Goal: Task Accomplishment & Management: Use online tool/utility

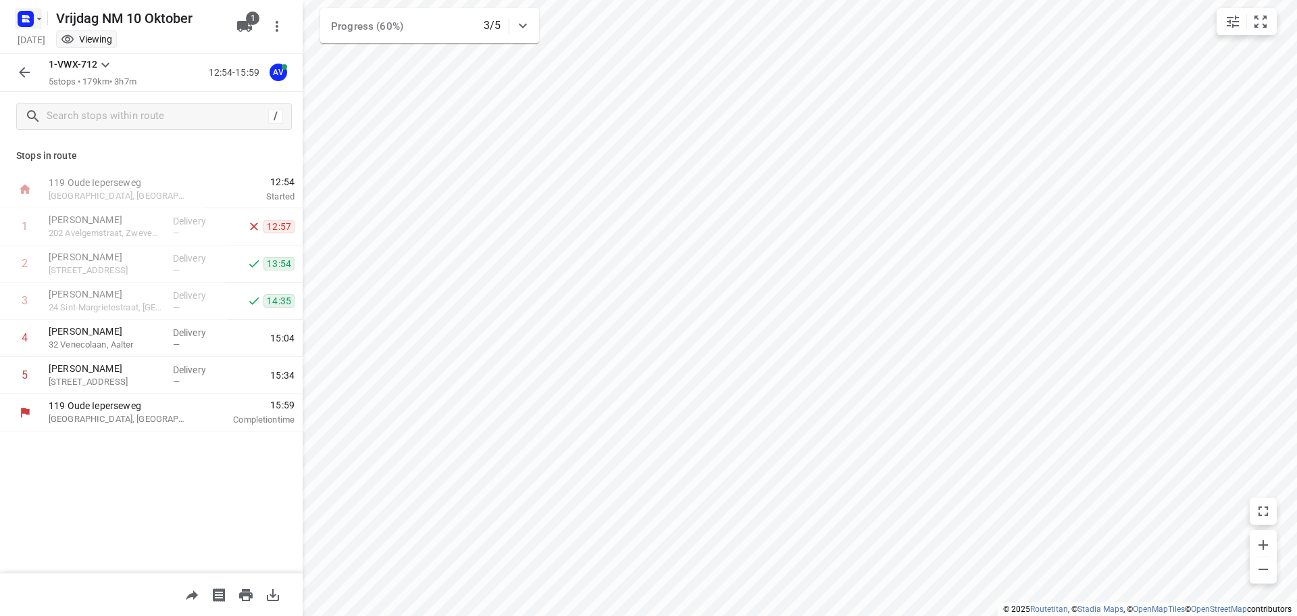
click at [30, 16] on rect "button" at bounding box center [26, 19] width 16 height 16
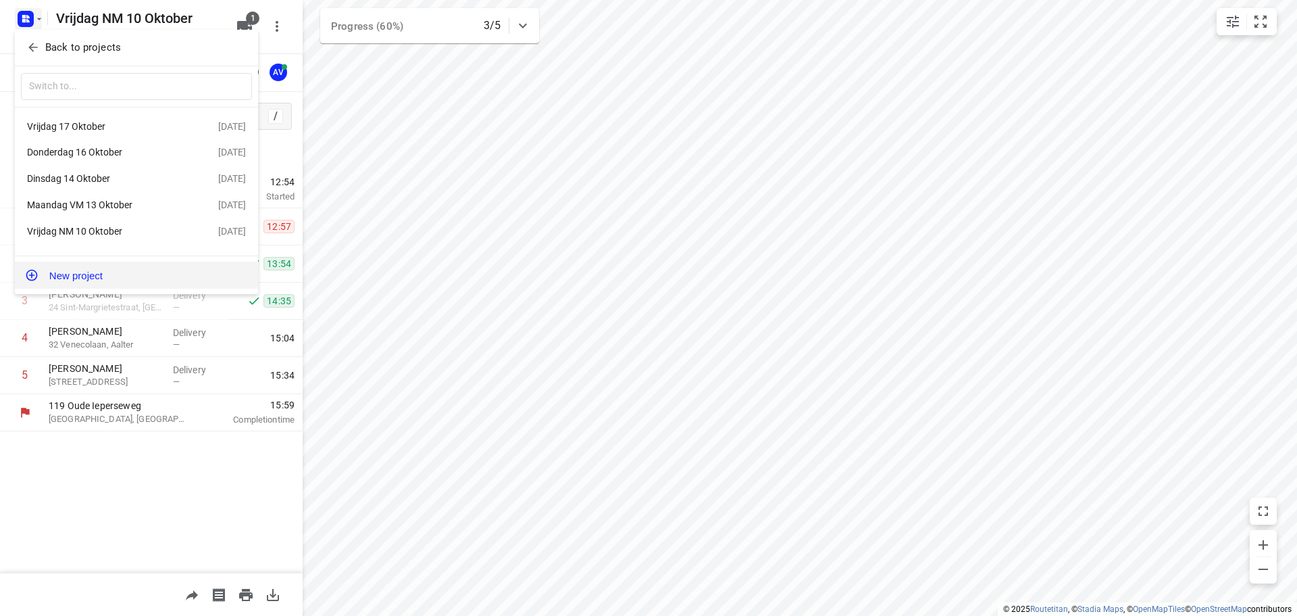
click at [114, 277] on button "New project" at bounding box center [136, 274] width 243 height 27
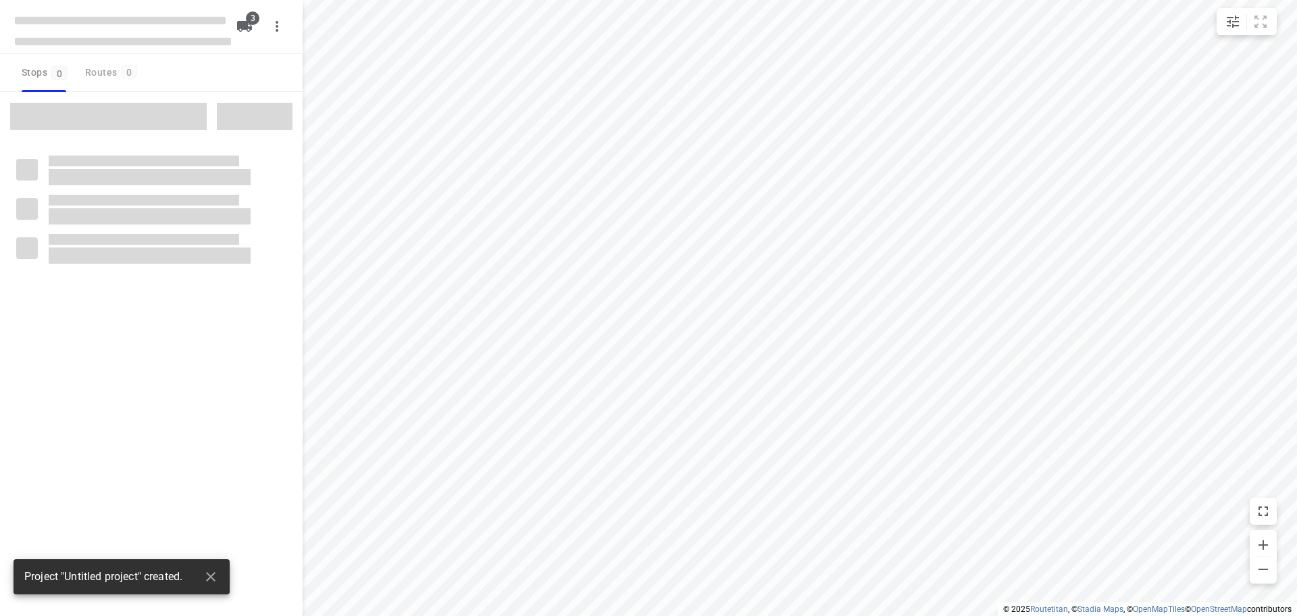
type input "distance"
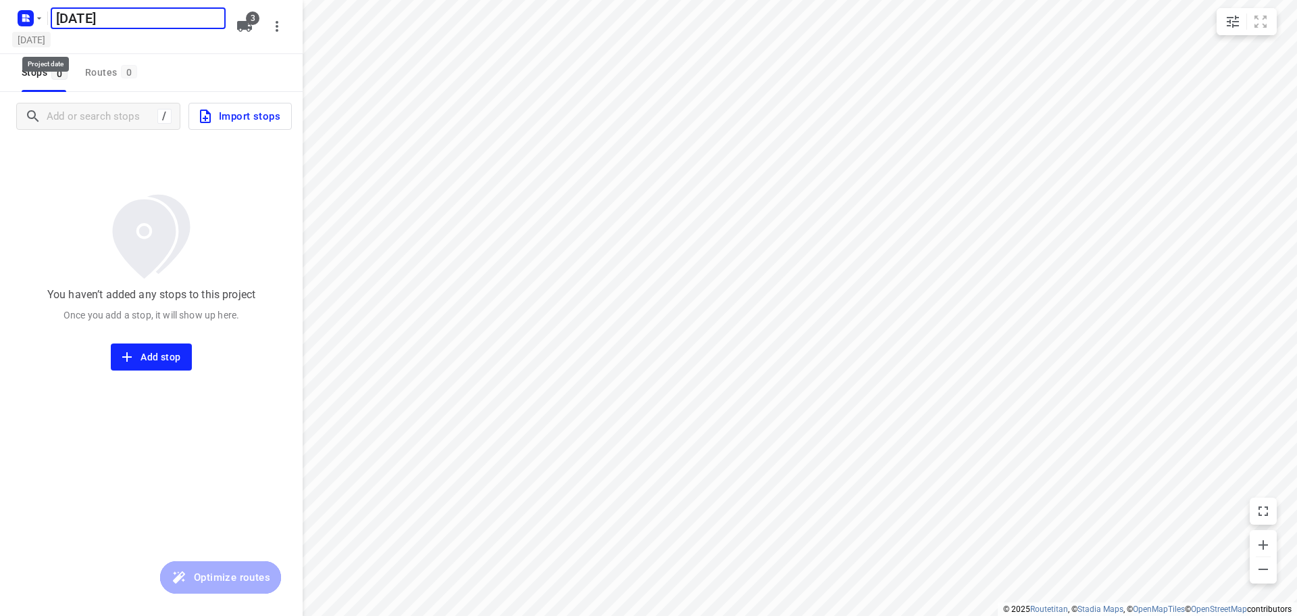
type input "[DATE]"
click at [51, 43] on h5 "[DATE]" at bounding box center [31, 40] width 39 height 16
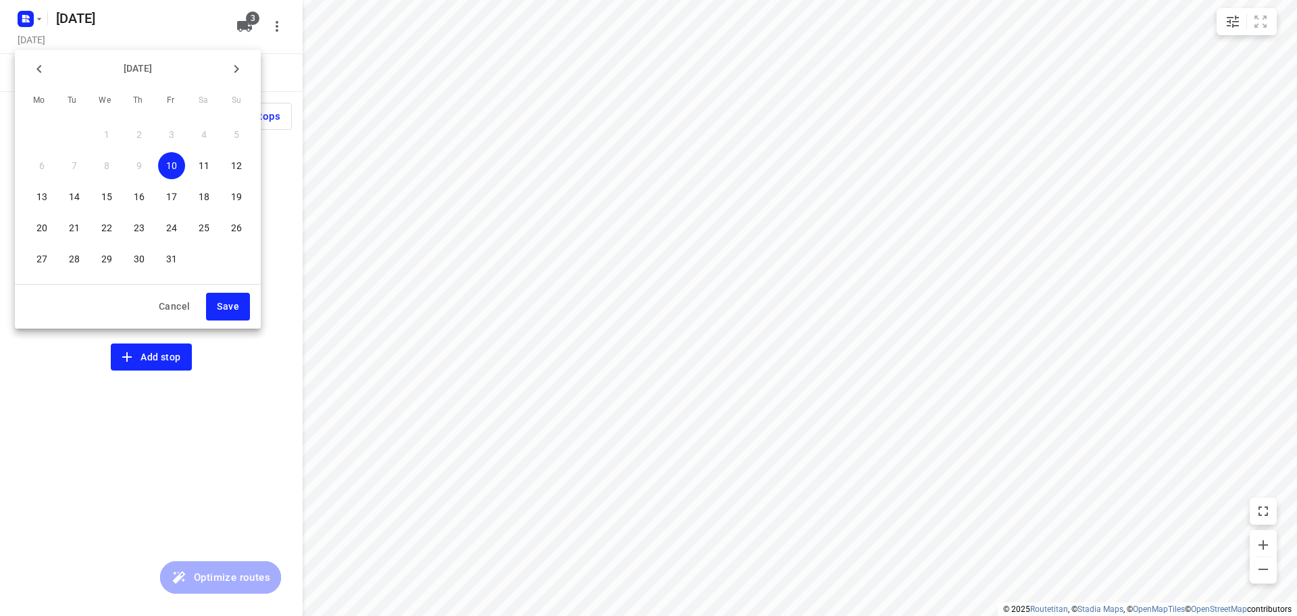
click at [74, 226] on p "21" at bounding box center [74, 228] width 11 height 14
click at [230, 305] on span "Save" at bounding box center [228, 306] width 22 height 17
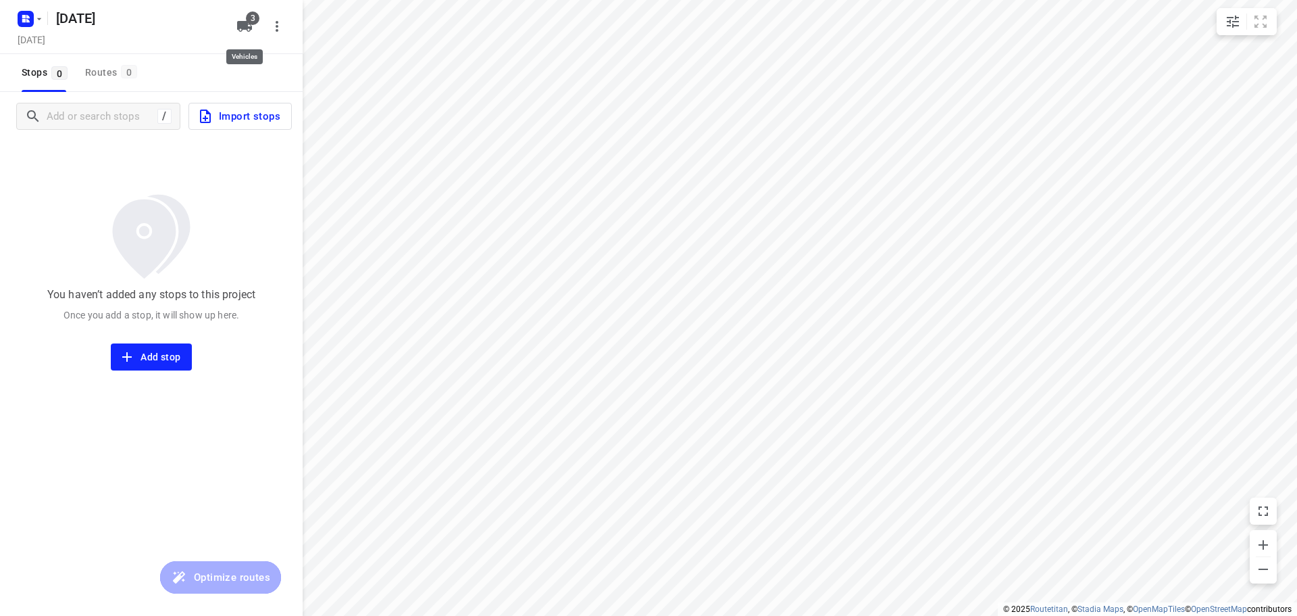
click at [243, 27] on icon "button" at bounding box center [244, 26] width 15 height 11
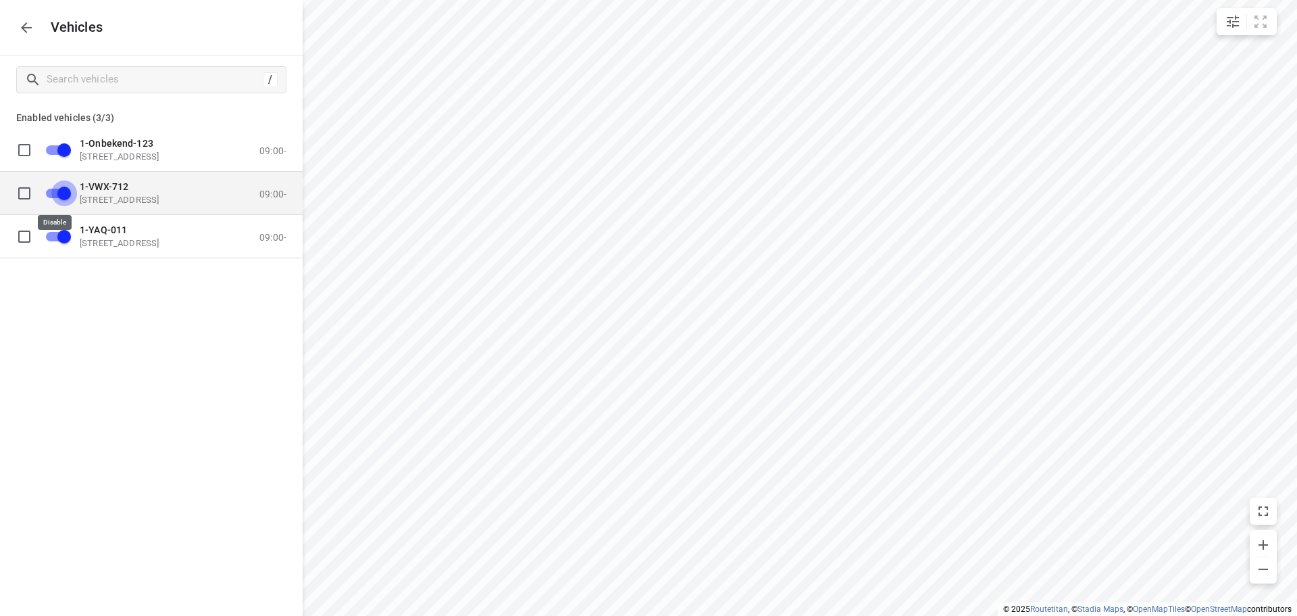
click at [52, 191] on input "grid" at bounding box center [64, 193] width 77 height 26
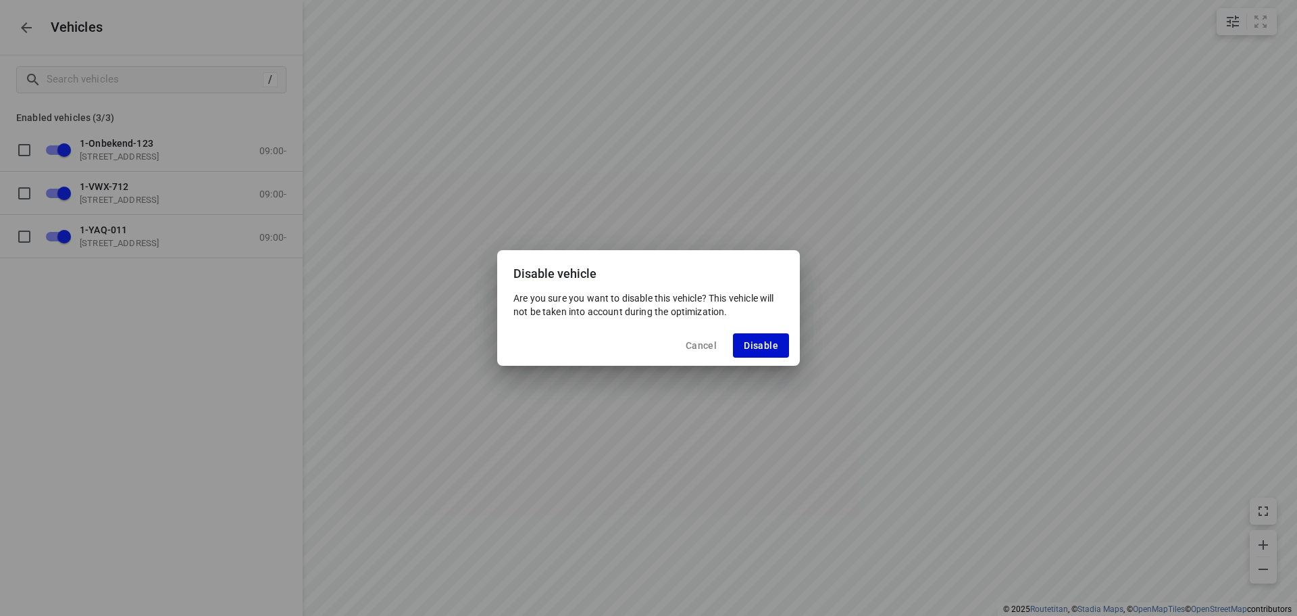
click at [754, 345] on span "Disable" at bounding box center [761, 345] width 34 height 11
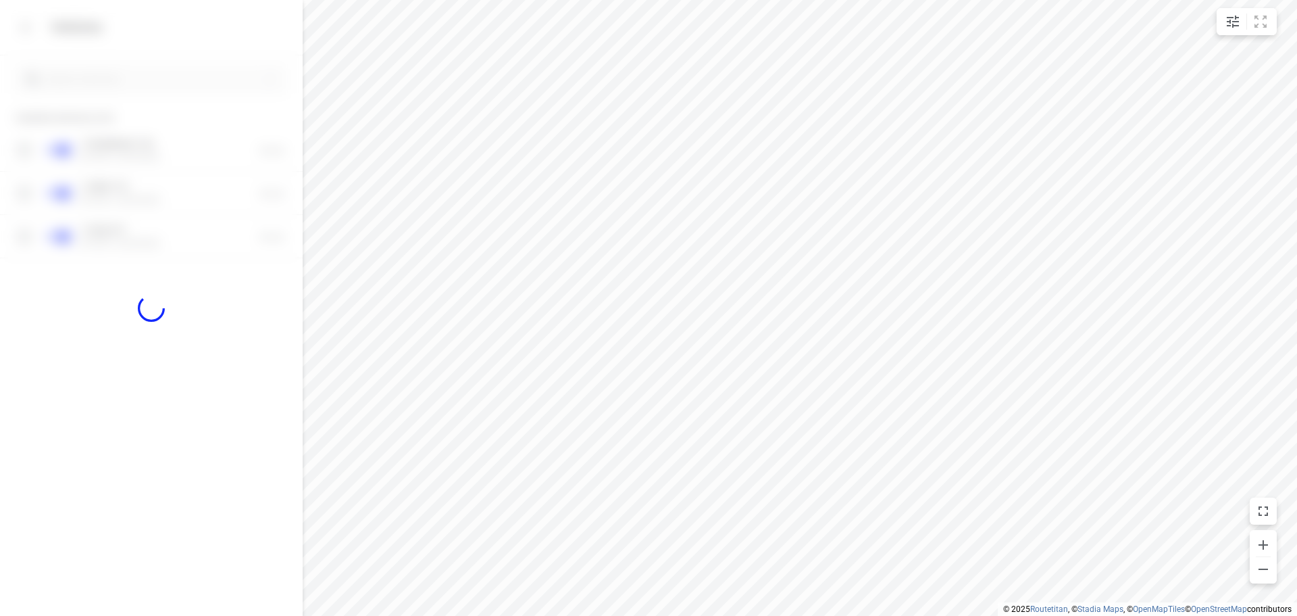
checkbox input "false"
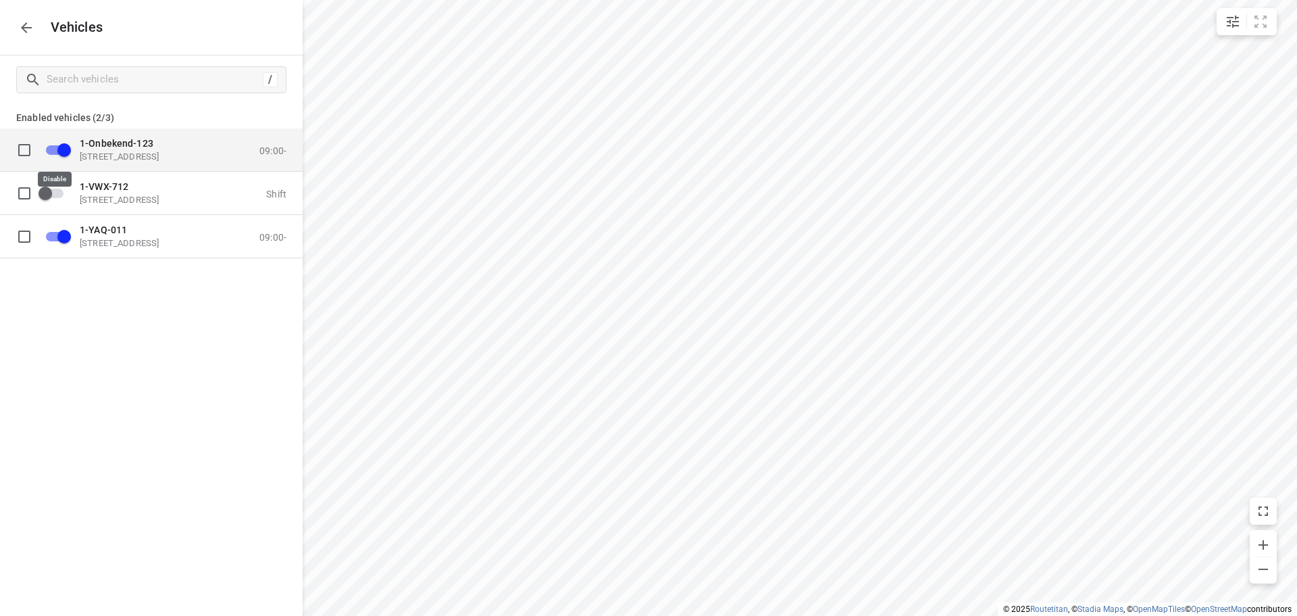
click at [53, 149] on input "grid" at bounding box center [64, 149] width 77 height 26
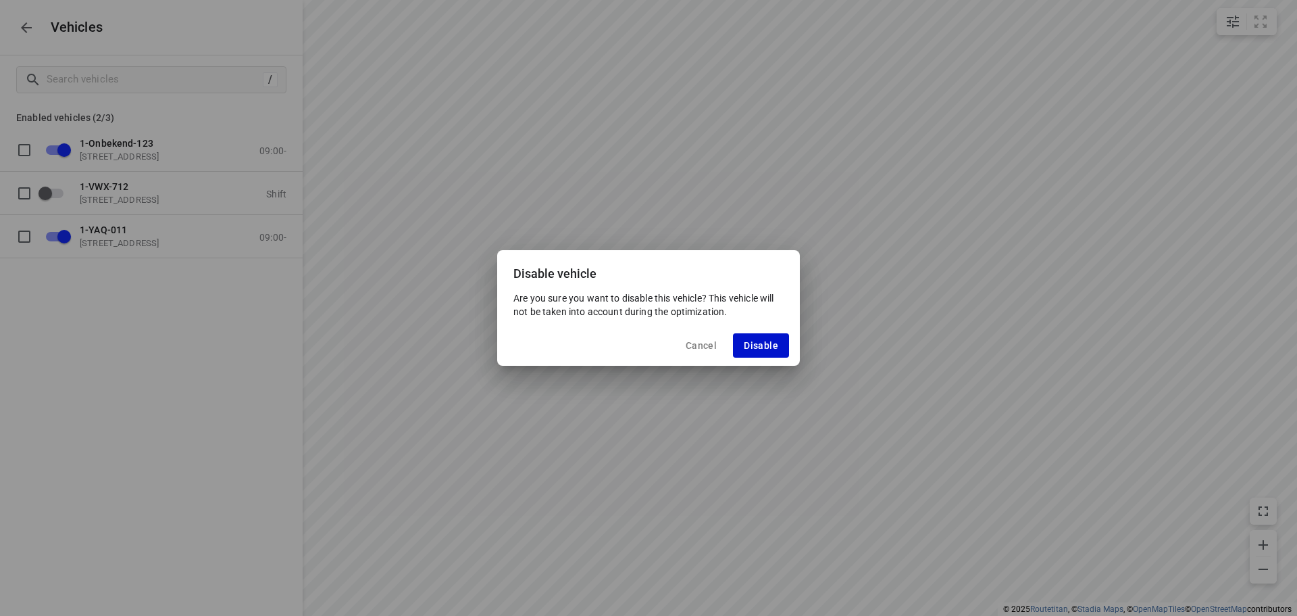
click at [757, 346] on span "Disable" at bounding box center [761, 345] width 34 height 11
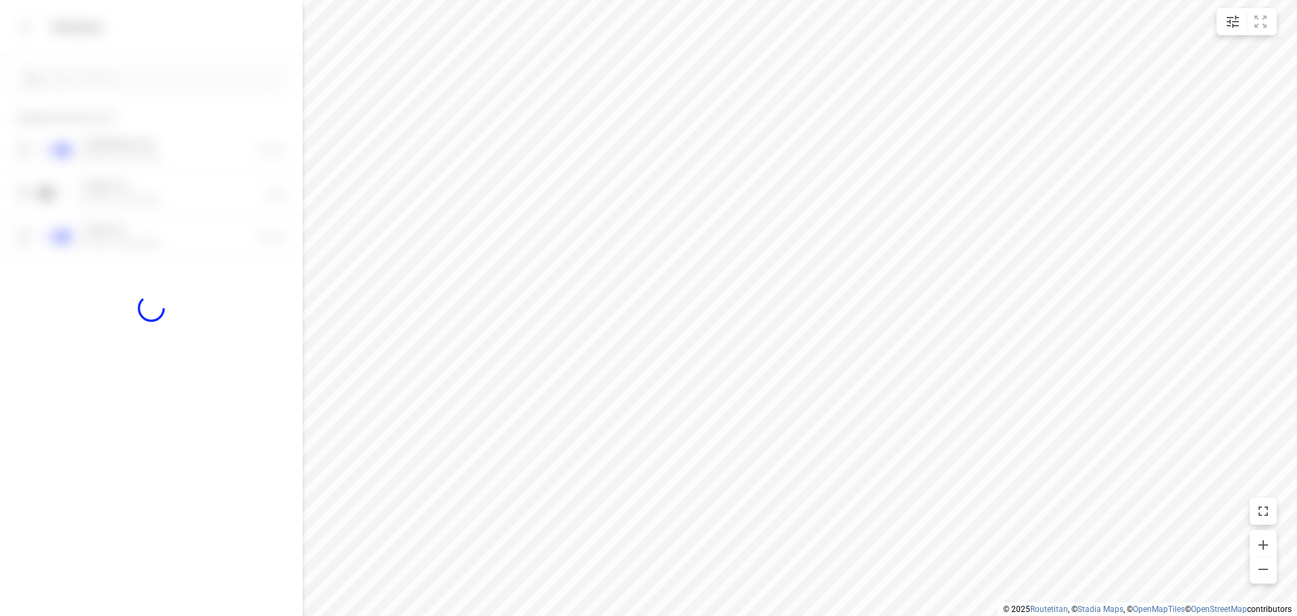
checkbox input "false"
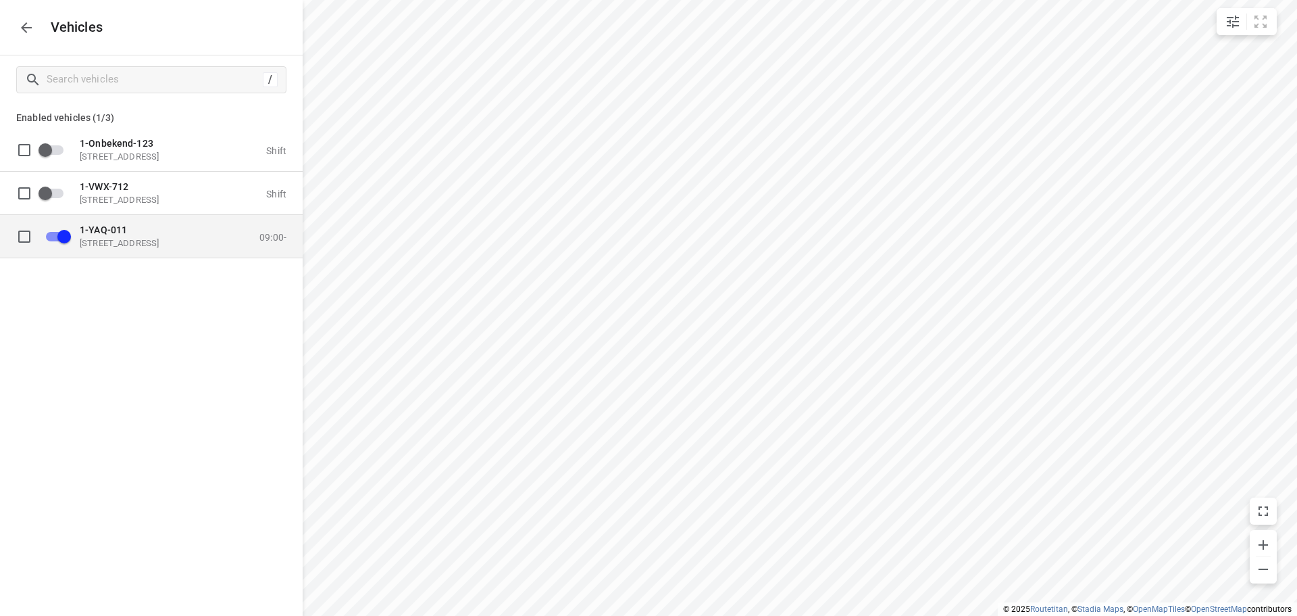
click at [153, 242] on p "[STREET_ADDRESS]" at bounding box center [147, 242] width 135 height 11
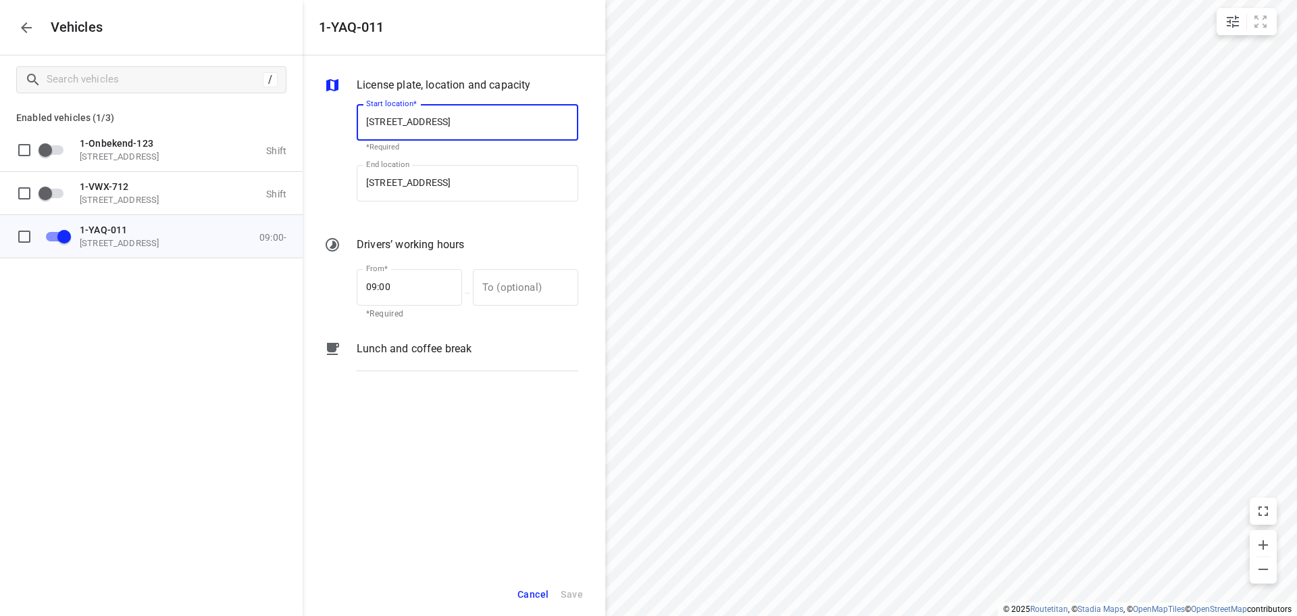
click at [457, 119] on input "[STREET_ADDRESS]" at bounding box center [468, 122] width 222 height 36
type input "[STREET_ADDRESS]"
click at [446, 161] on b "[STREET_ADDRESS]" at bounding box center [406, 161] width 80 height 10
type input "[STREET_ADDRESS]"
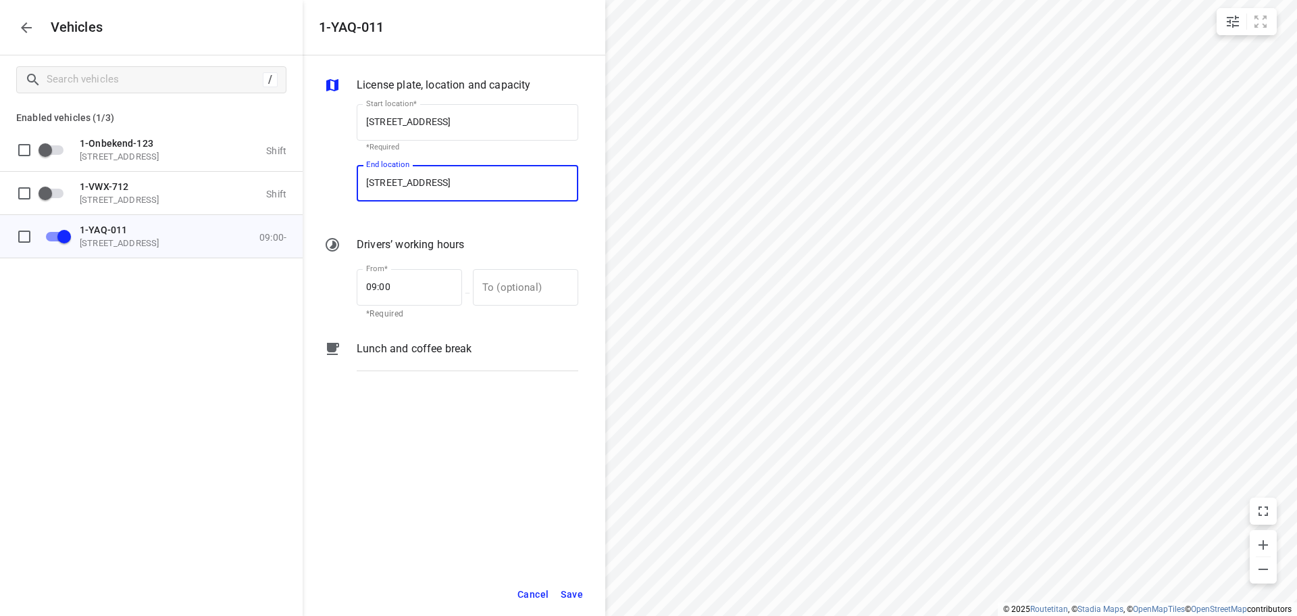
click at [457, 180] on input "[STREET_ADDRESS]" at bounding box center [468, 183] width 222 height 36
type input "[STREET_ADDRESS]"
click at [446, 219] on b "[STREET_ADDRESS]" at bounding box center [406, 222] width 80 height 10
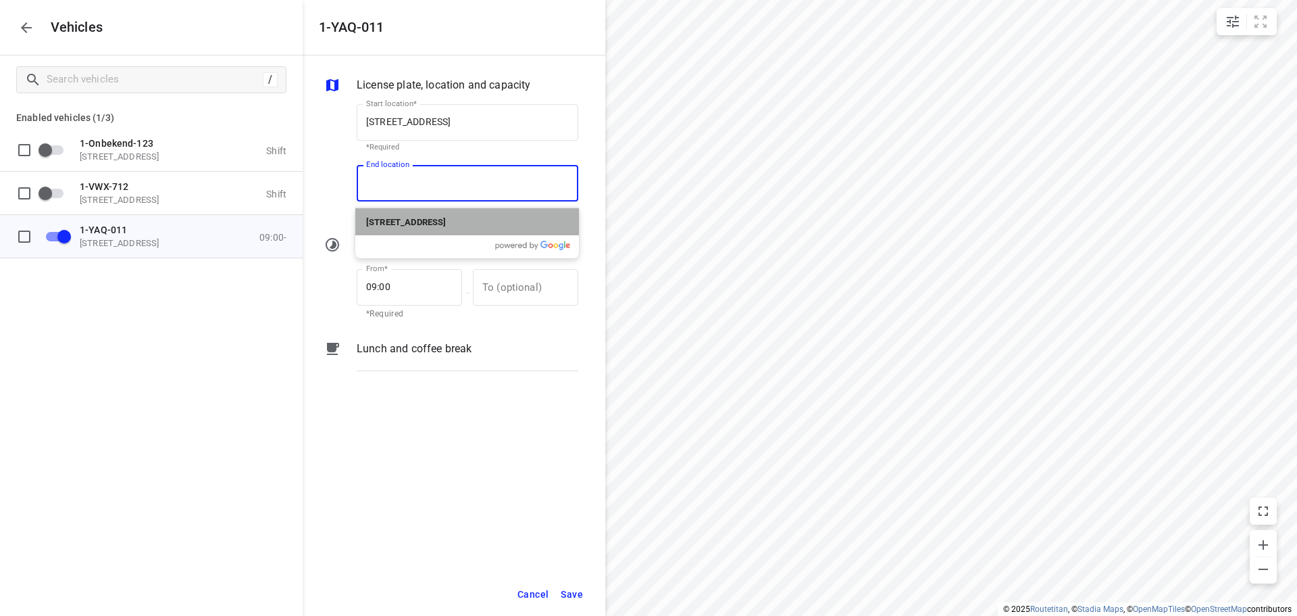
type input "[STREET_ADDRESS]"
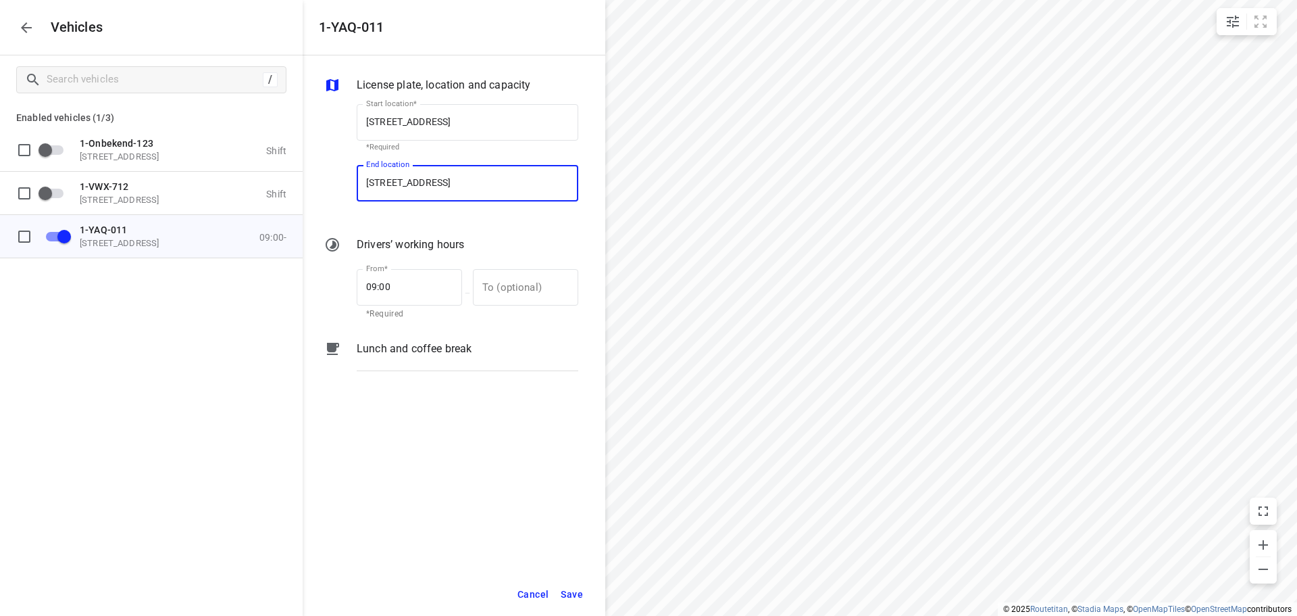
click at [571, 587] on span "Save" at bounding box center [572, 594] width 22 height 17
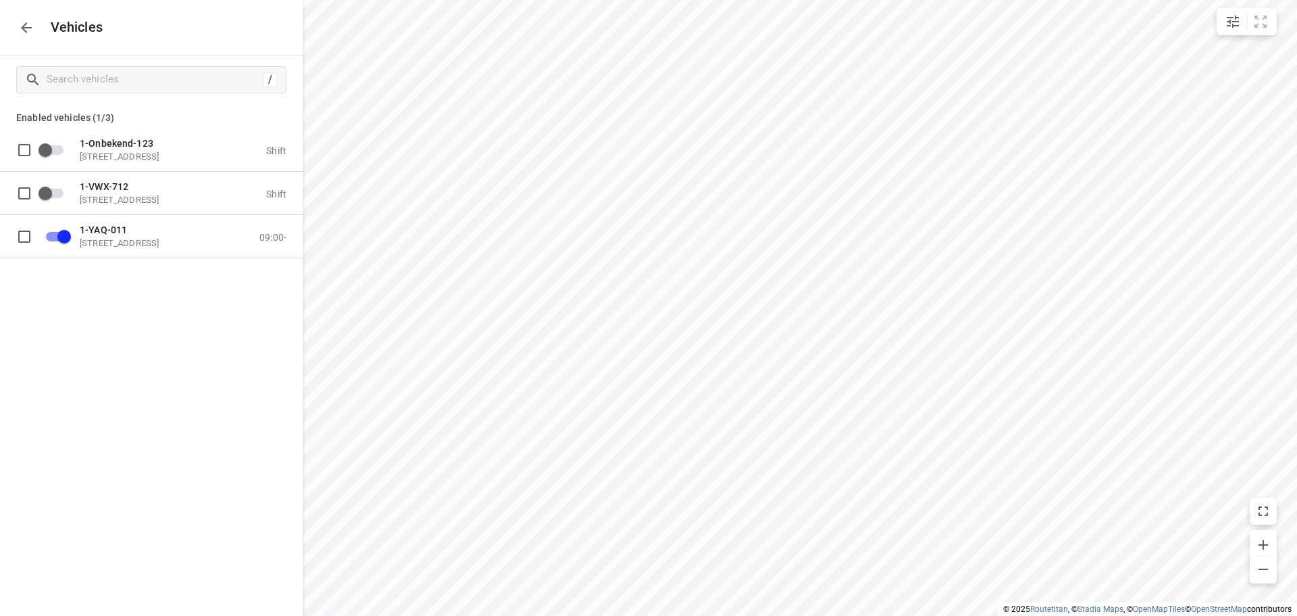
click at [27, 28] on icon "button" at bounding box center [26, 28] width 16 height 16
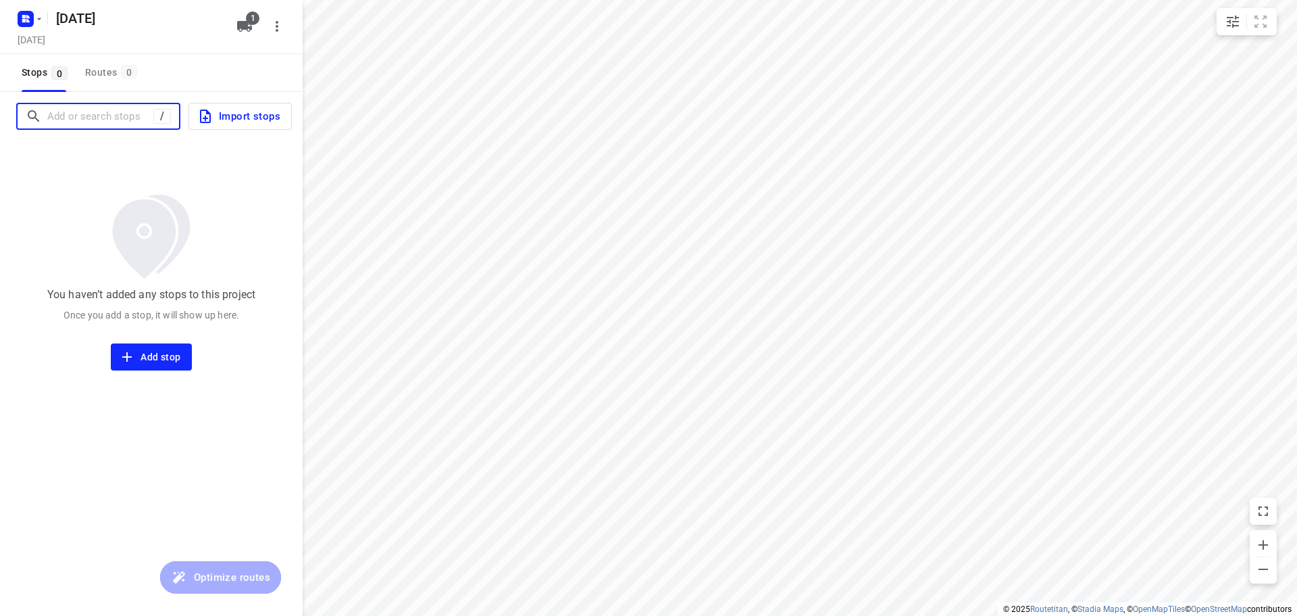
click at [106, 120] on input "Add or search stops" at bounding box center [100, 116] width 106 height 21
click at [87, 118] on input "Add or search stops" at bounding box center [168, 116] width 243 height 21
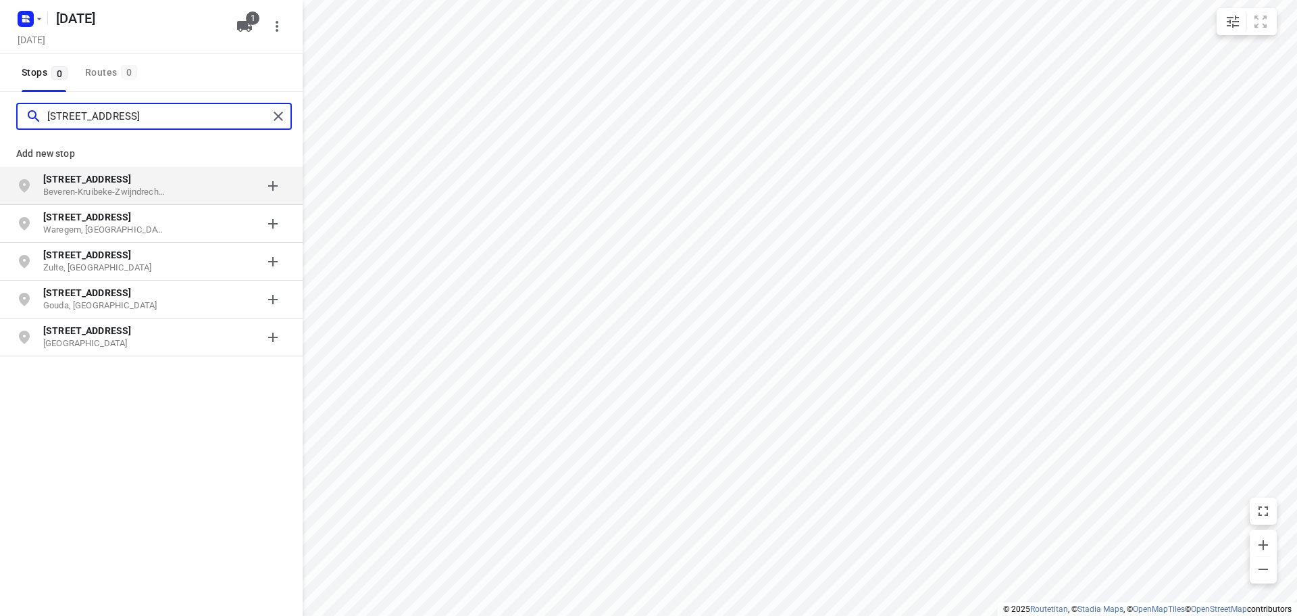
type input "[STREET_ADDRESS]"
click at [172, 187] on div "[STREET_ADDRESS]" at bounding box center [112, 185] width 138 height 27
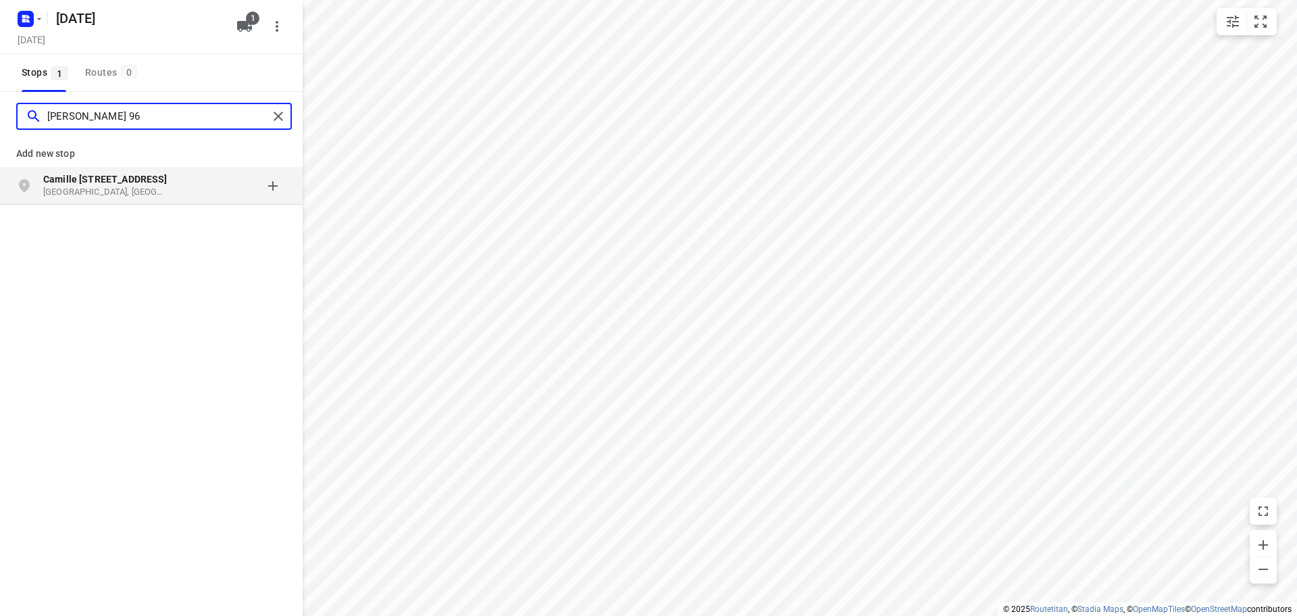
type input "[PERSON_NAME] 96"
click at [151, 189] on p "[GEOGRAPHIC_DATA], [GEOGRAPHIC_DATA]" at bounding box center [105, 192] width 124 height 13
type input "[STREET_ADDRESS]"
click at [143, 186] on p "Zemst, [GEOGRAPHIC_DATA]" at bounding box center [105, 192] width 124 height 13
type input "[STREET_ADDRESS]"
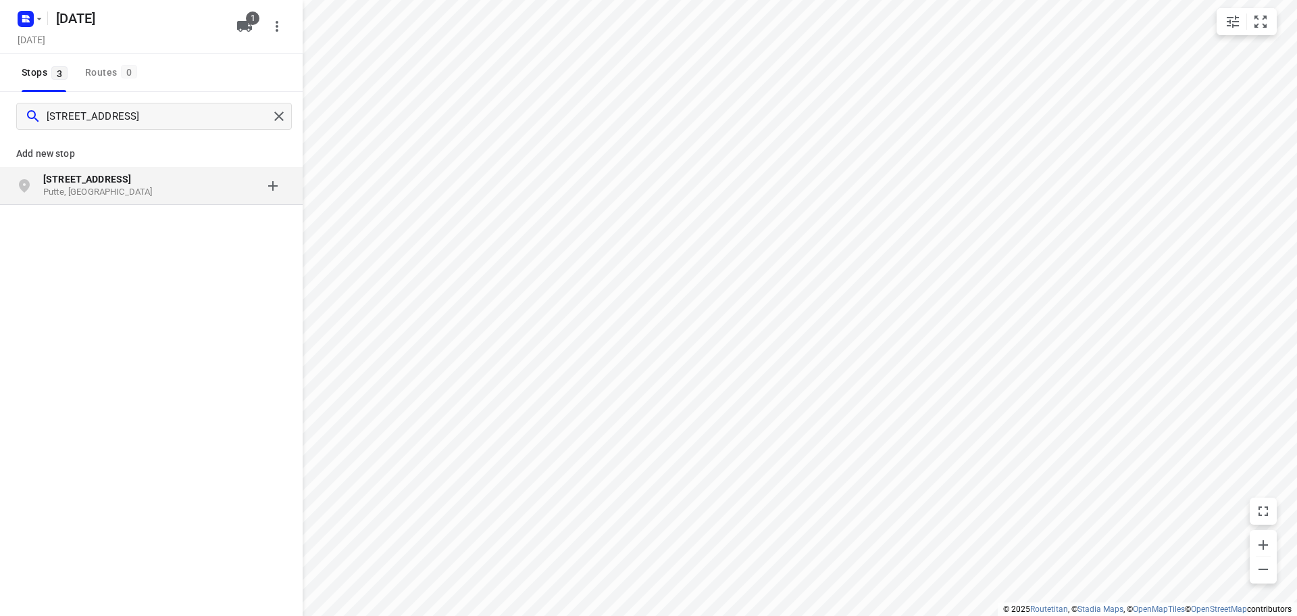
click at [134, 188] on p "Putte, [GEOGRAPHIC_DATA]" at bounding box center [105, 192] width 124 height 13
type input "struisellaan 28"
click at [125, 190] on p "[GEOGRAPHIC_DATA], [GEOGRAPHIC_DATA]" at bounding box center [105, 192] width 124 height 13
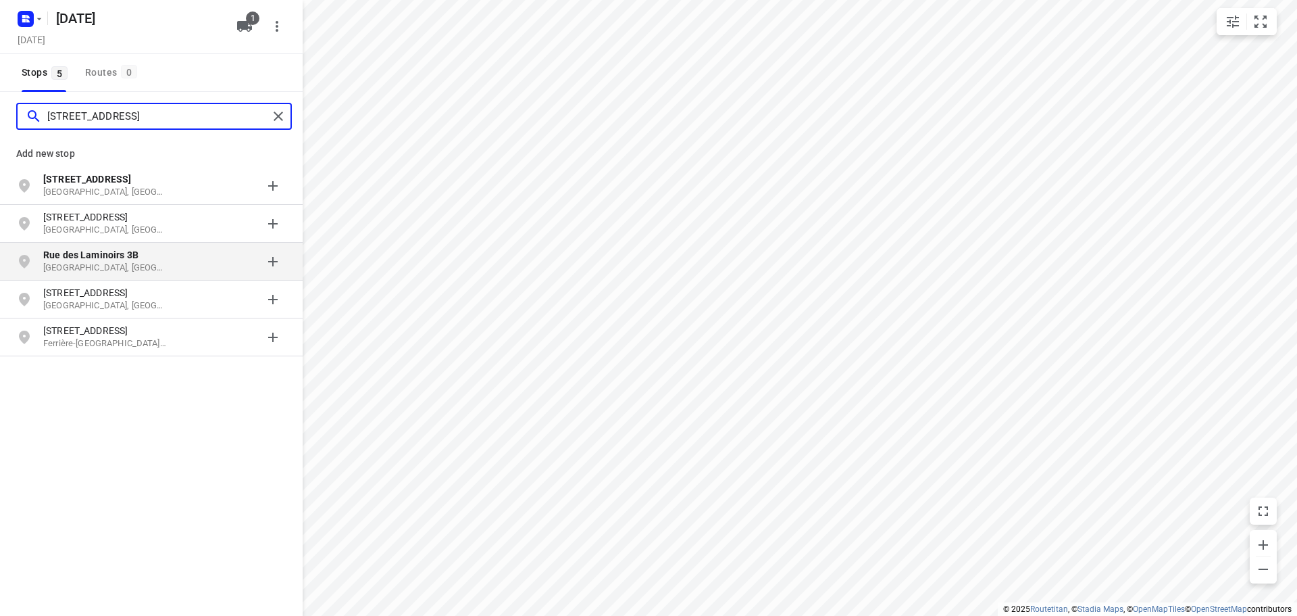
type input "[STREET_ADDRESS]"
click at [160, 260] on p "Rue des Laminoirs 3B" at bounding box center [105, 255] width 124 height 14
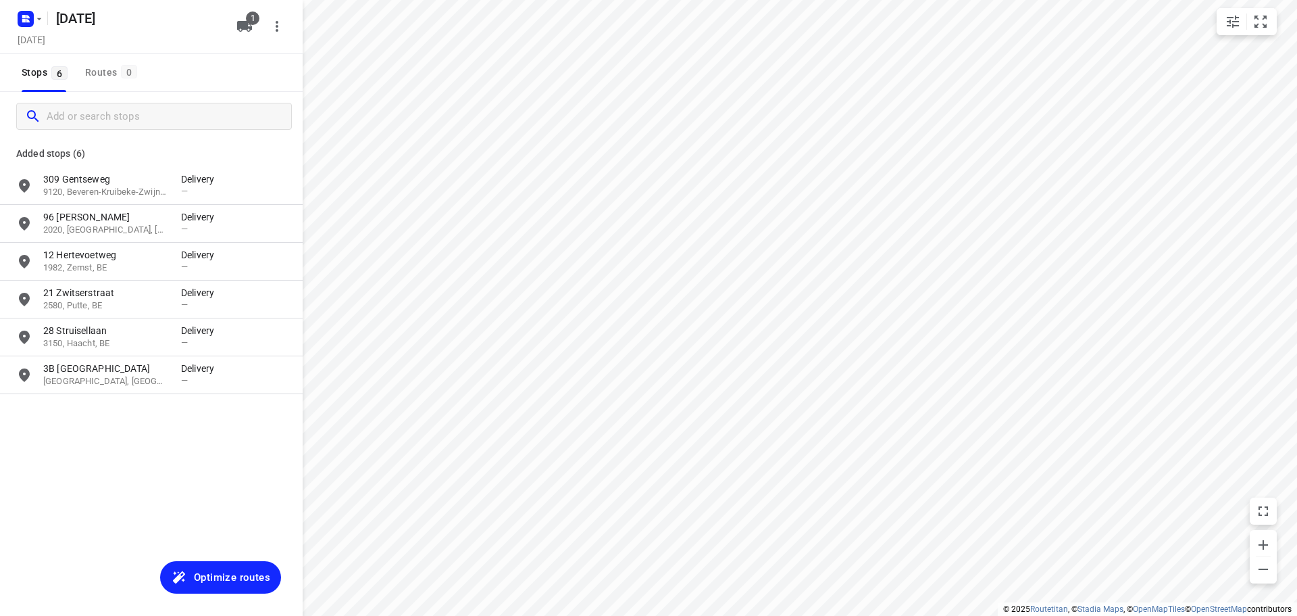
click at [230, 584] on span "Optimize routes" at bounding box center [232, 577] width 76 height 18
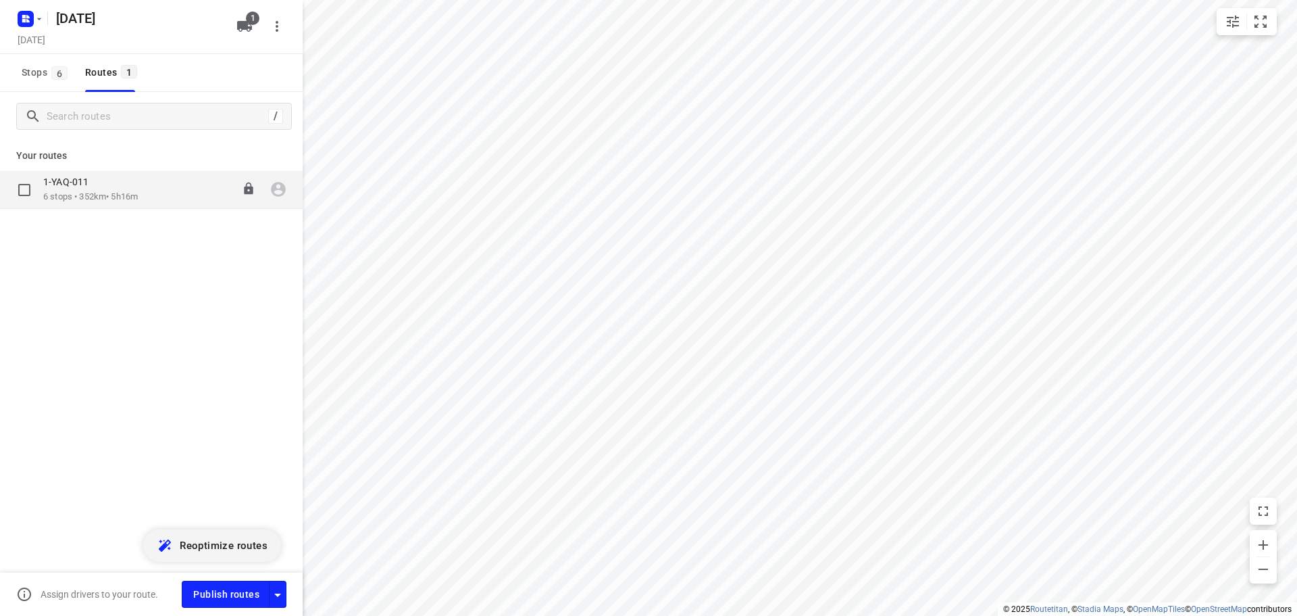
click at [282, 193] on icon "button" at bounding box center [279, 189] width 18 height 18
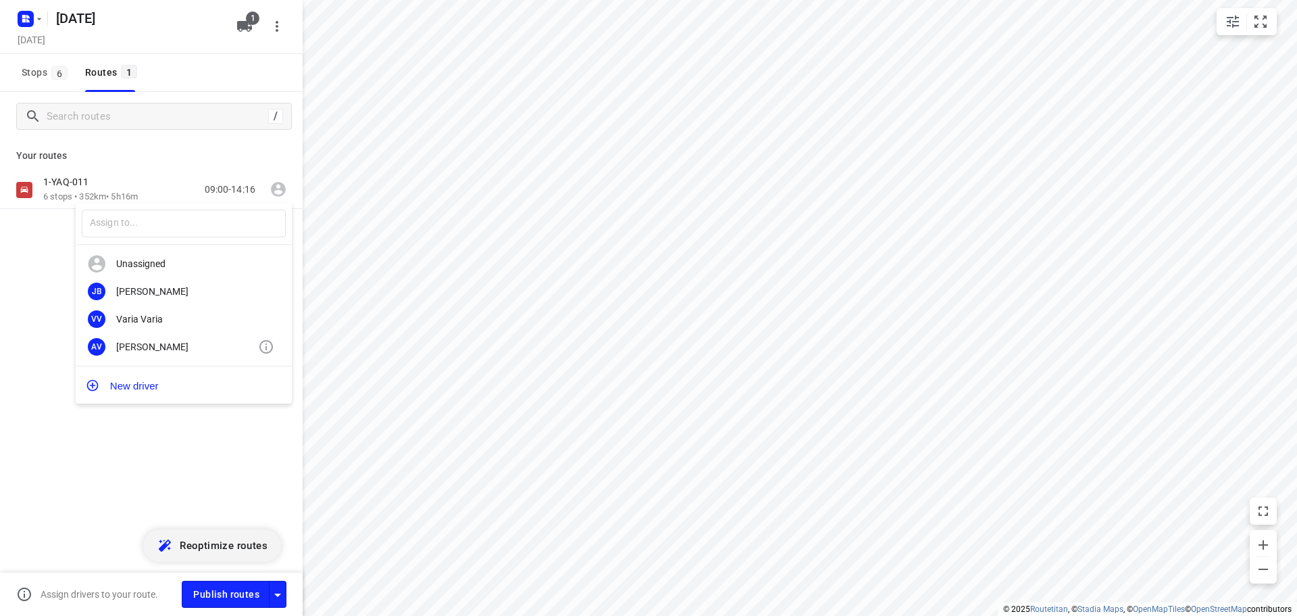
click at [160, 350] on div "[PERSON_NAME]" at bounding box center [187, 346] width 142 height 11
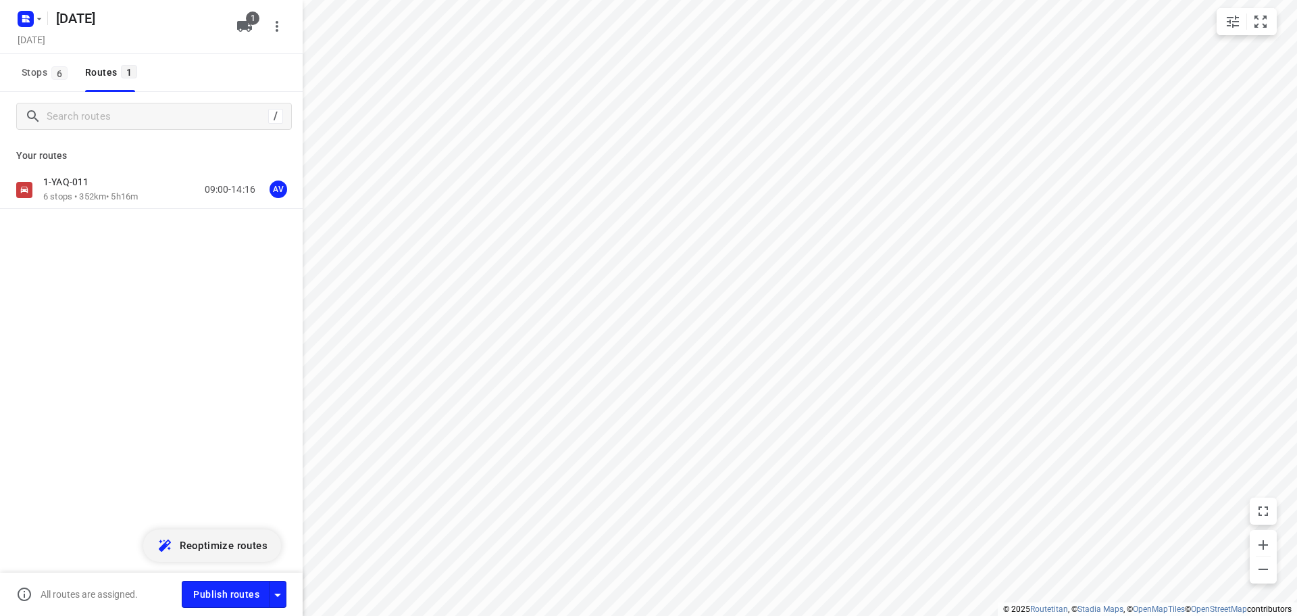
click at [278, 597] on icon "button" at bounding box center [278, 595] width 16 height 16
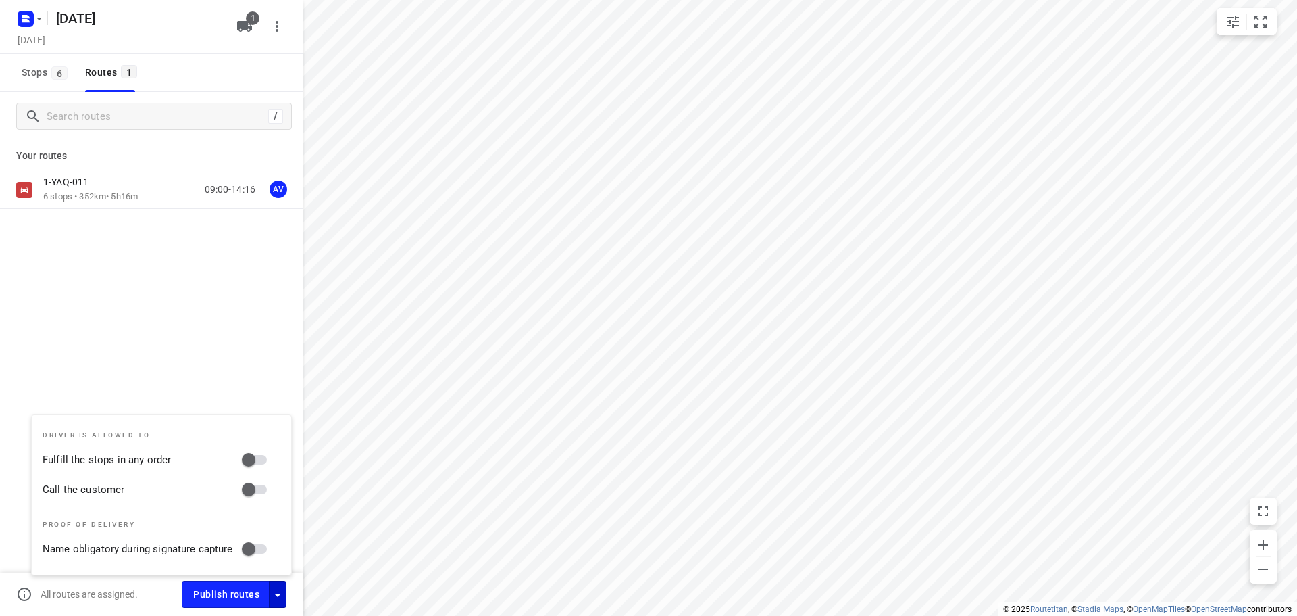
click at [257, 488] on input "Call the customer" at bounding box center [248, 489] width 77 height 26
checkbox input "true"
click at [278, 595] on icon "button" at bounding box center [277, 594] width 7 height 3
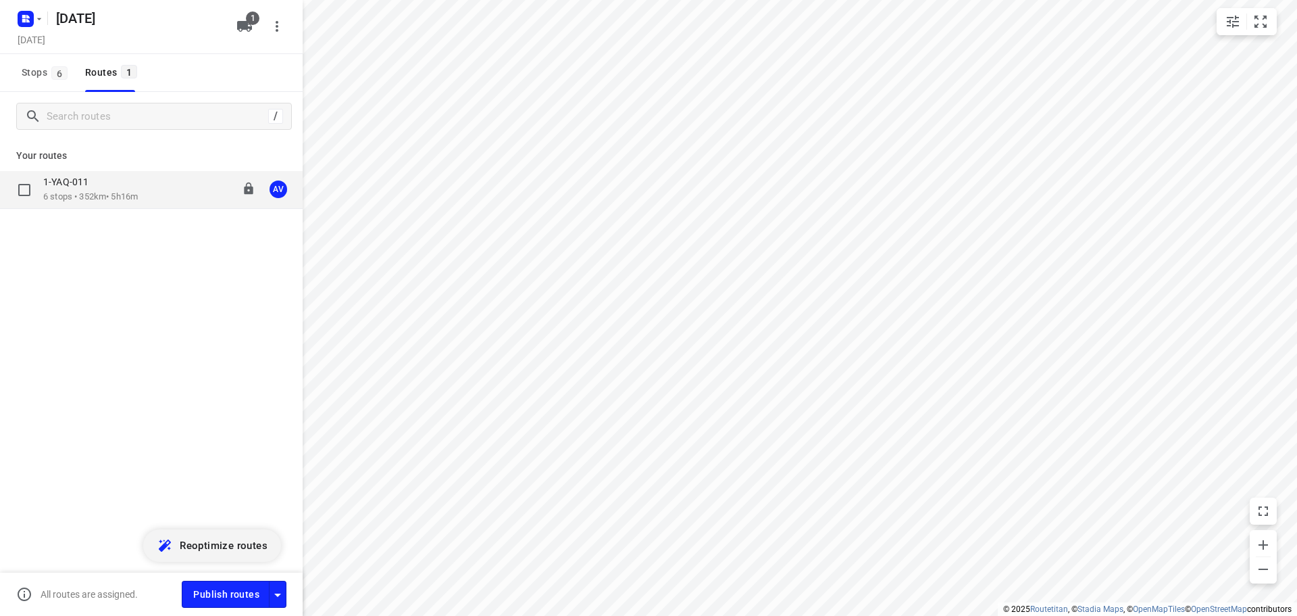
click at [166, 187] on div "1-YAQ-011 6 stops • 352km • 5h16m 09:00-14:16 AV" at bounding box center [172, 190] width 259 height 28
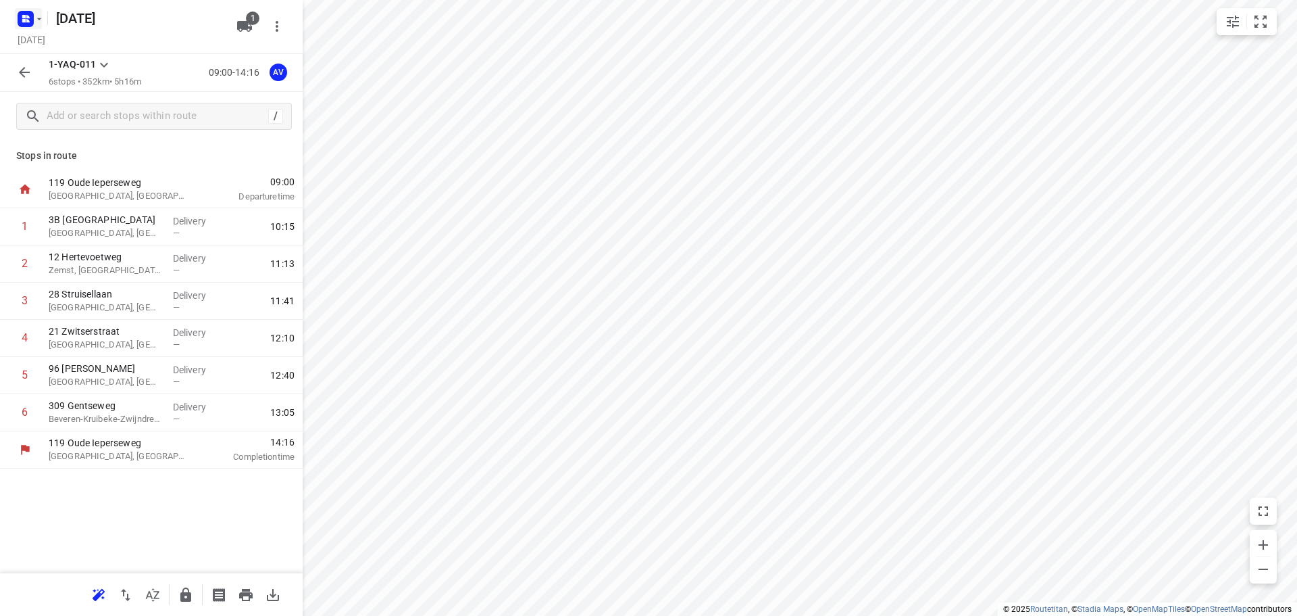
click at [33, 16] on rect "button" at bounding box center [26, 19] width 16 height 16
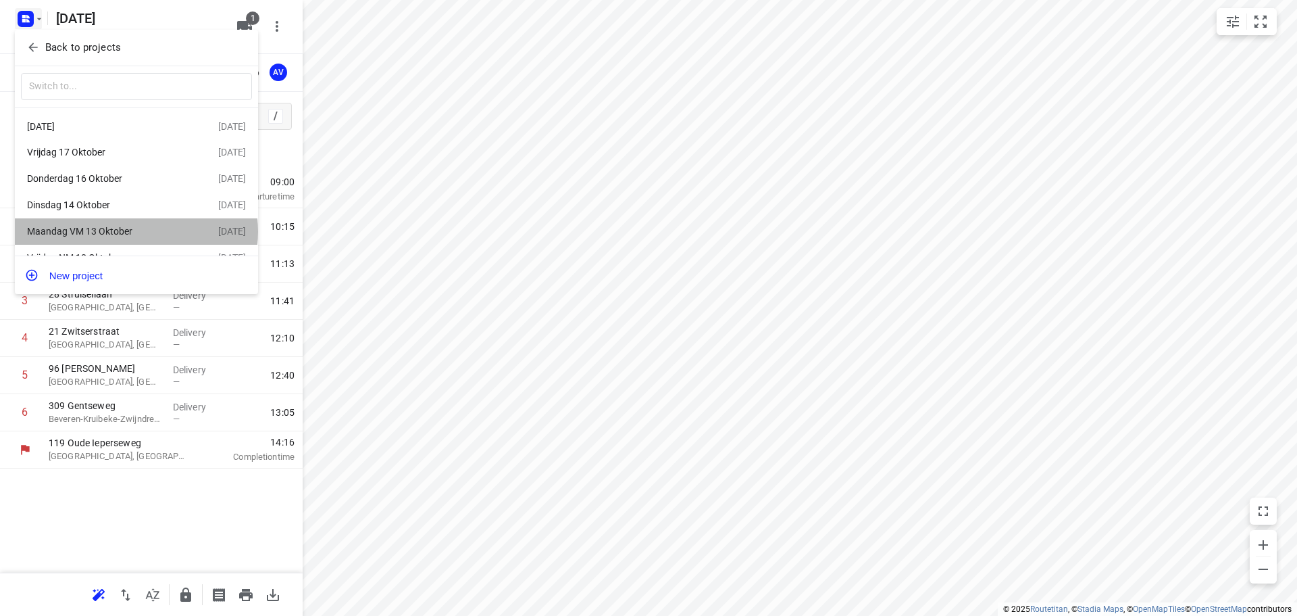
click at [136, 234] on div "Maandag VM 13 Oktober" at bounding box center [104, 231] width 155 height 11
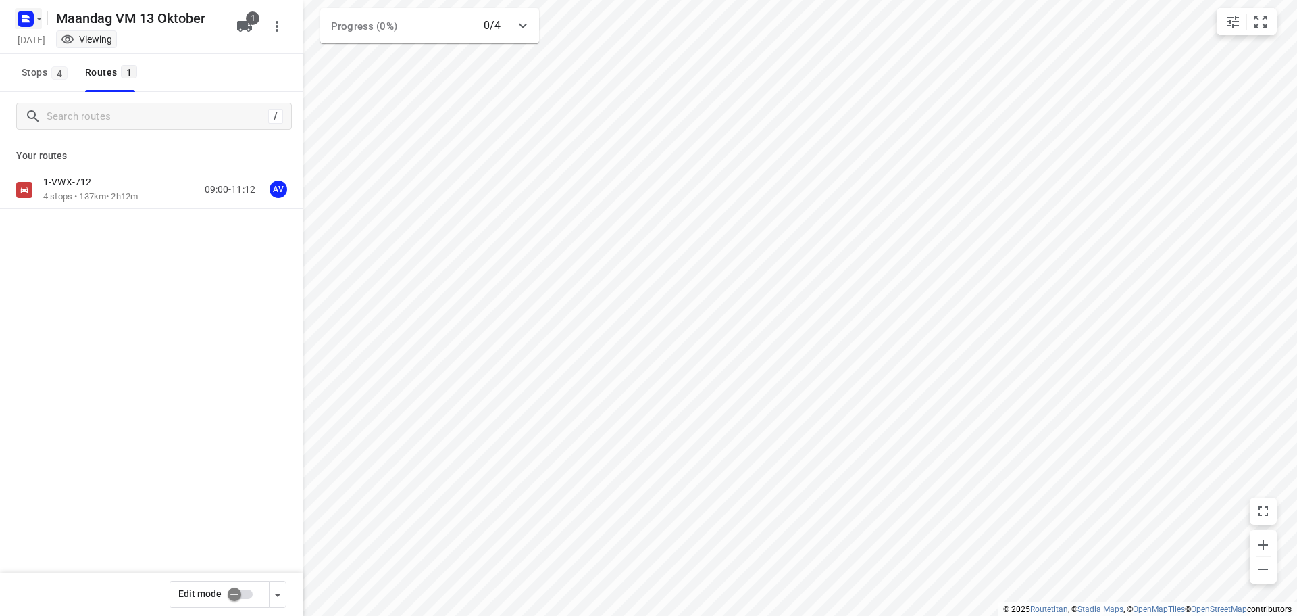
click at [28, 14] on rect "button" at bounding box center [26, 19] width 16 height 16
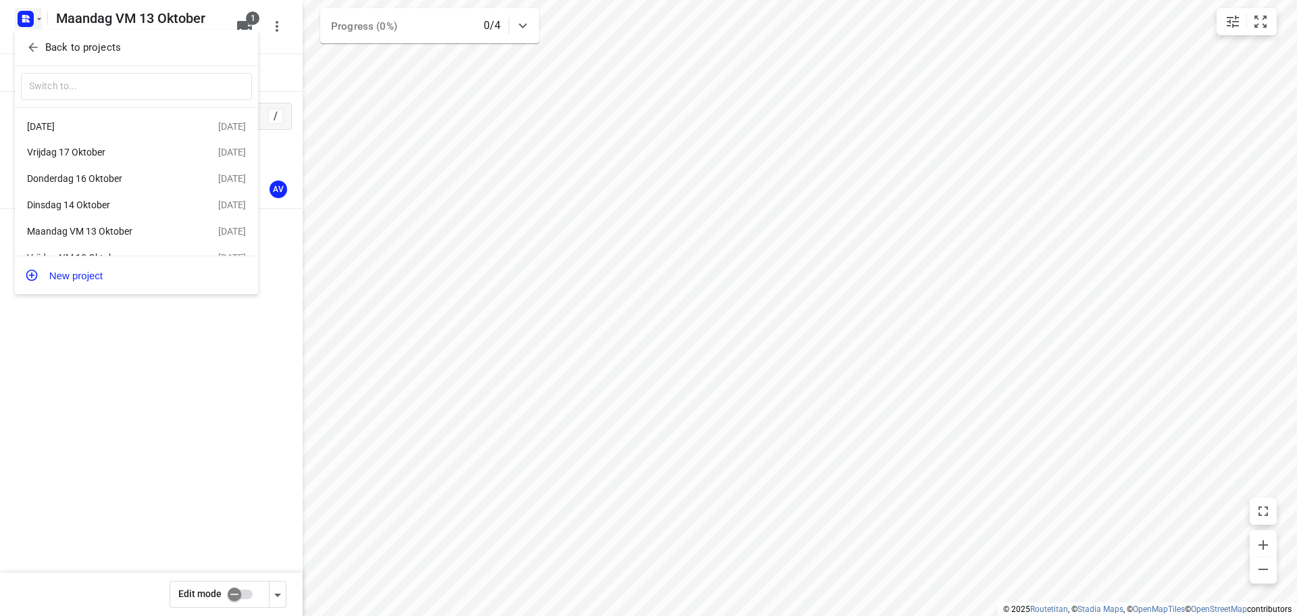
click at [91, 149] on div "Vrijdag 17 Oktober" at bounding box center [104, 152] width 155 height 11
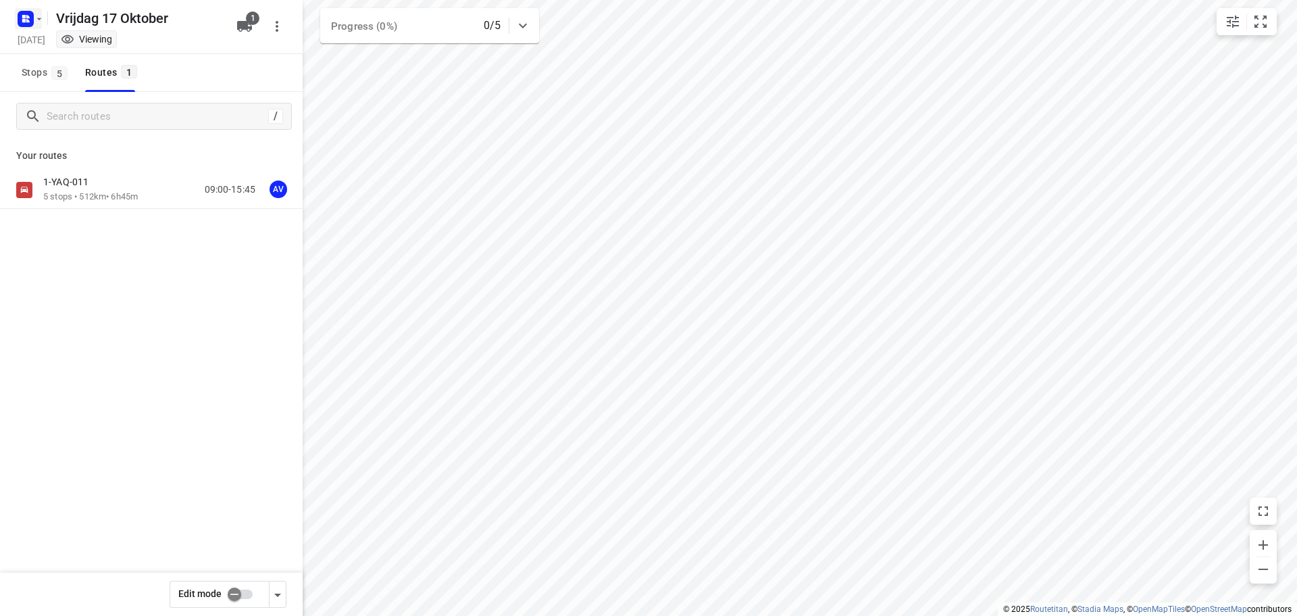
click at [34, 21] on icon "button" at bounding box center [39, 19] width 11 height 11
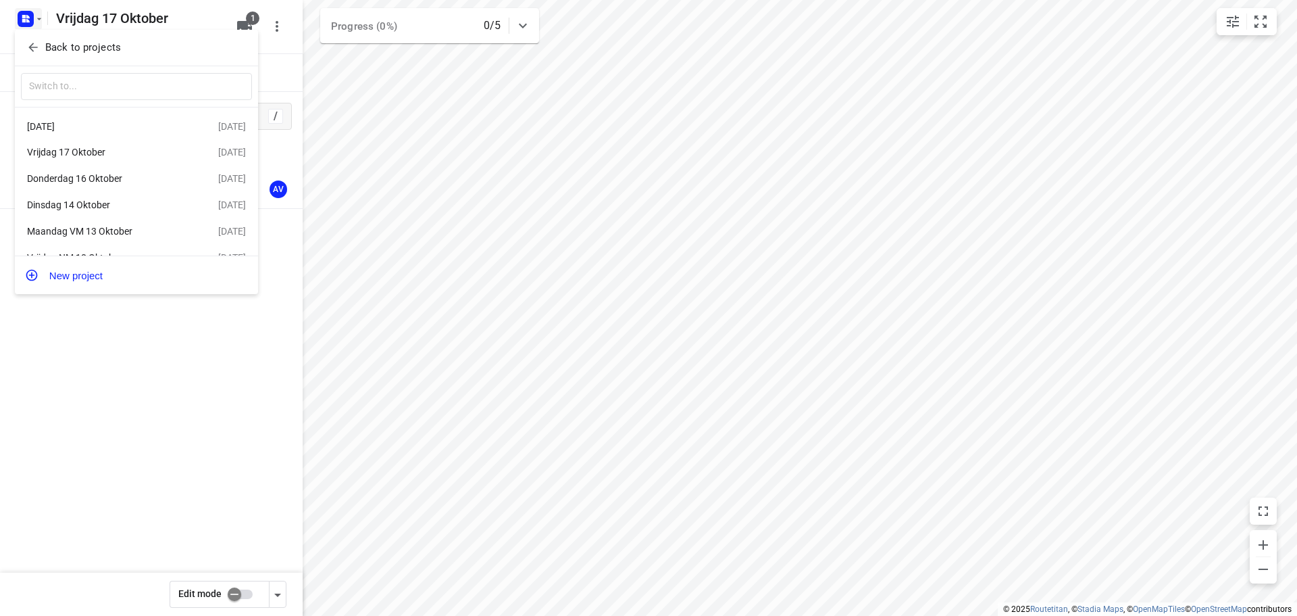
drag, startPoint x: 367, startPoint y: 142, endPoint x: 491, endPoint y: 196, distance: 135.6
click at [491, 196] on div at bounding box center [648, 308] width 1297 height 616
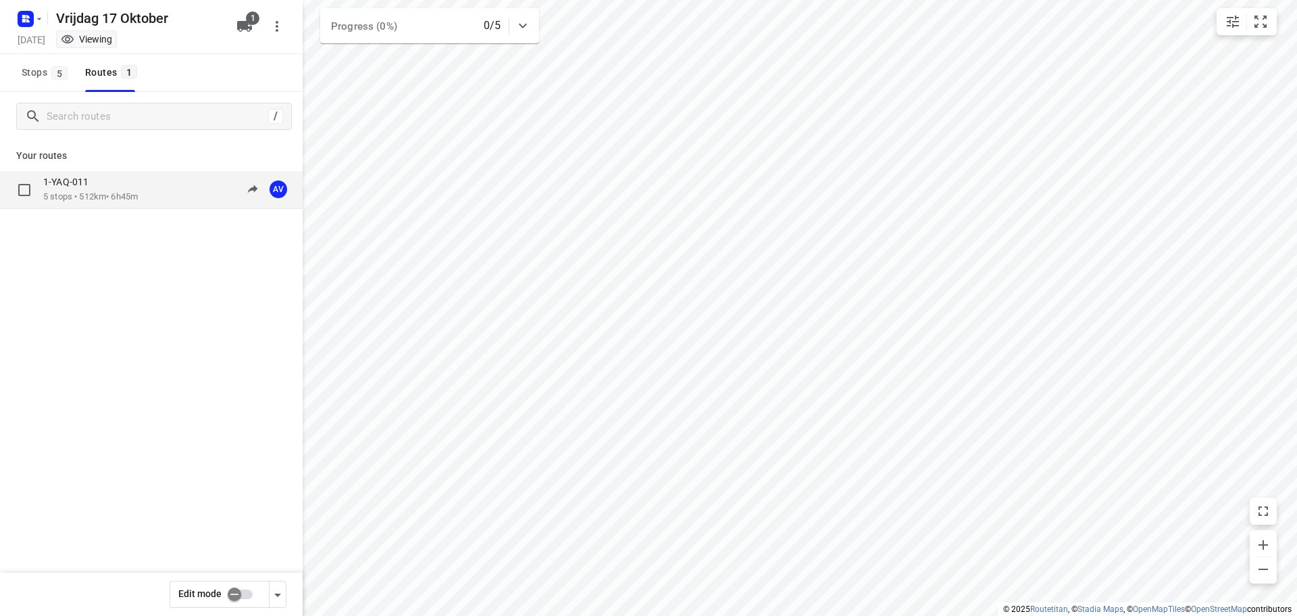
click at [153, 192] on div "1-YAQ-011 5 stops • 512km • 6h45m 09:00-15:45 AV" at bounding box center [172, 190] width 259 height 28
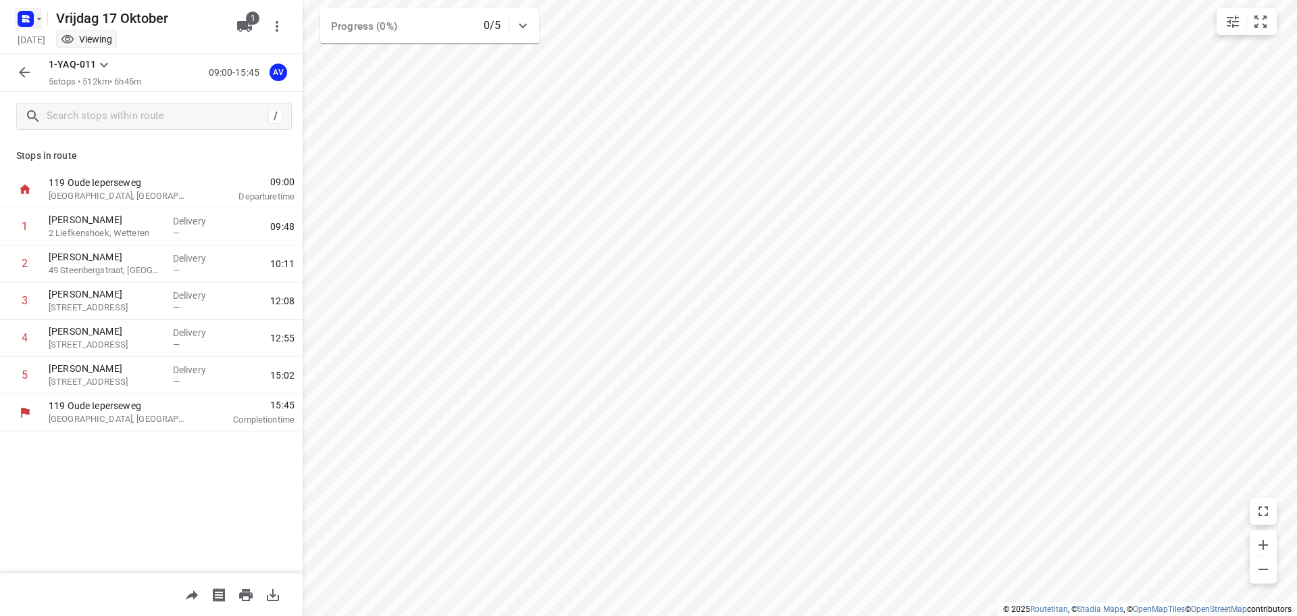
click at [32, 16] on rect "button" at bounding box center [26, 19] width 16 height 16
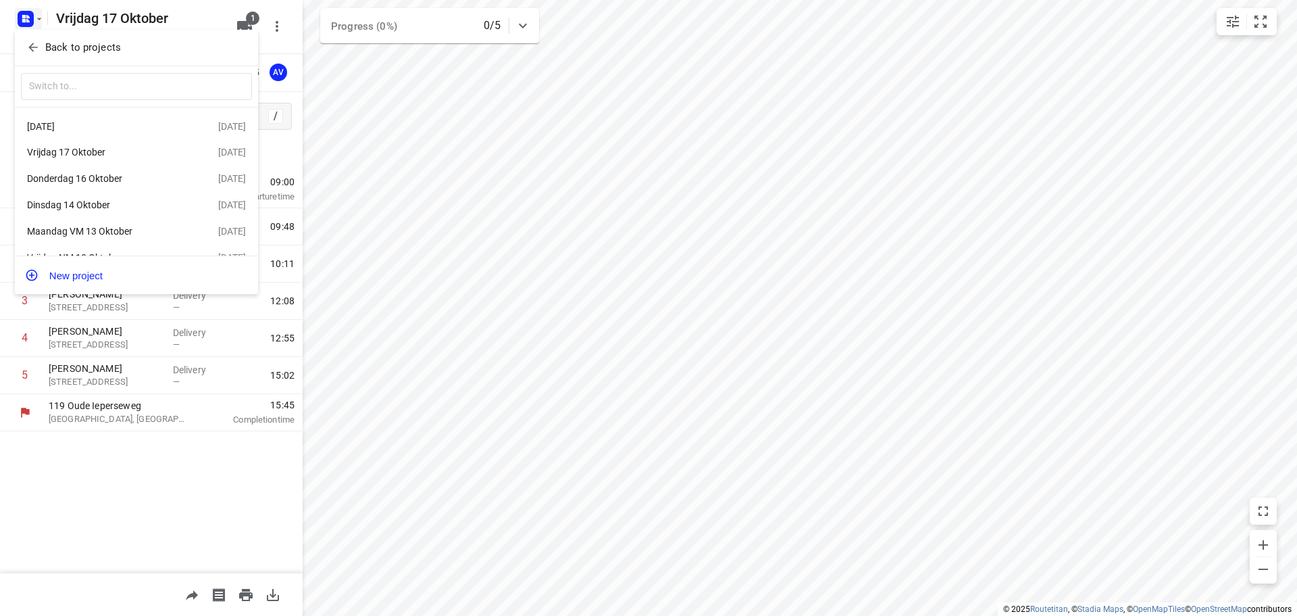
scroll to position [24, 0]
click at [111, 182] on div "Dinsdag 14 Oktober" at bounding box center [104, 184] width 155 height 11
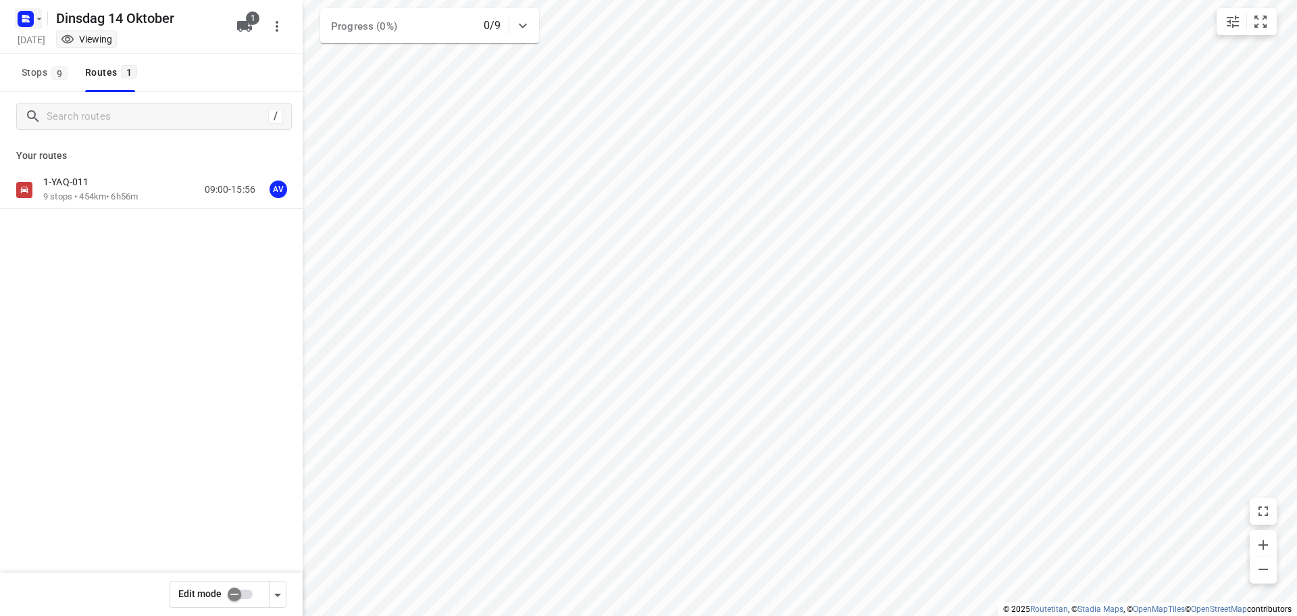
click at [32, 18] on rect "button" at bounding box center [26, 19] width 16 height 16
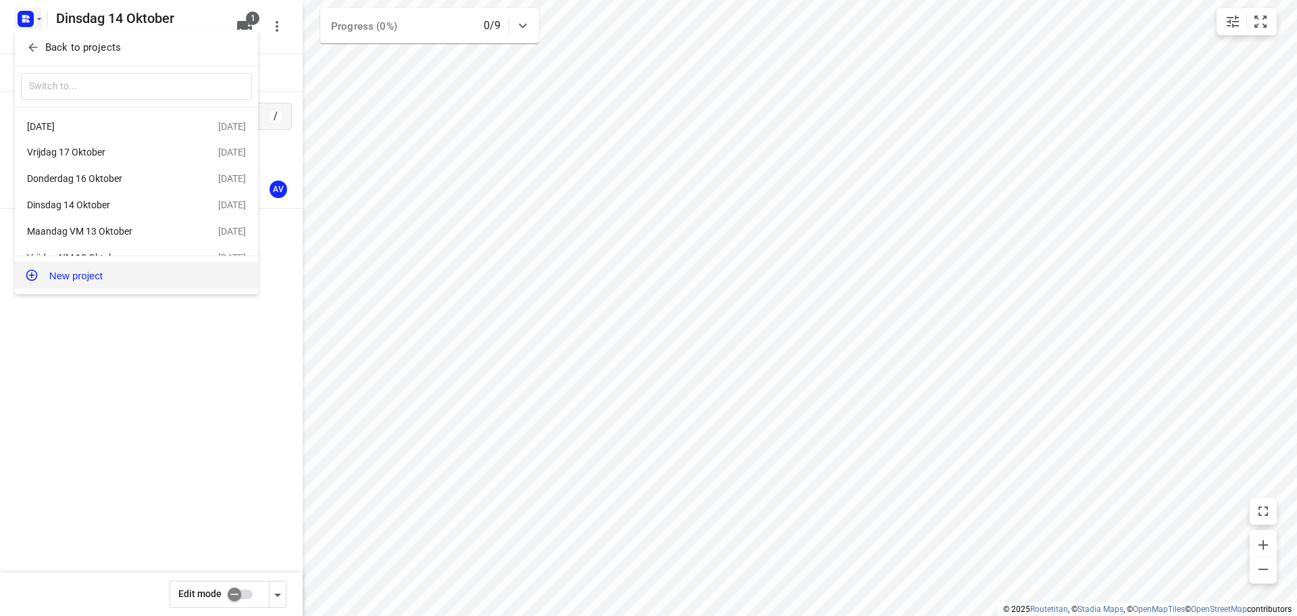
click at [113, 276] on button "New project" at bounding box center [136, 274] width 243 height 27
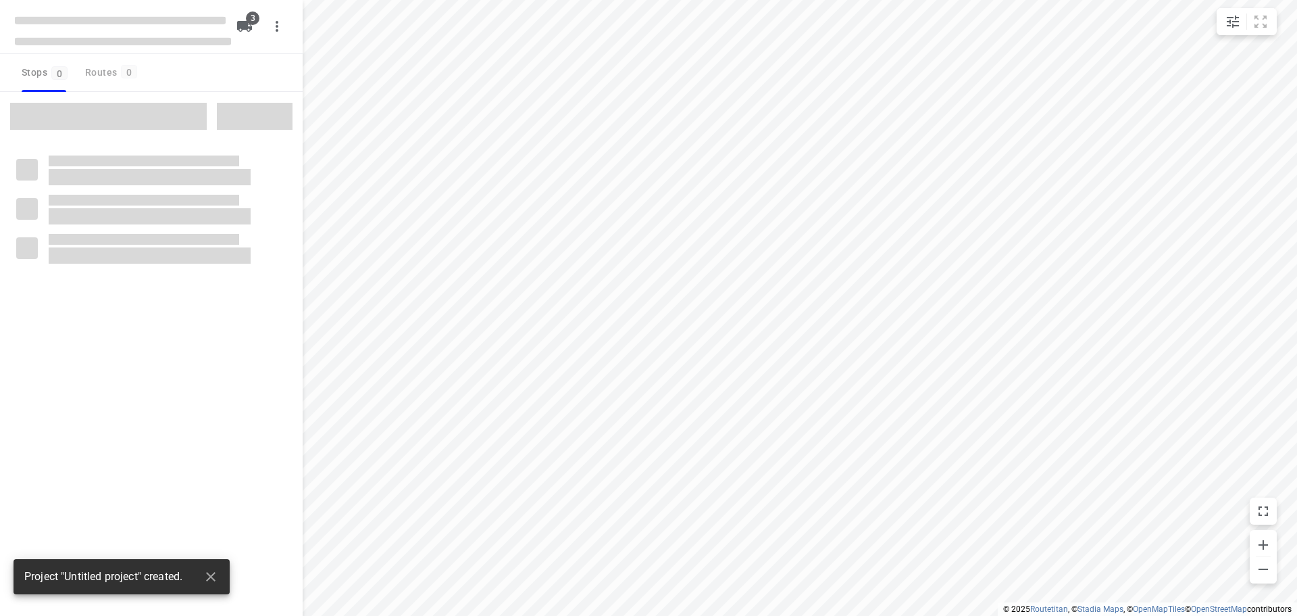
type input "distance"
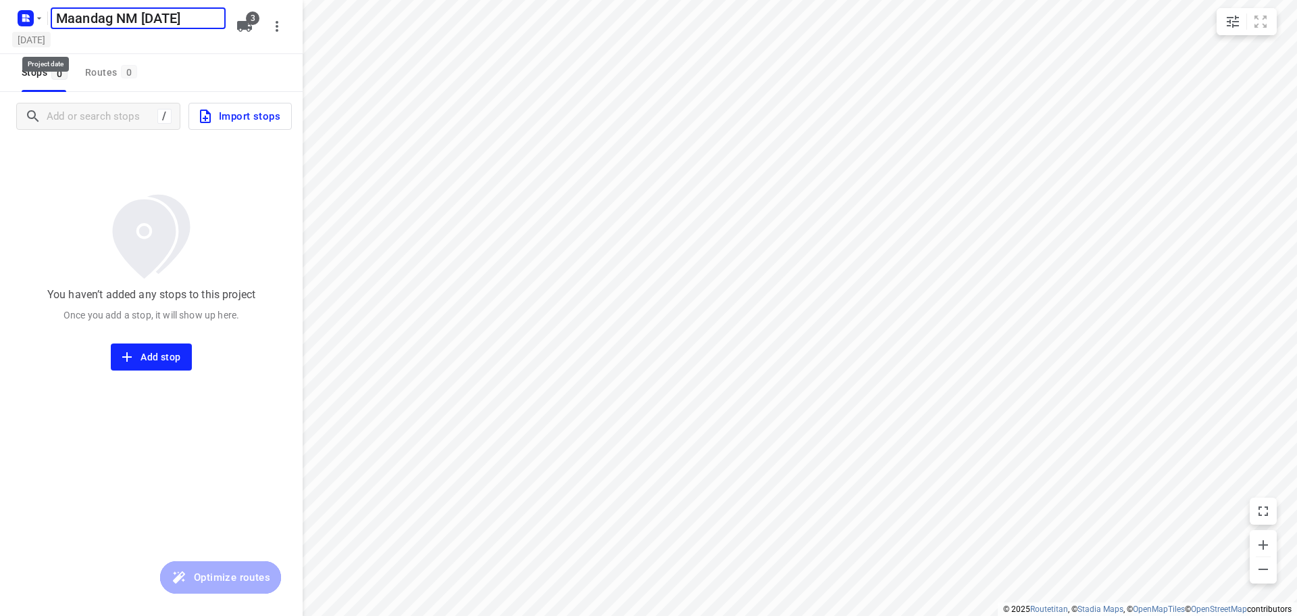
type input "Maandag NM [DATE]"
click at [40, 39] on h5 "[DATE]" at bounding box center [31, 40] width 39 height 16
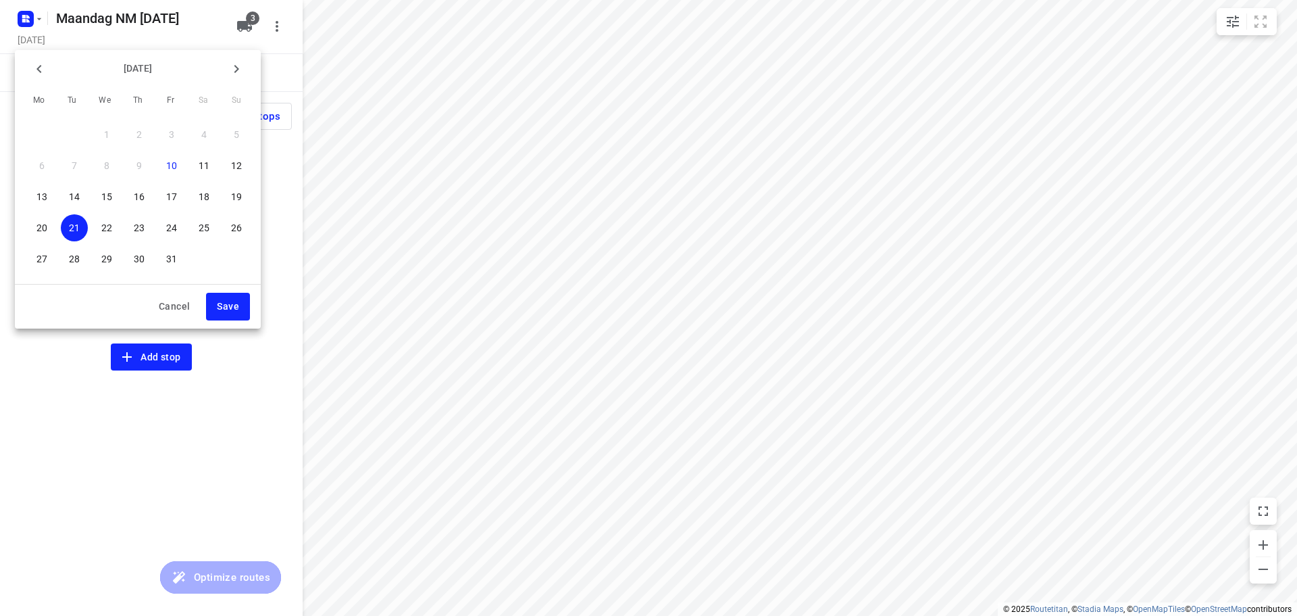
click at [36, 227] on p "20" at bounding box center [41, 228] width 11 height 14
click at [234, 308] on span "Save" at bounding box center [228, 306] width 22 height 17
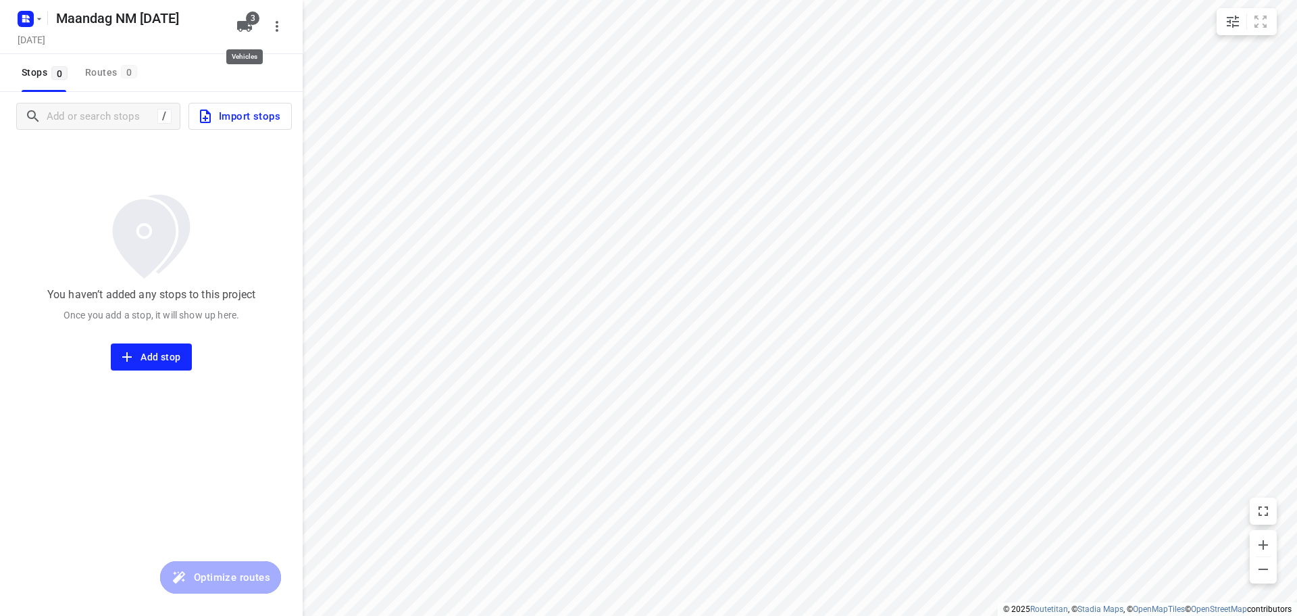
click at [239, 29] on icon "button" at bounding box center [244, 26] width 15 height 11
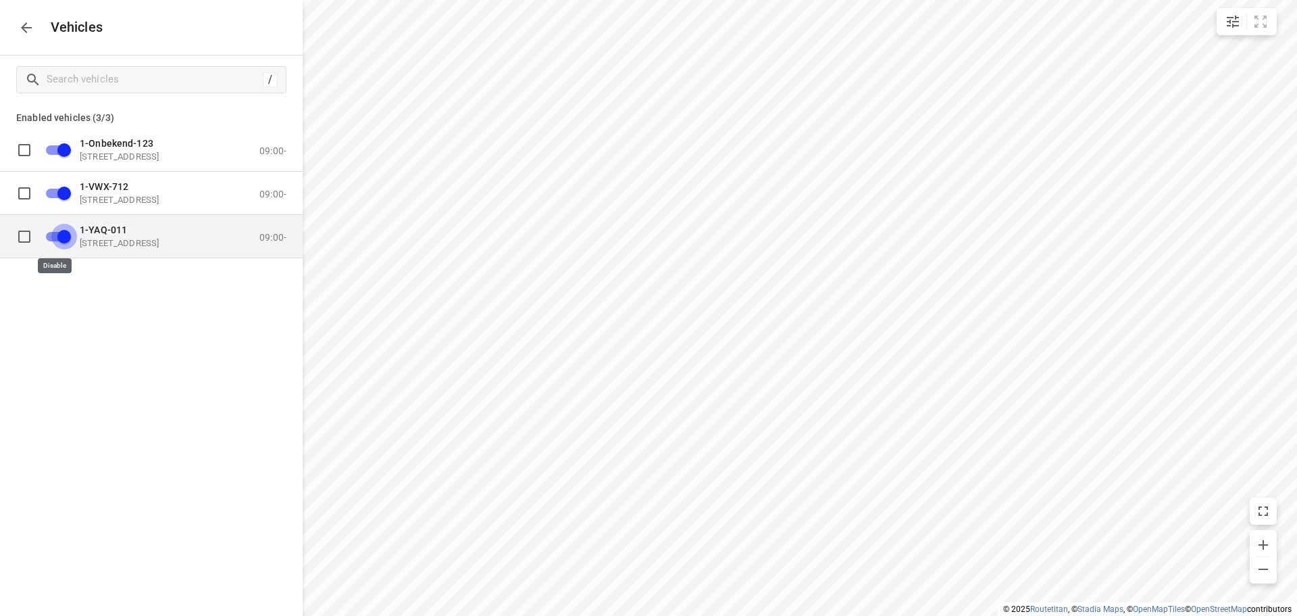
click at [55, 238] on input "grid" at bounding box center [64, 236] width 77 height 26
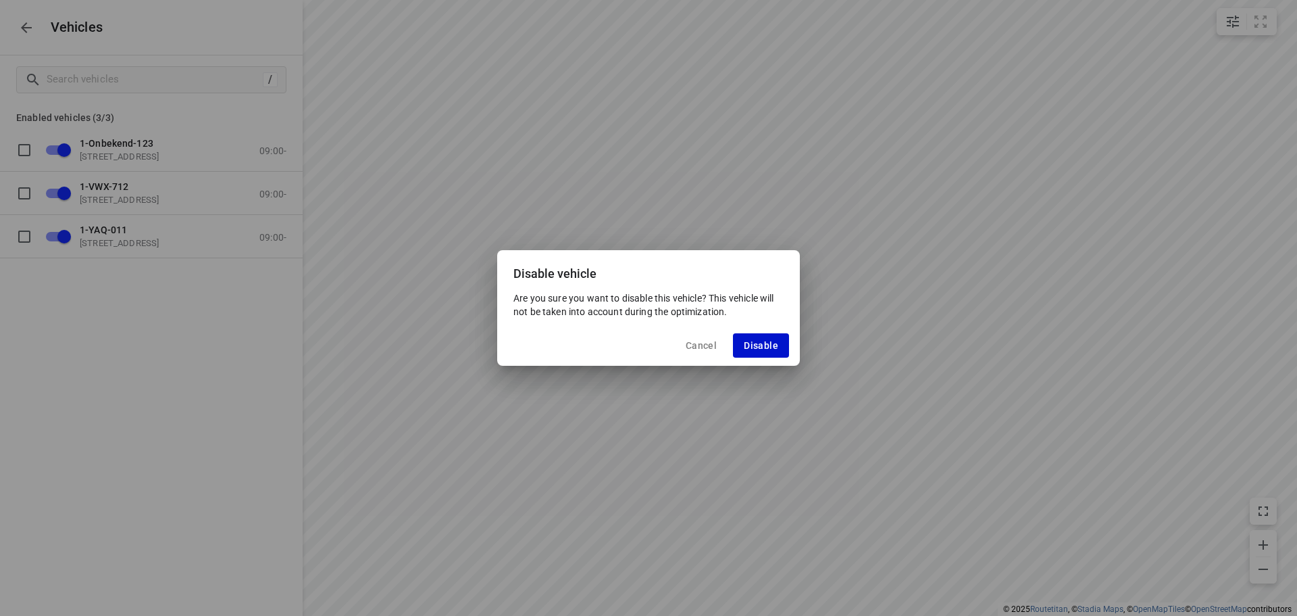
click at [756, 344] on span "Disable" at bounding box center [761, 345] width 34 height 11
checkbox input "false"
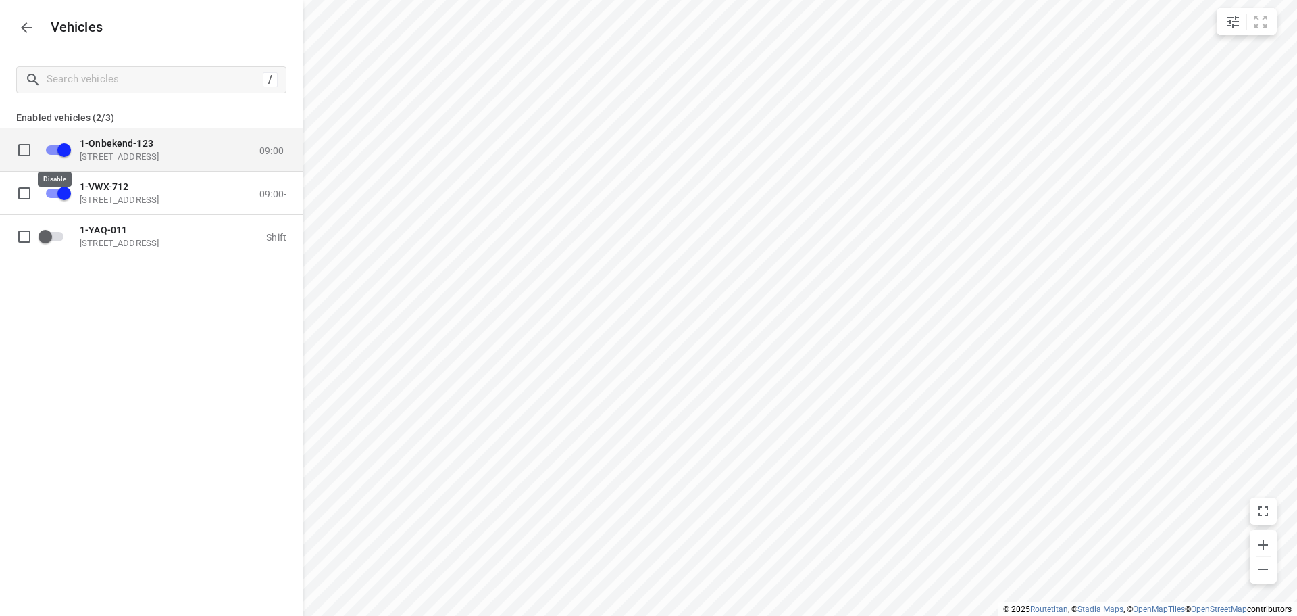
click at [53, 151] on input "grid" at bounding box center [64, 149] width 77 height 26
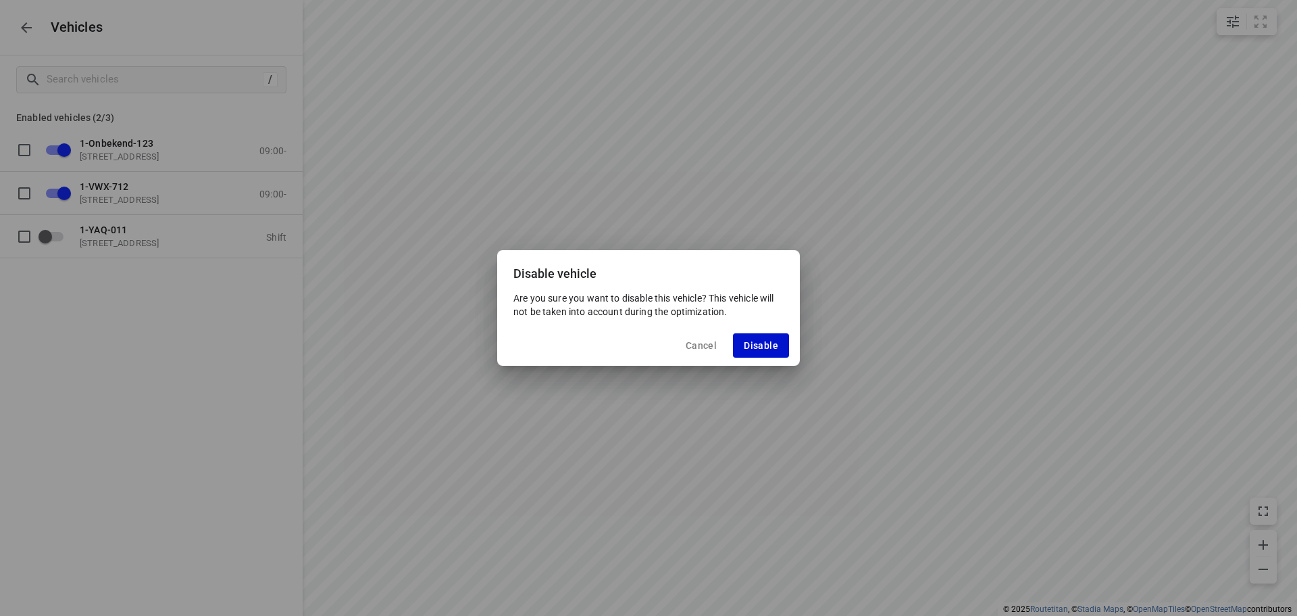
click at [758, 345] on span "Disable" at bounding box center [761, 345] width 34 height 11
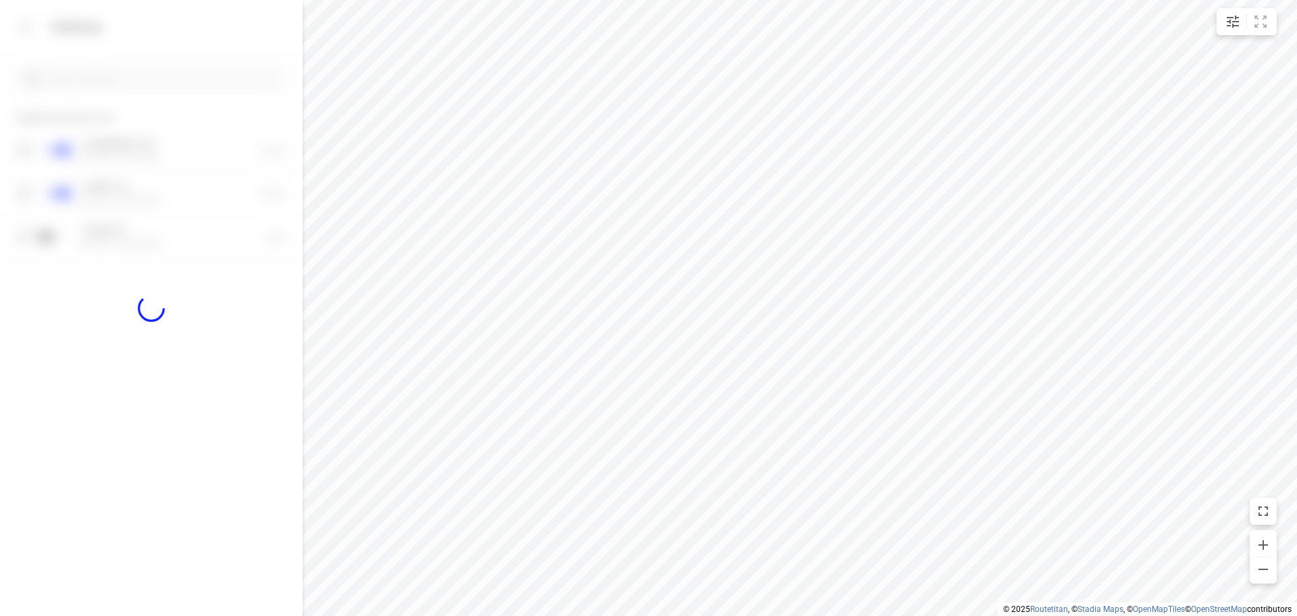
checkbox input "false"
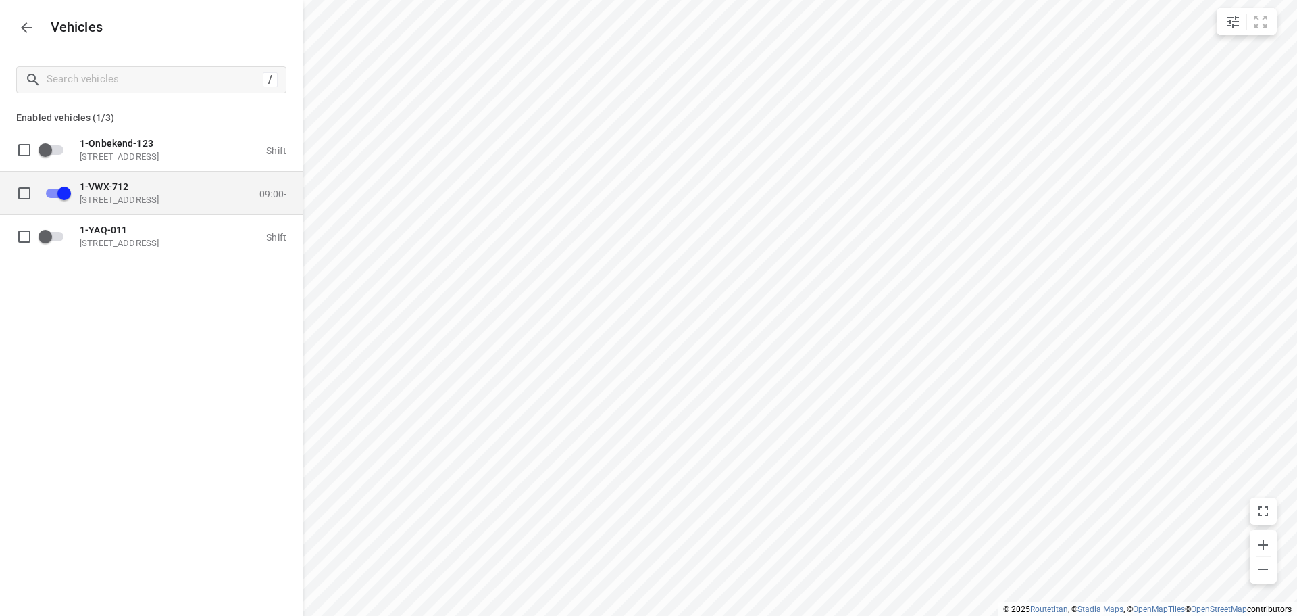
click at [133, 190] on p "1-VWX-712" at bounding box center [147, 185] width 135 height 11
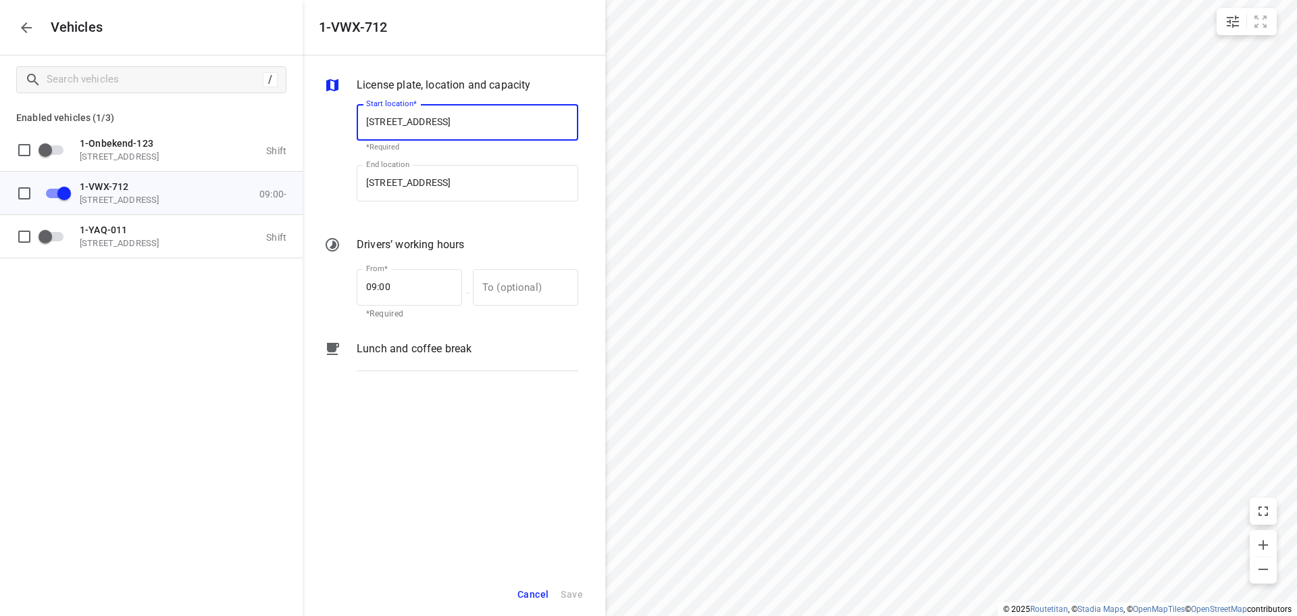
click at [458, 121] on input "[STREET_ADDRESS]" at bounding box center [468, 122] width 222 height 36
type input "[STREET_ADDRESS]"
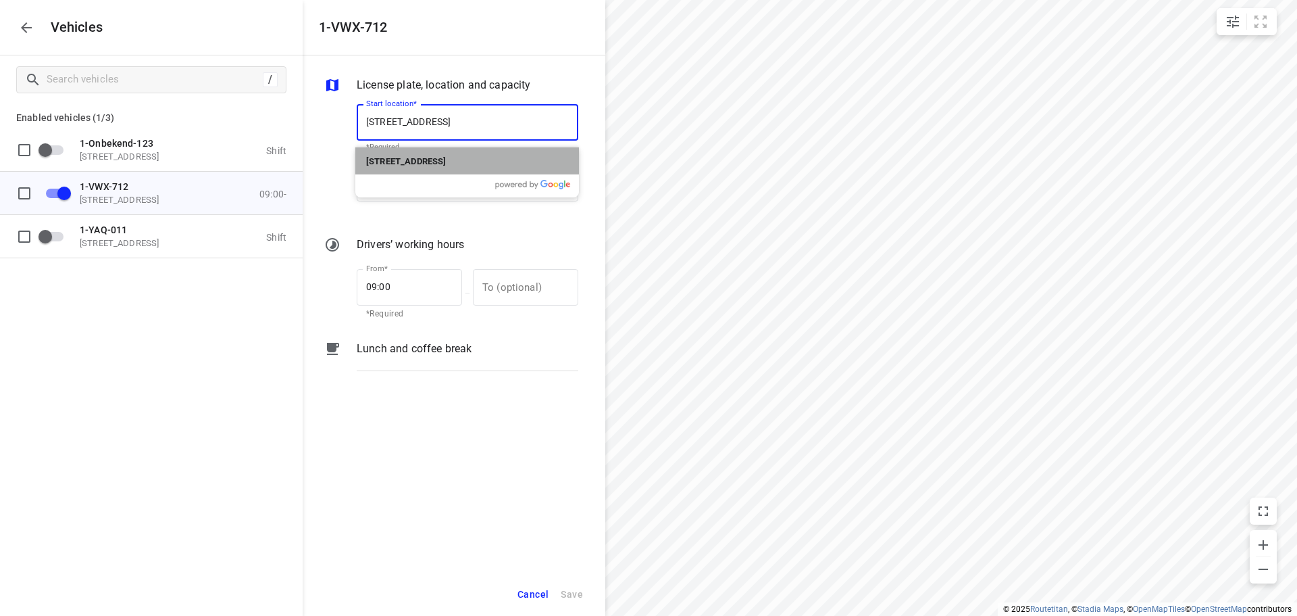
click at [438, 159] on b "[STREET_ADDRESS]" at bounding box center [406, 161] width 80 height 10
type input "[STREET_ADDRESS]"
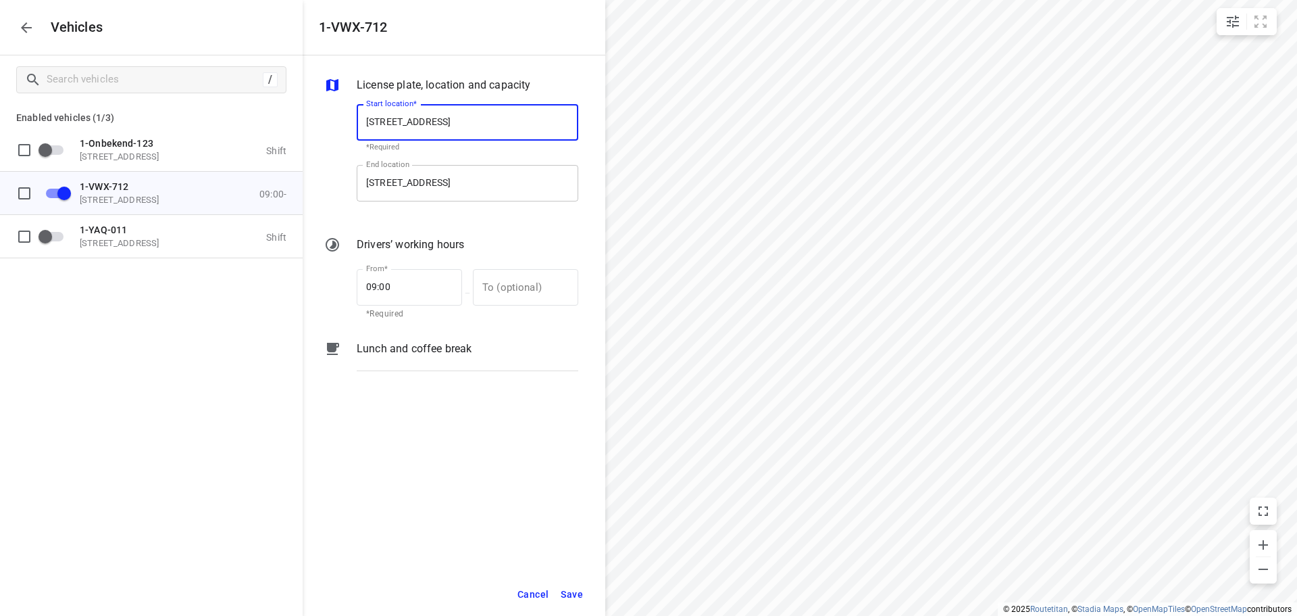
click at [458, 183] on input "[STREET_ADDRESS]" at bounding box center [468, 183] width 222 height 36
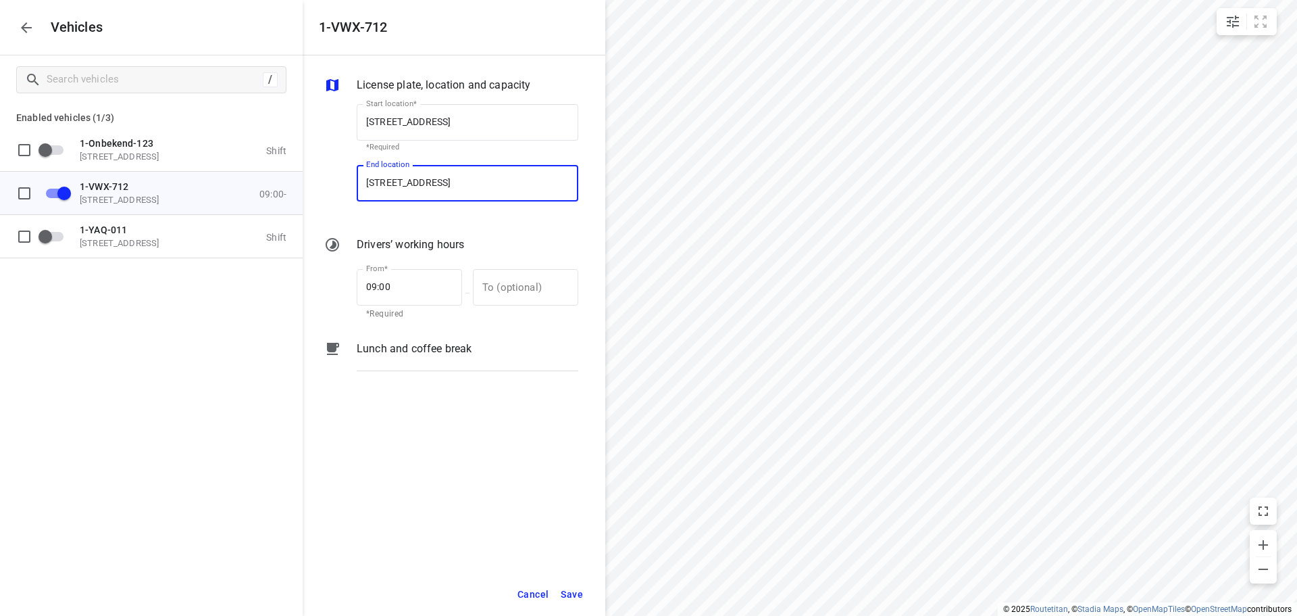
click at [458, 183] on input "[STREET_ADDRESS]" at bounding box center [468, 183] width 222 height 36
type input "[STREET_ADDRESS]"
click at [446, 219] on b "[STREET_ADDRESS]" at bounding box center [406, 222] width 80 height 10
type input "[STREET_ADDRESS]"
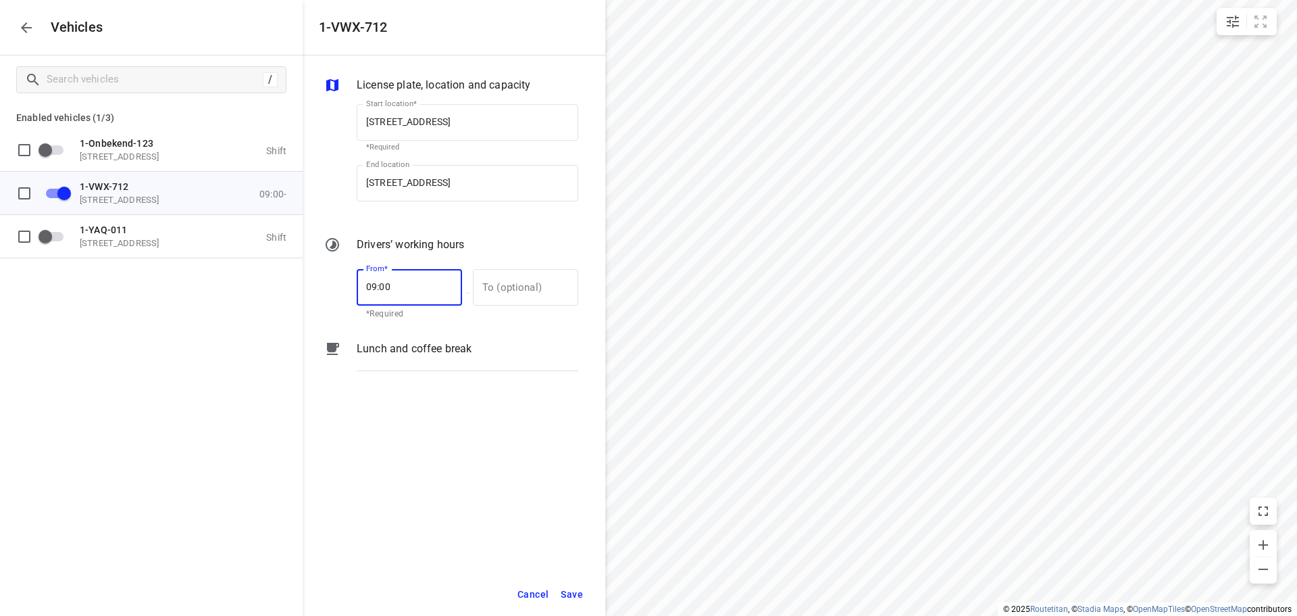
drag, startPoint x: 390, startPoint y: 284, endPoint x: 342, endPoint y: 284, distance: 48.0
click at [342, 284] on div "From* 09:00 From* *Required — To (optional) To (optional)" at bounding box center [451, 293] width 259 height 58
type input "13:00"
click at [570, 594] on span "Save" at bounding box center [572, 594] width 22 height 17
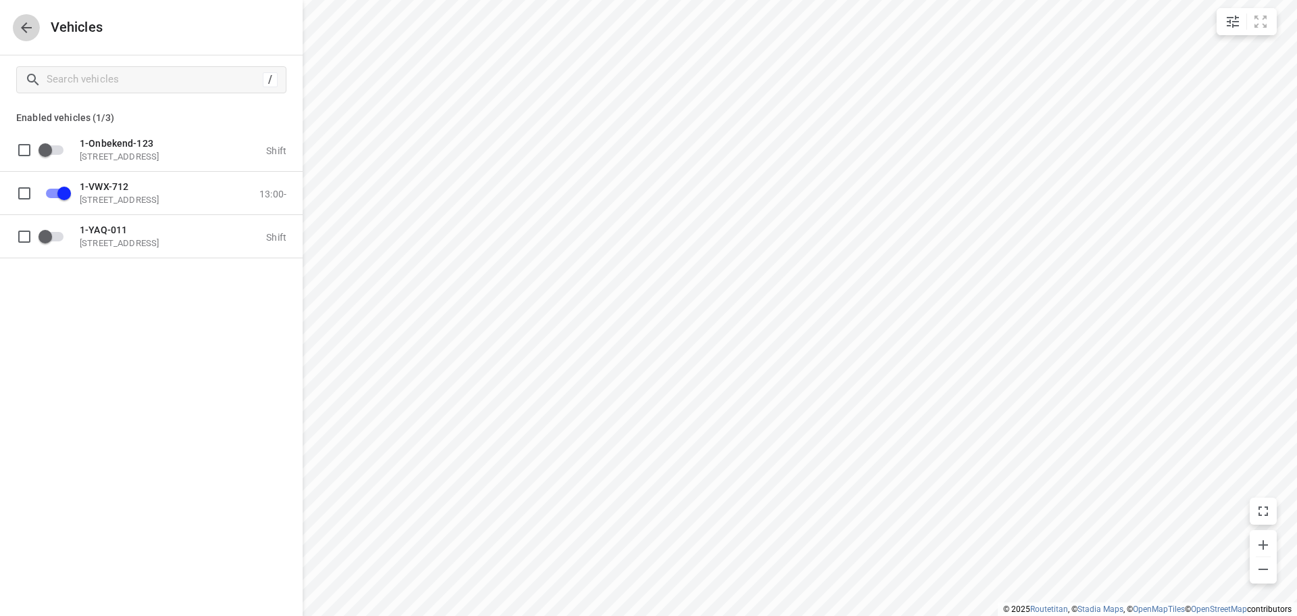
click at [29, 26] on icon "button" at bounding box center [26, 28] width 16 height 16
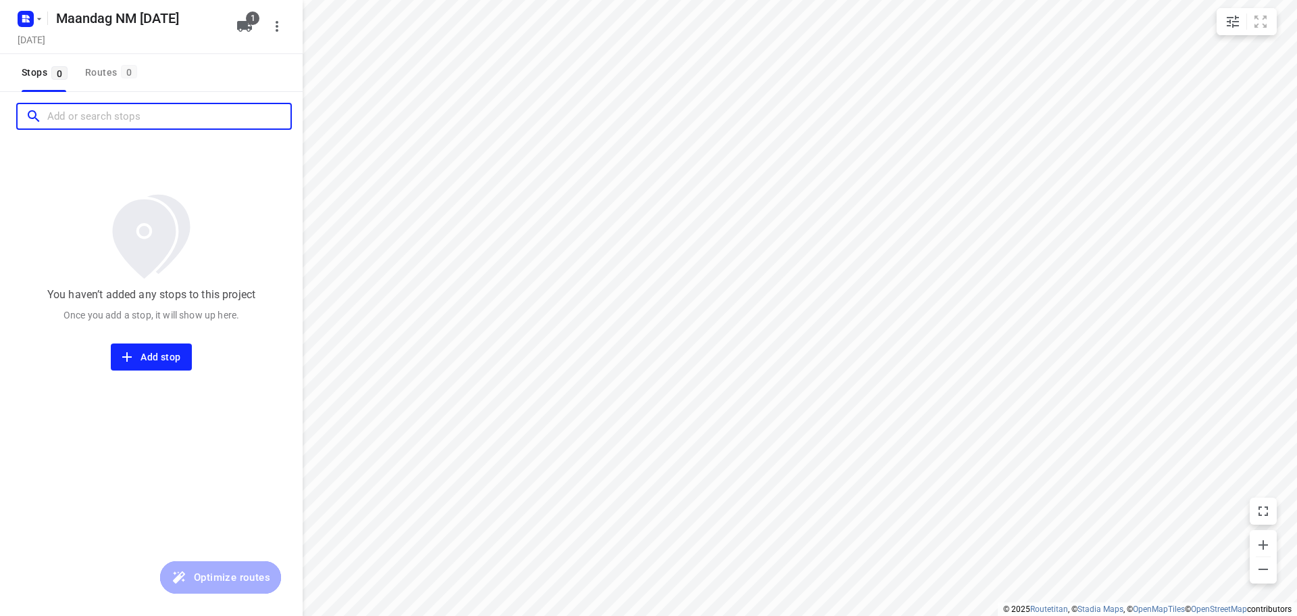
click at [99, 117] on input "Add or search stops" at bounding box center [168, 116] width 243 height 21
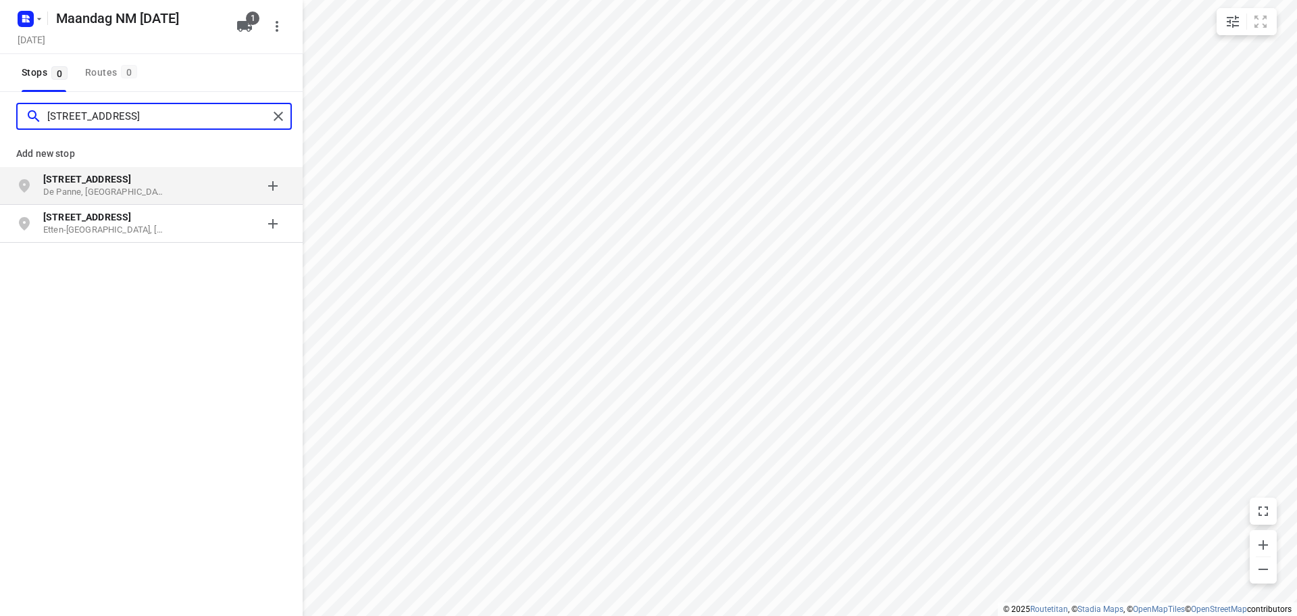
type input "[STREET_ADDRESS]"
click at [141, 180] on p "[STREET_ADDRESS]" at bounding box center [105, 179] width 124 height 14
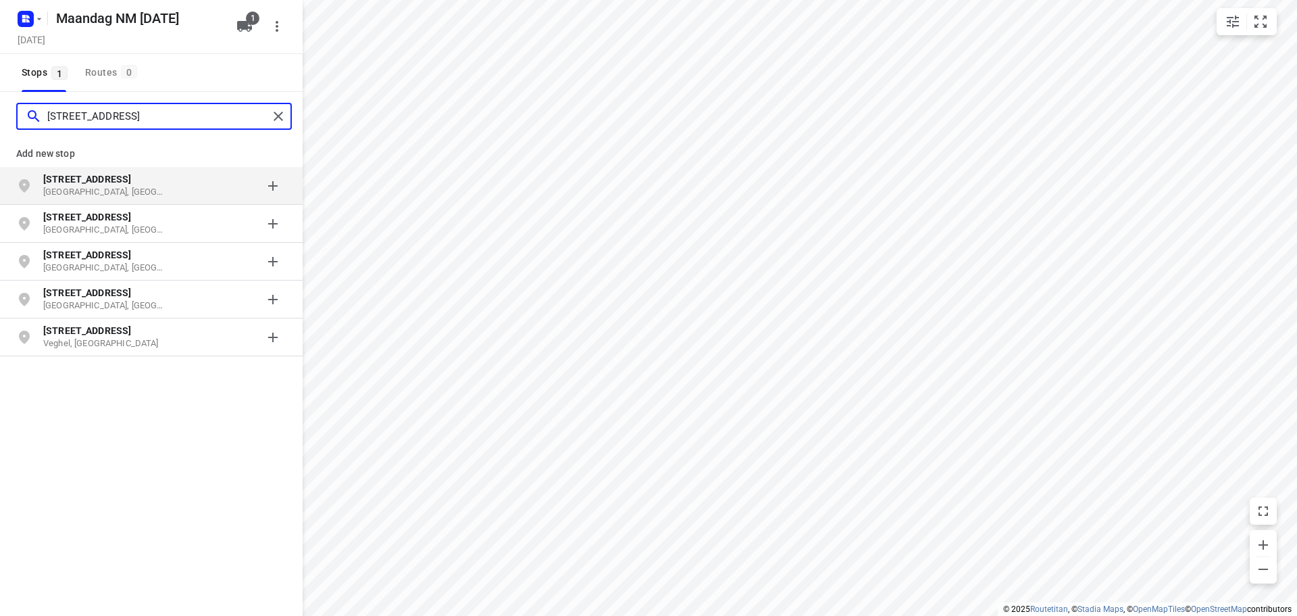
type input "[STREET_ADDRESS]"
click at [129, 176] on p "[STREET_ADDRESS]" at bounding box center [105, 179] width 124 height 14
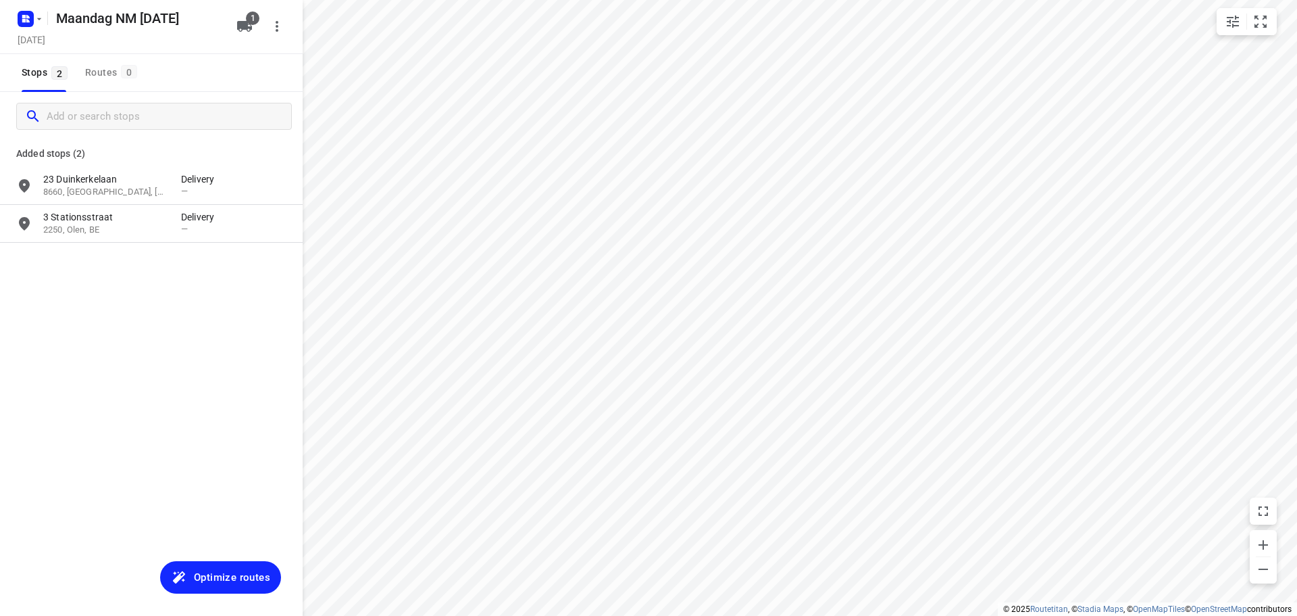
click at [227, 578] on span "Optimize routes" at bounding box center [232, 577] width 76 height 18
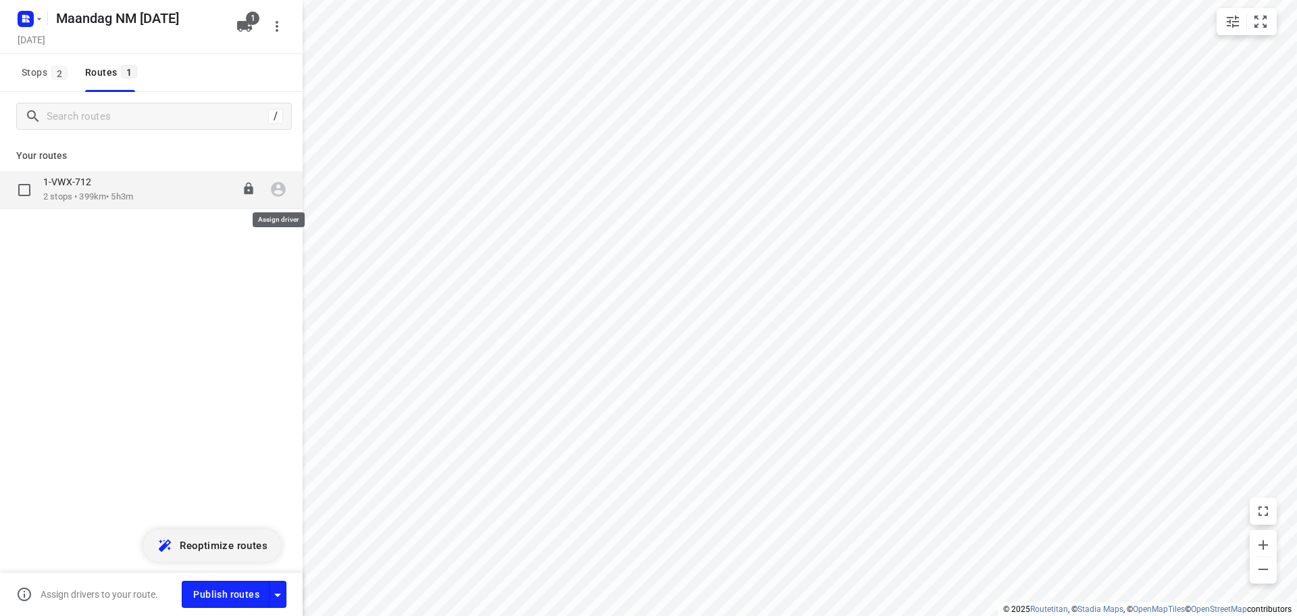
click at [275, 190] on icon "button" at bounding box center [278, 189] width 15 height 15
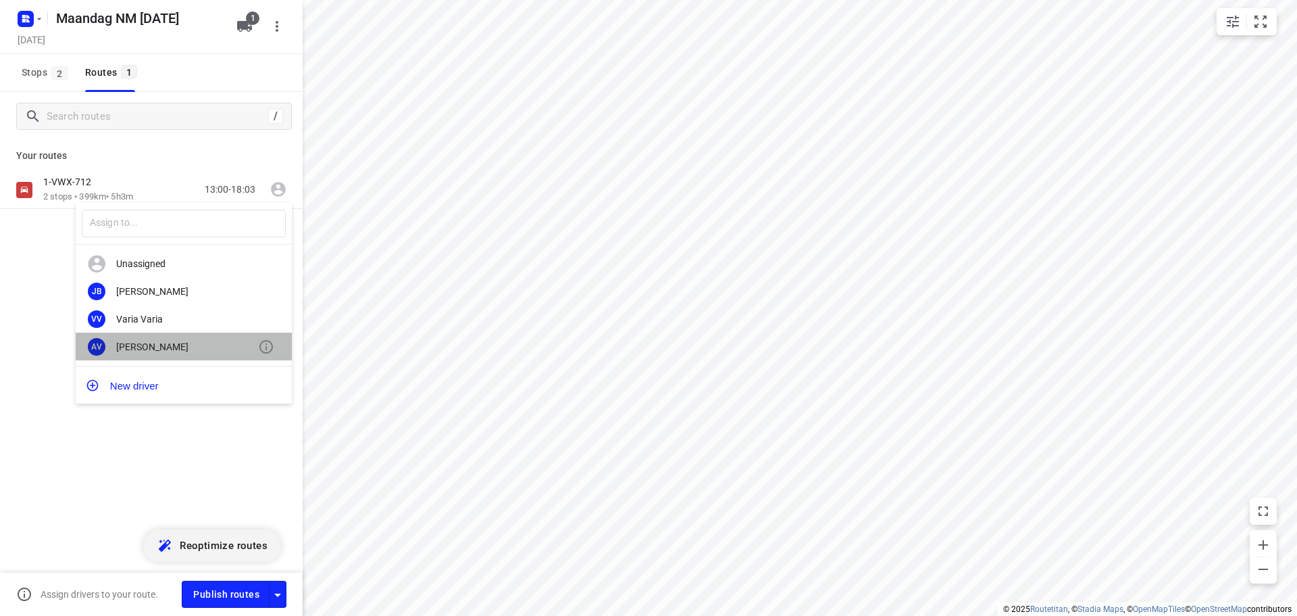
click at [186, 345] on div "[PERSON_NAME]" at bounding box center [187, 346] width 142 height 11
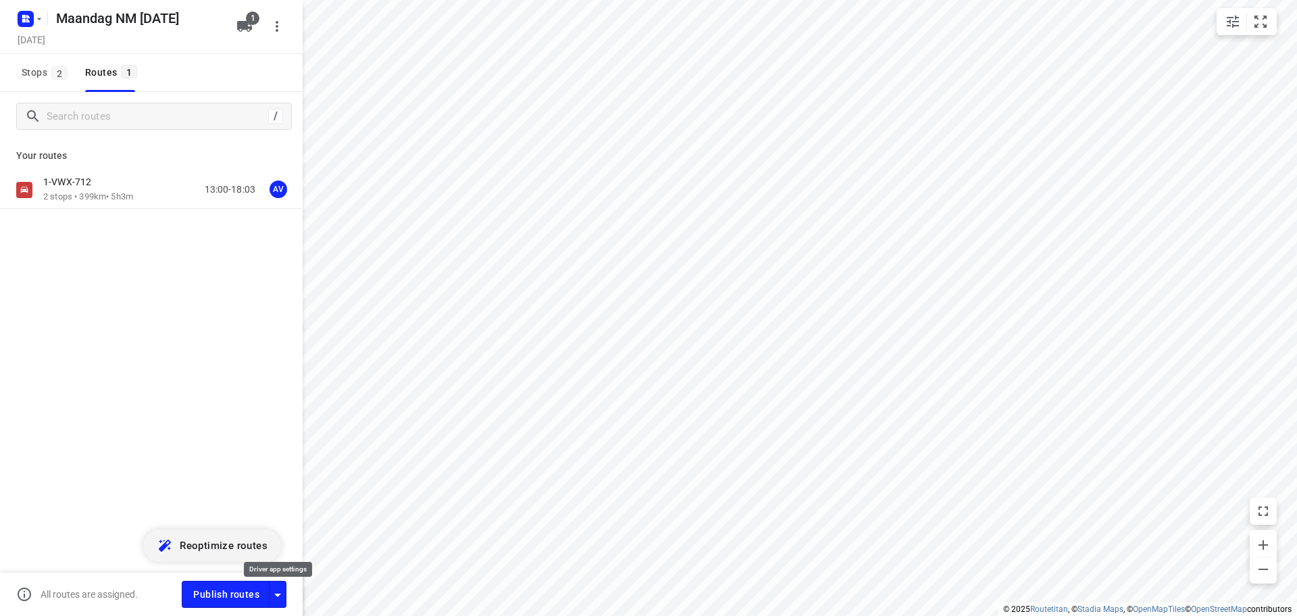
click at [278, 593] on icon "button" at bounding box center [277, 594] width 7 height 3
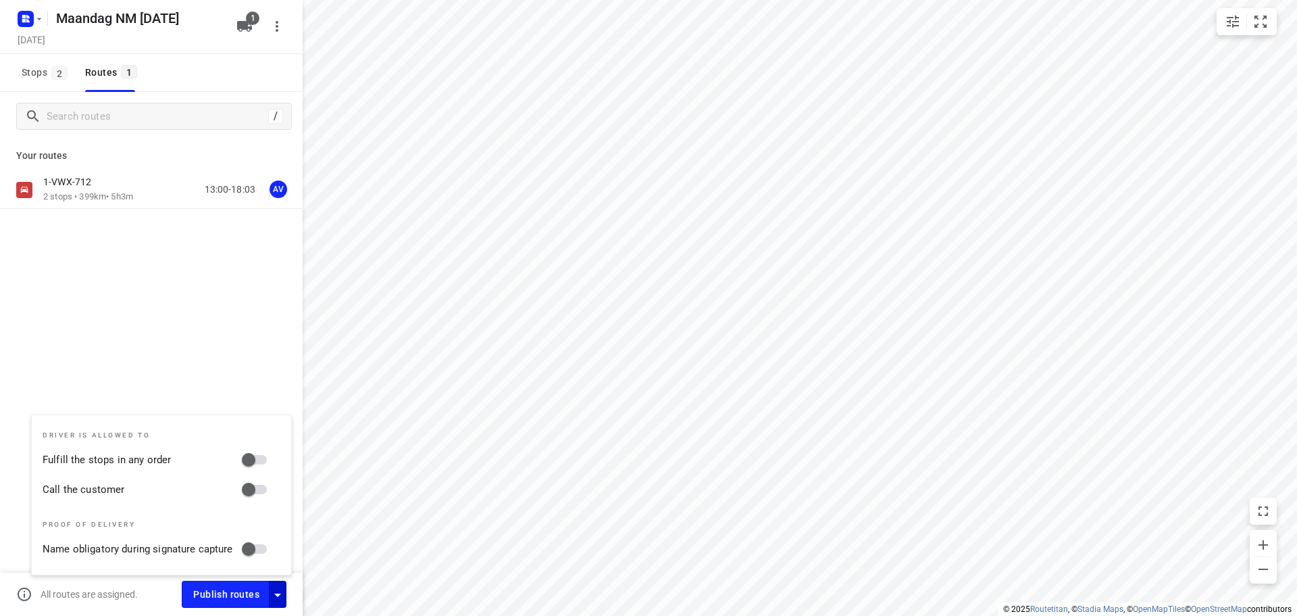
click at [267, 487] on input "Call the customer" at bounding box center [248, 489] width 77 height 26
checkbox input "true"
drag, startPoint x: 280, startPoint y: 589, endPoint x: 282, endPoint y: 578, distance: 10.9
click at [282, 589] on icon "button" at bounding box center [278, 595] width 16 height 16
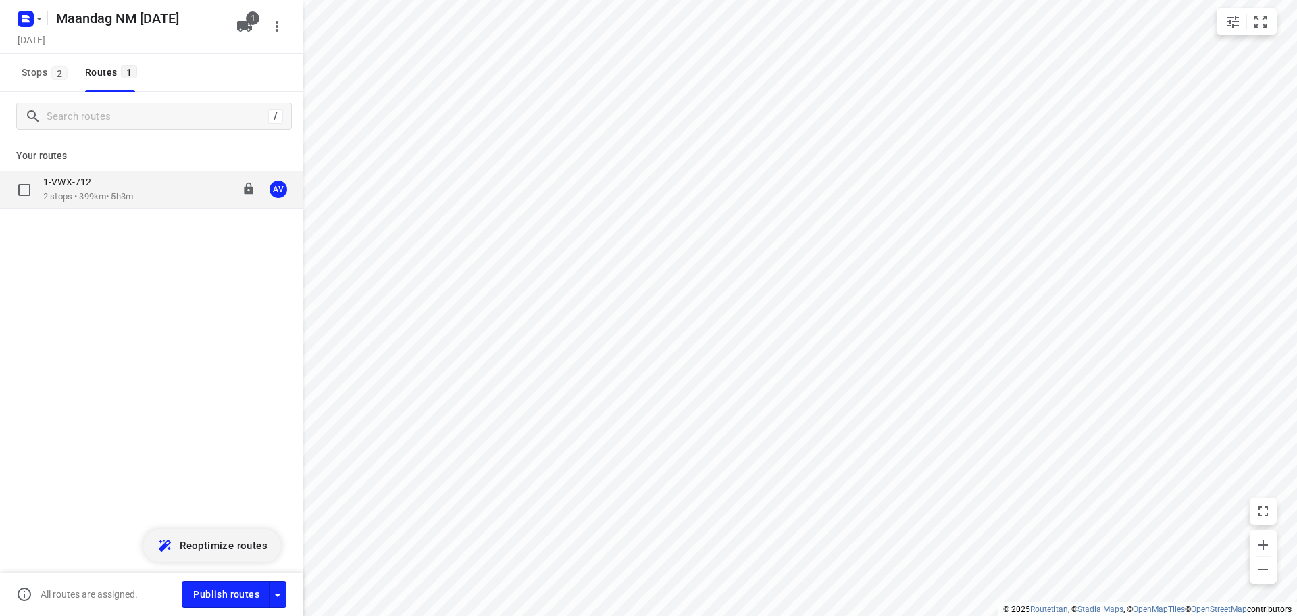
click at [130, 183] on div "1-VWX-712" at bounding box center [88, 183] width 90 height 15
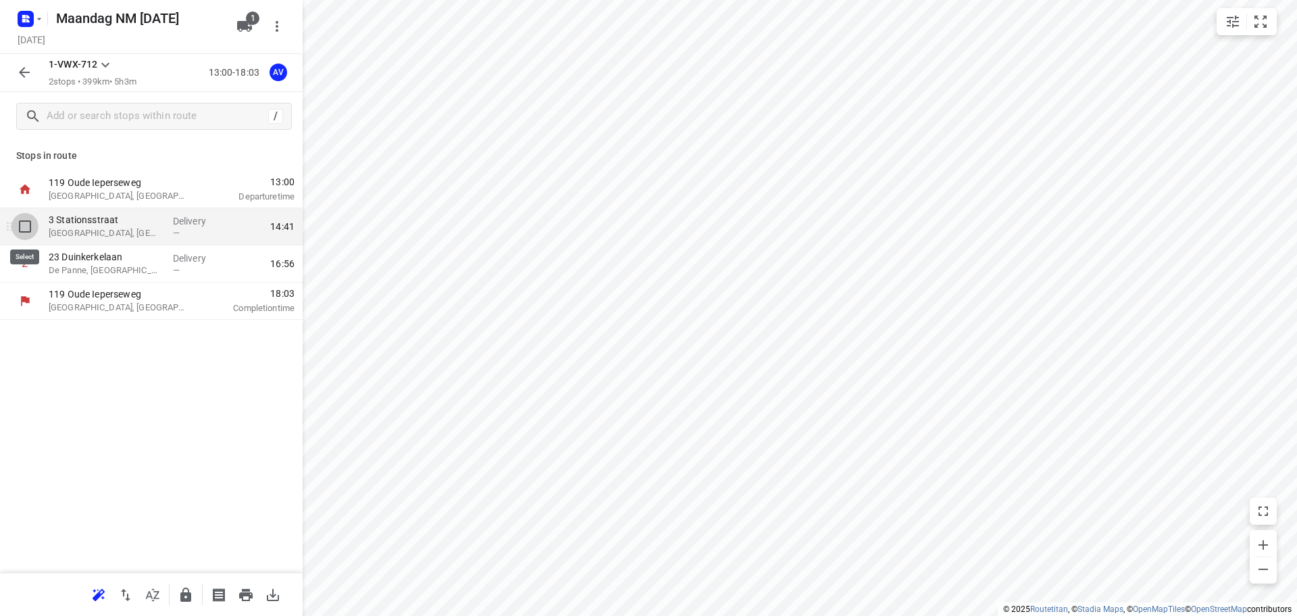
click at [23, 225] on input "checkbox" at bounding box center [24, 226] width 27 height 27
checkbox input "true"
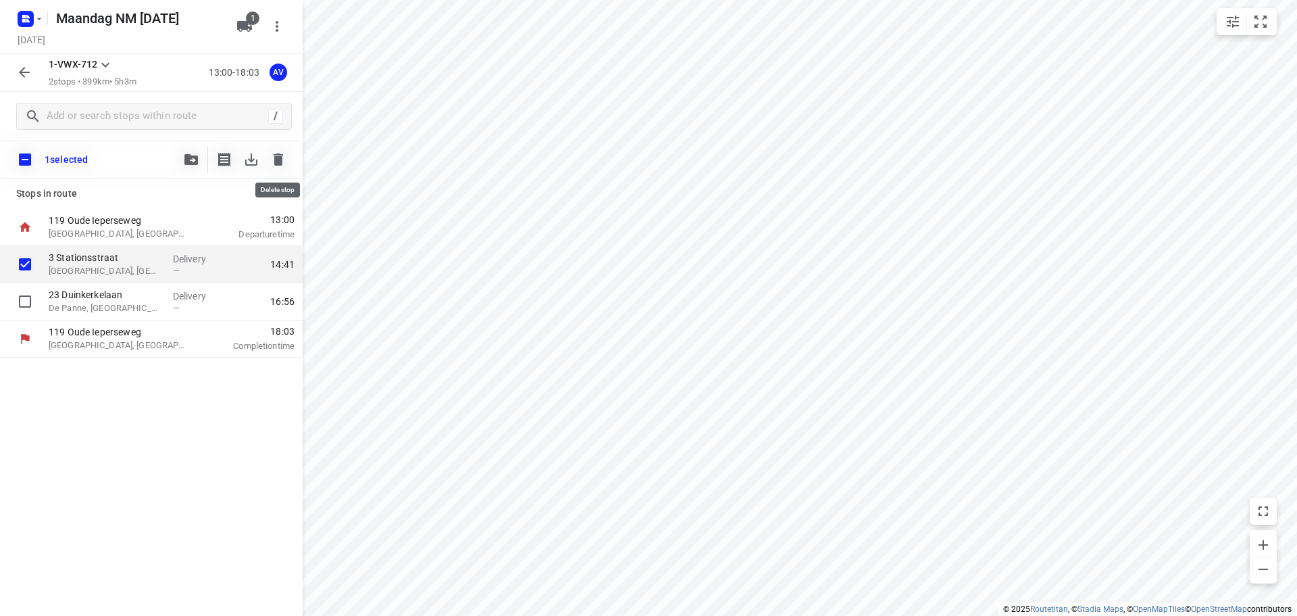
click at [278, 159] on icon "button" at bounding box center [278, 159] width 9 height 12
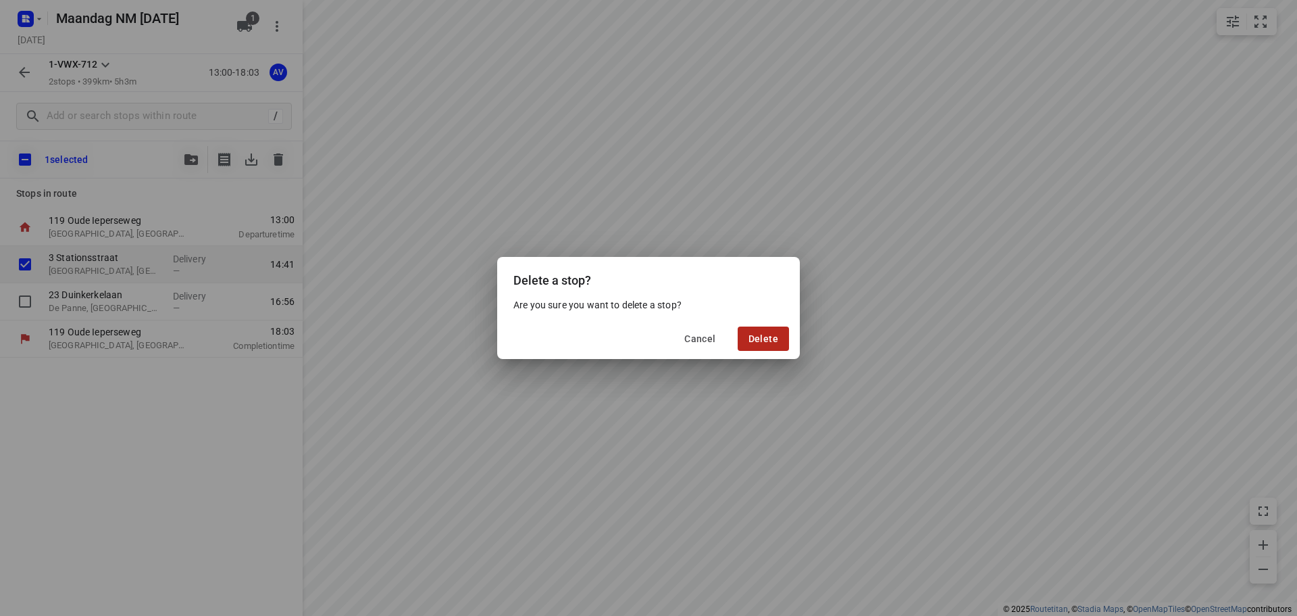
click at [764, 341] on span "Delete" at bounding box center [764, 338] width 30 height 11
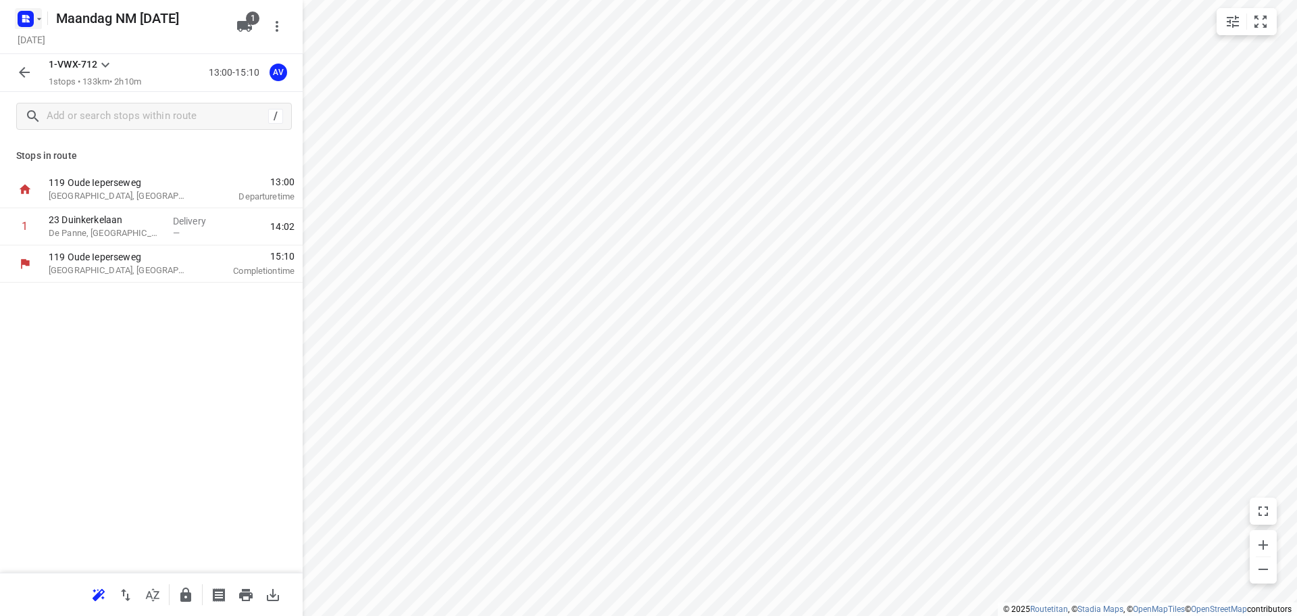
click at [37, 19] on icon "button" at bounding box center [39, 19] width 11 height 11
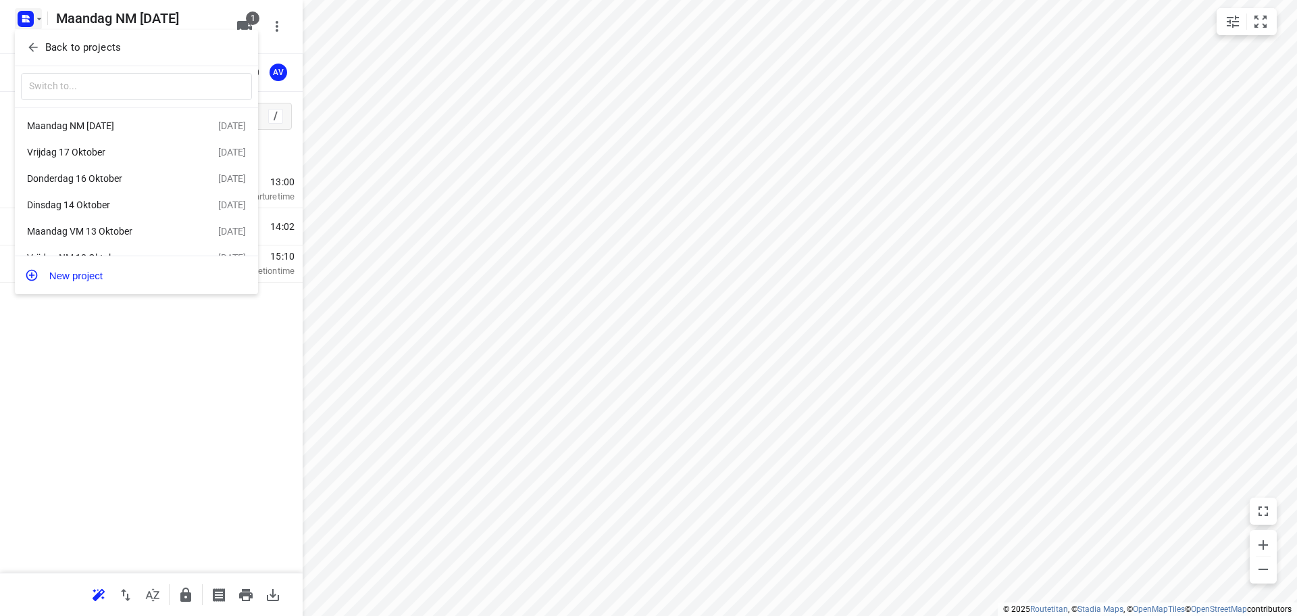
scroll to position [51, 0]
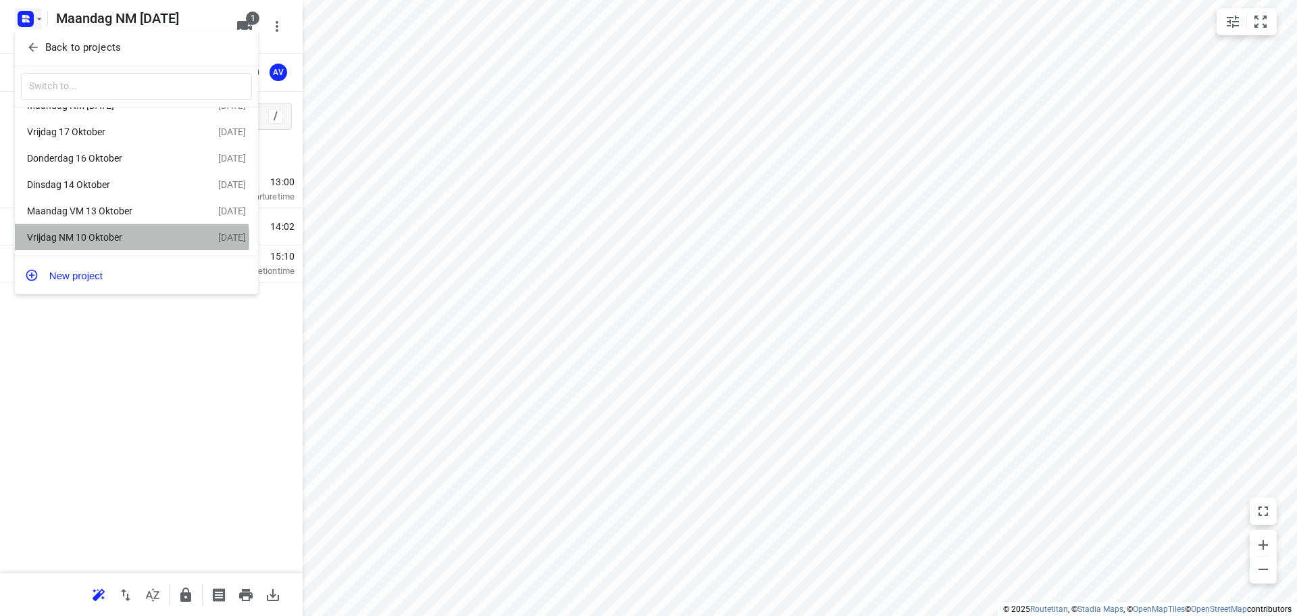
click at [116, 238] on div "Vrijdag NM 10 Oktober" at bounding box center [104, 237] width 155 height 11
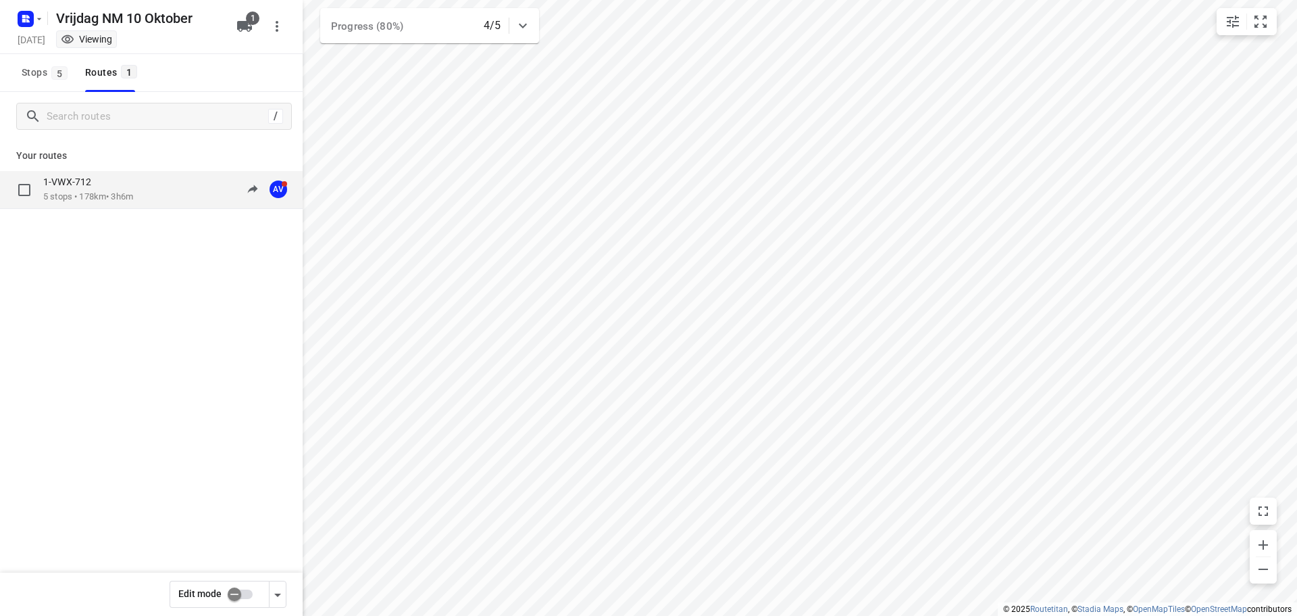
click at [150, 189] on div "1-VWX-712 5 stops • 178km • 3h6m 12:54-15:59 AV" at bounding box center [172, 190] width 259 height 28
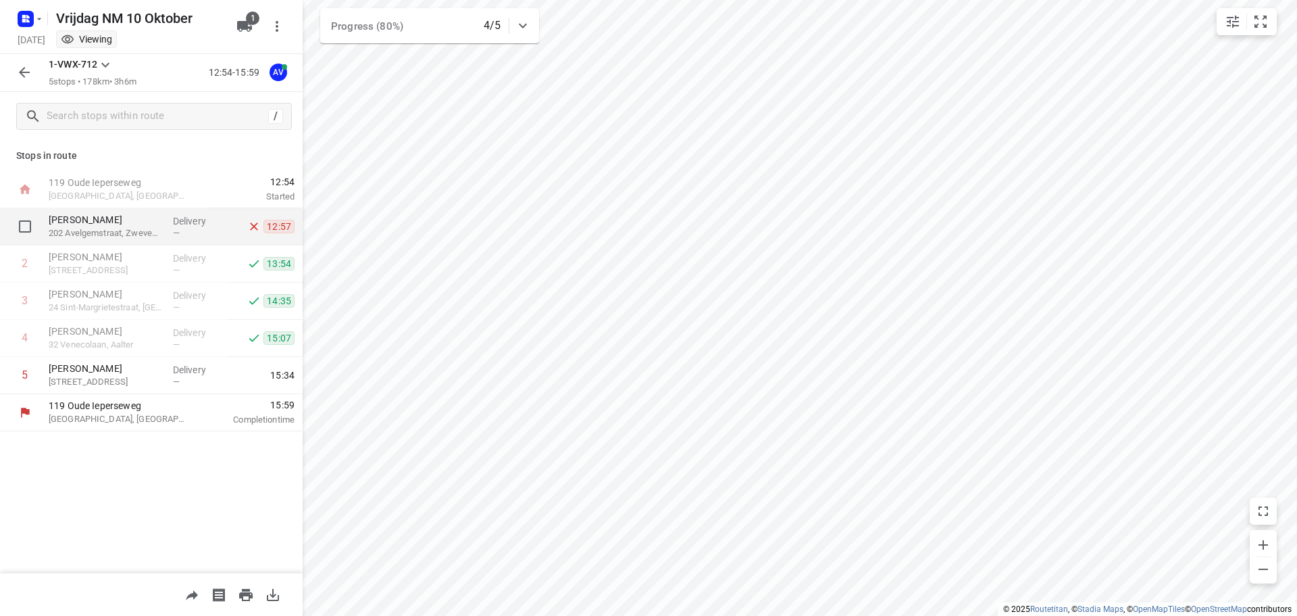
click at [214, 228] on div "—" at bounding box center [198, 233] width 50 height 10
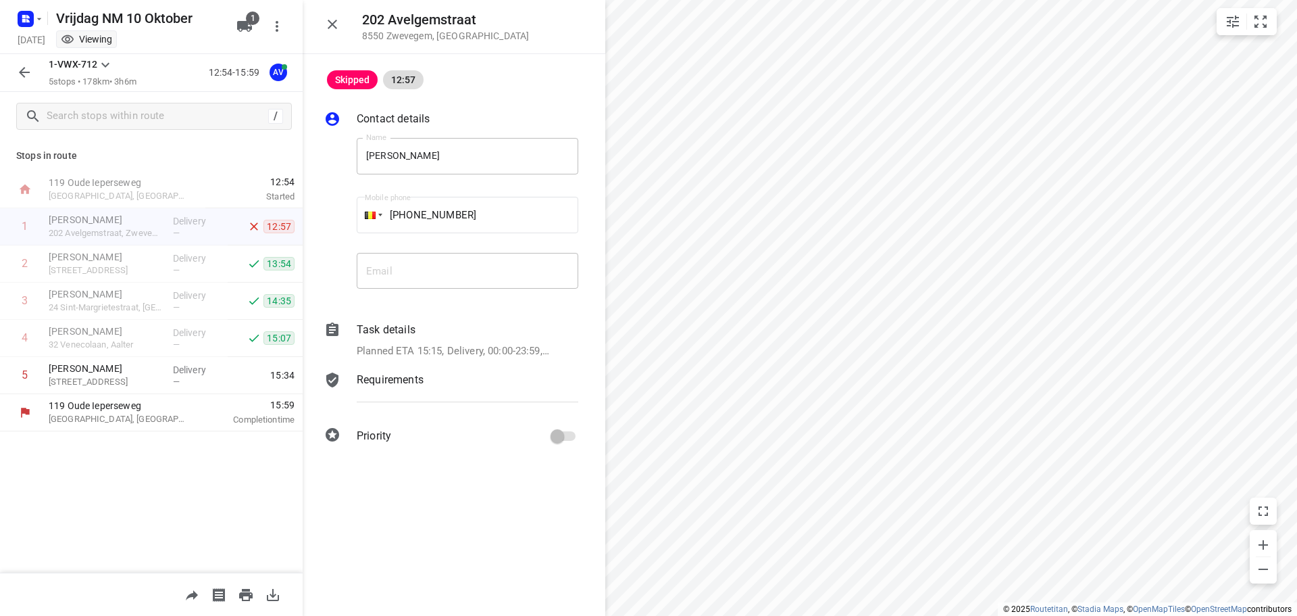
click at [356, 80] on span "Skipped" at bounding box center [352, 79] width 51 height 11
click at [334, 26] on icon "button" at bounding box center [332, 24] width 9 height 9
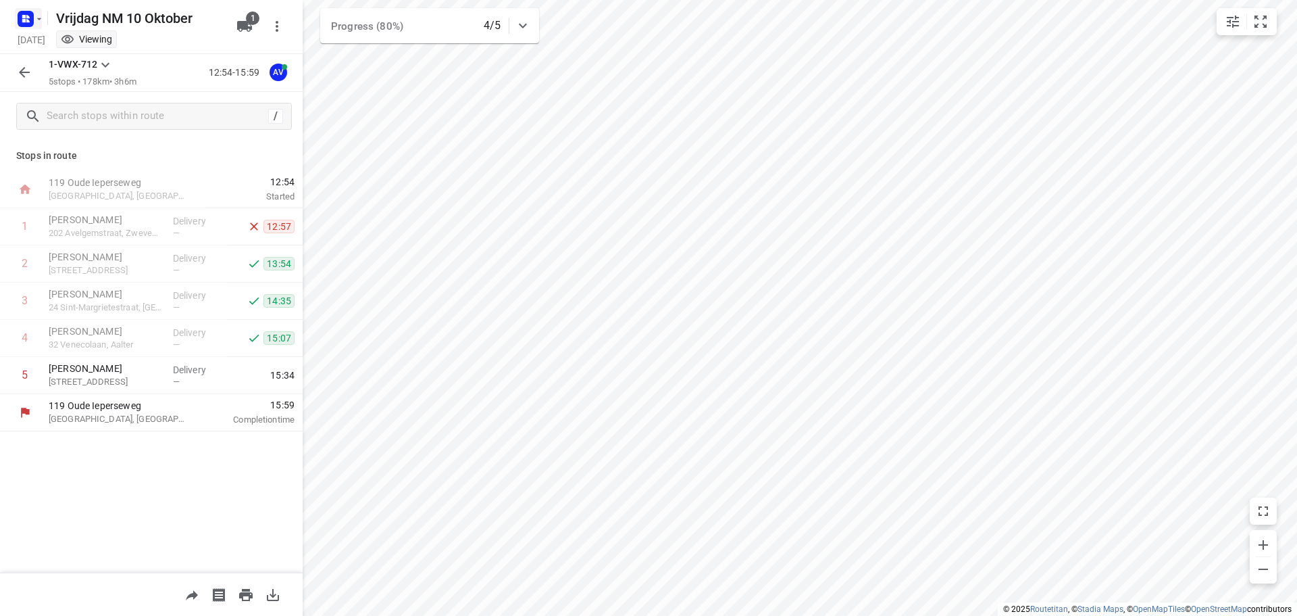
click at [29, 18] on rect "button" at bounding box center [26, 19] width 16 height 16
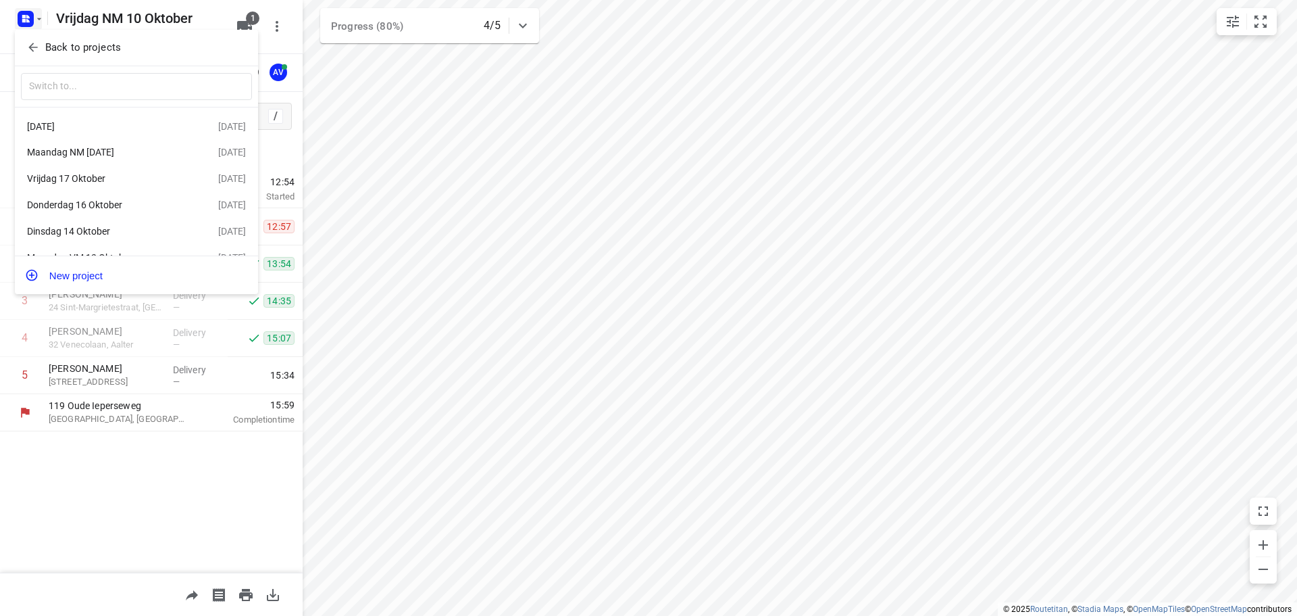
click at [132, 205] on div "Donderdag 16 Oktober" at bounding box center [104, 204] width 155 height 11
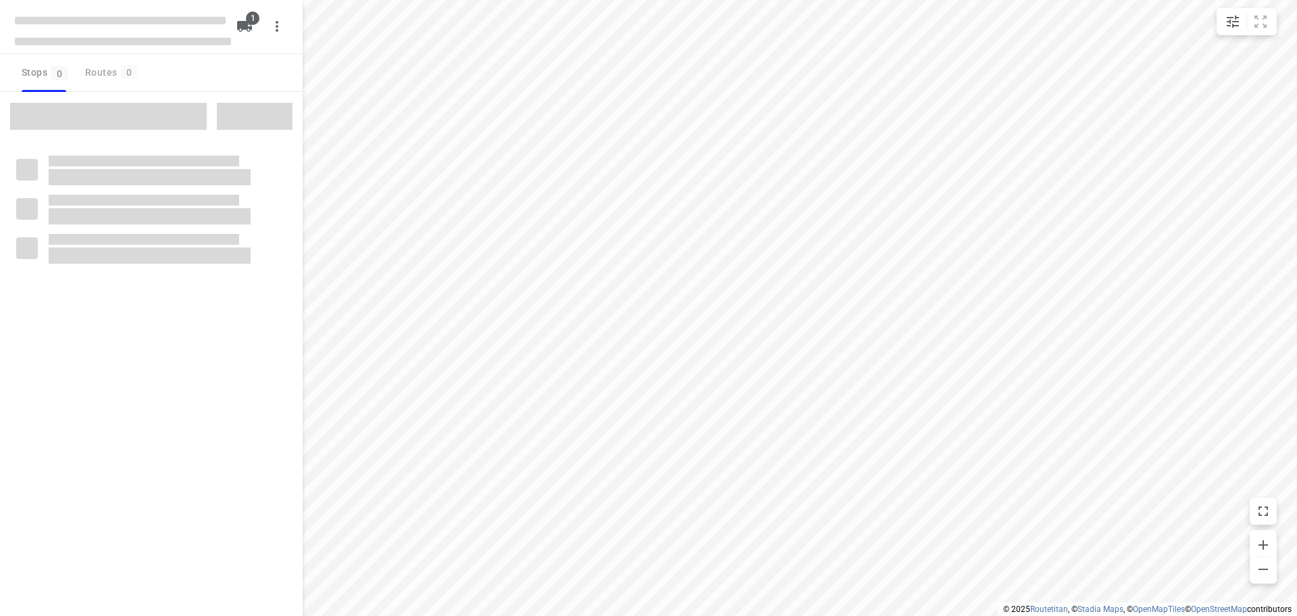
type input "distance"
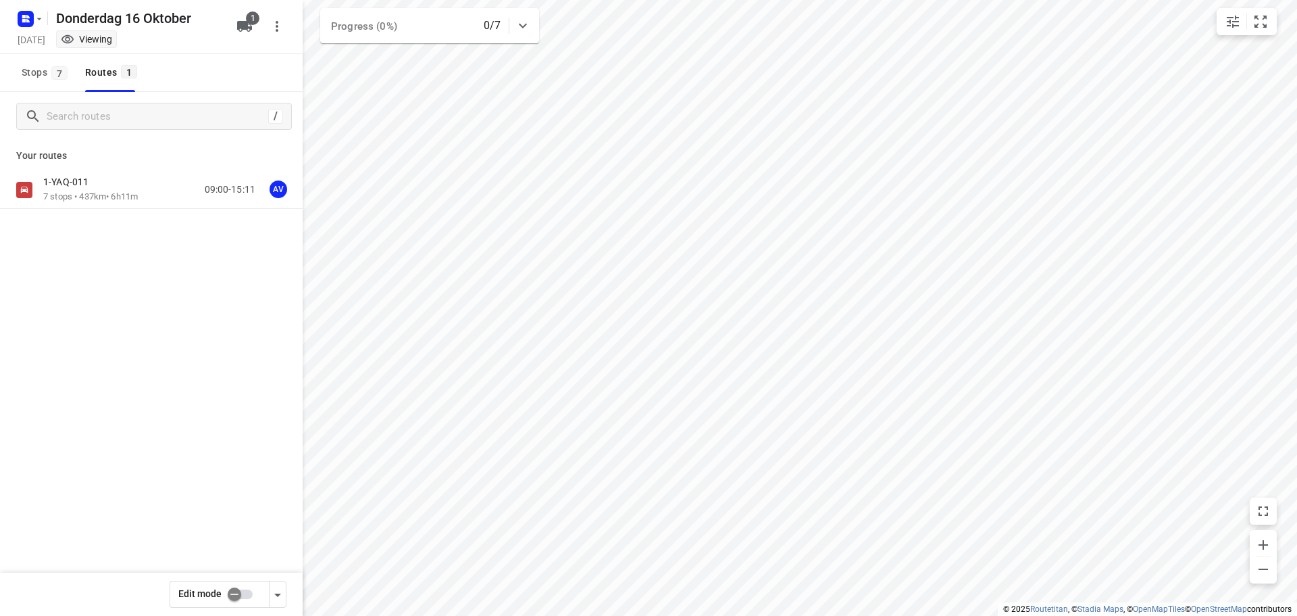
click at [247, 595] on input "checkbox" at bounding box center [234, 594] width 77 height 26
checkbox input "true"
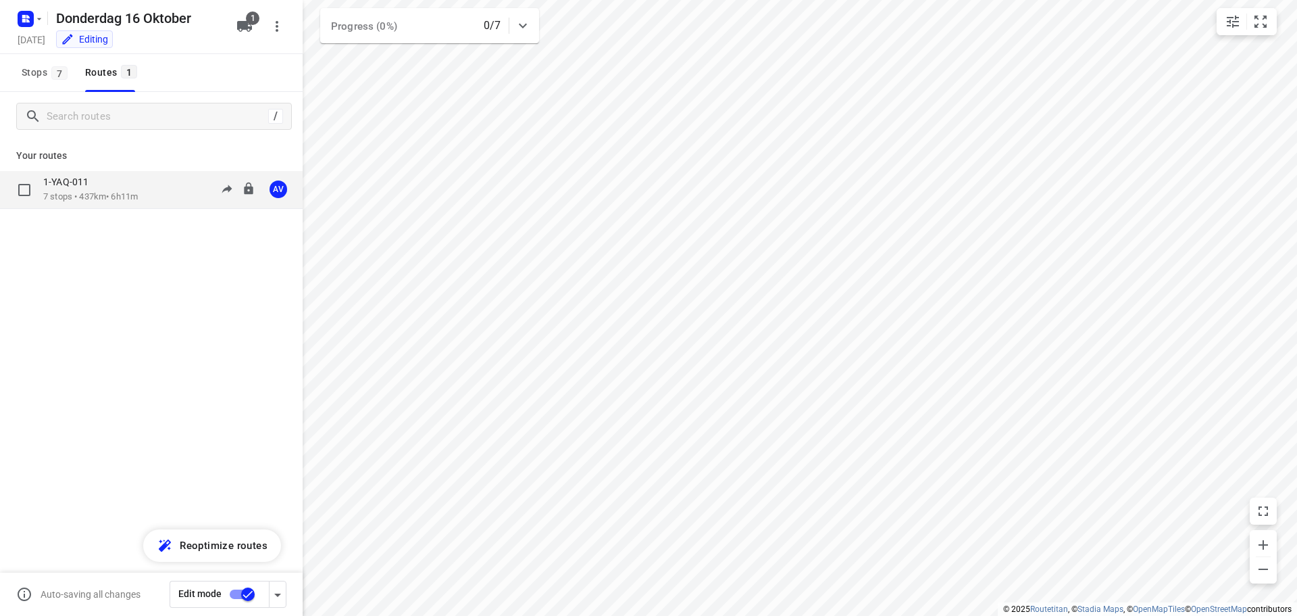
click at [162, 189] on div "1-YAQ-011 7 stops • 437km • 6h11m 09:00-15:11 AV" at bounding box center [172, 190] width 259 height 28
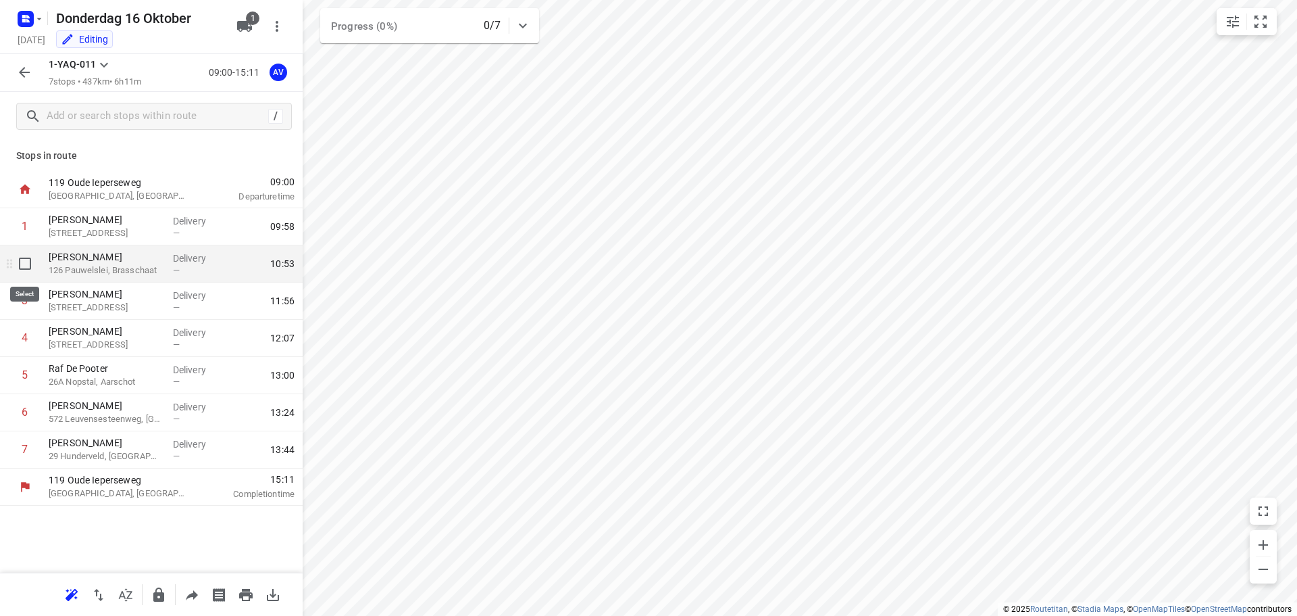
click at [24, 262] on input "checkbox" at bounding box center [24, 263] width 27 height 27
checkbox input "true"
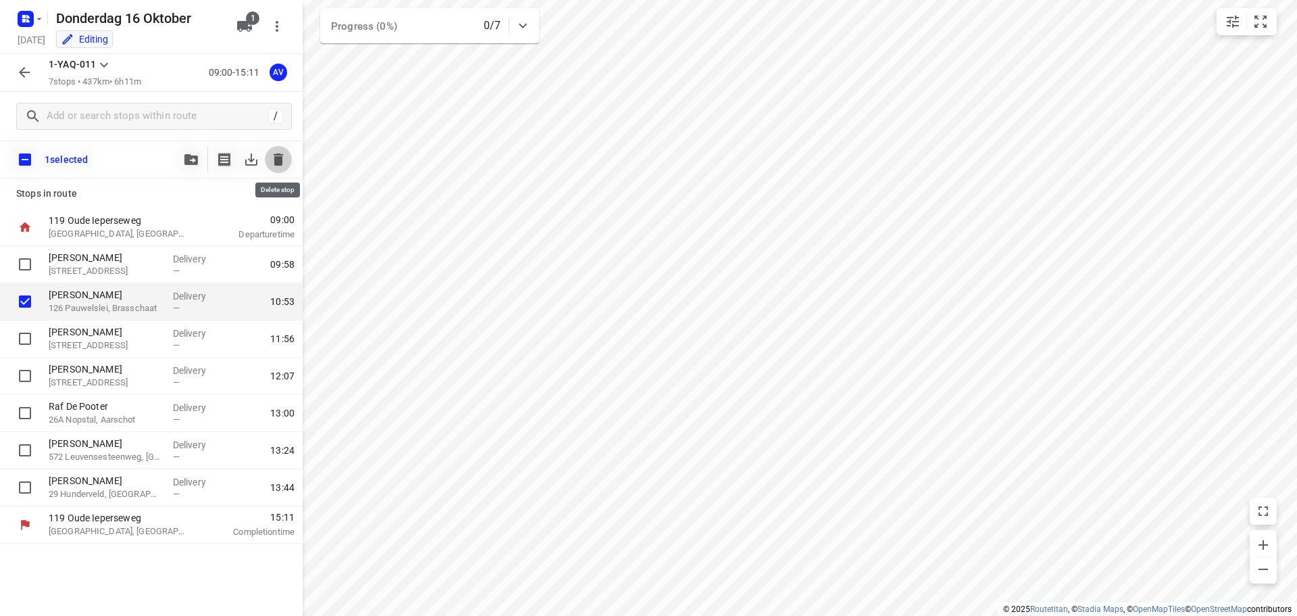
click at [279, 157] on icon "button" at bounding box center [278, 159] width 9 height 12
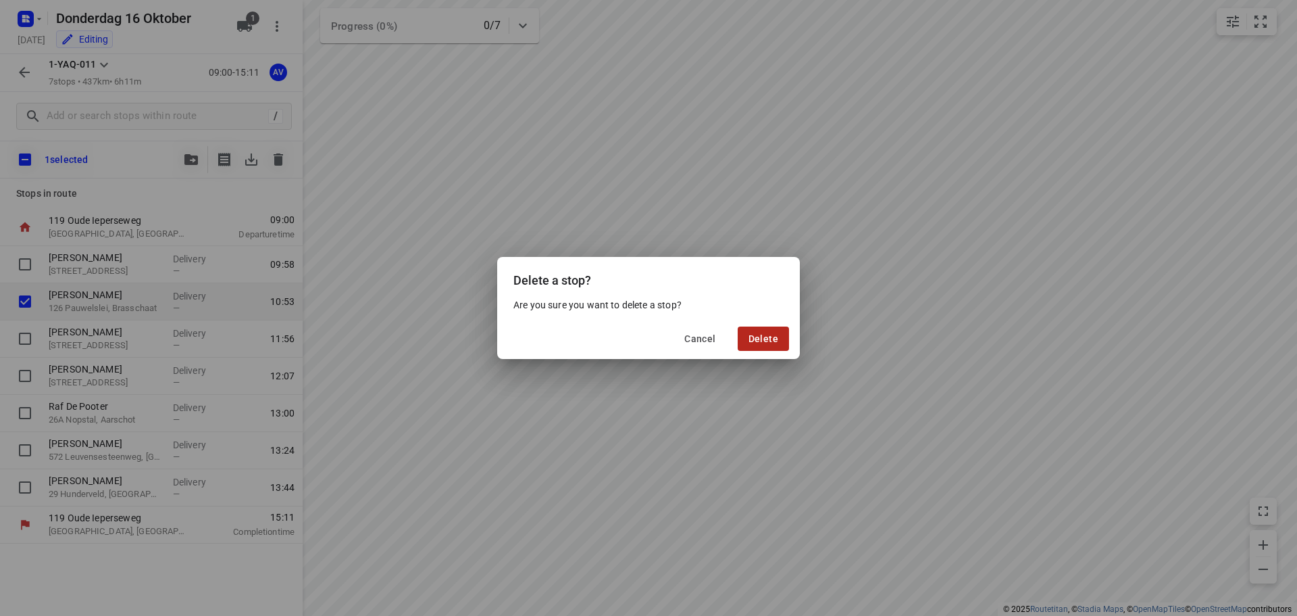
click at [766, 334] on span "Delete" at bounding box center [764, 338] width 30 height 11
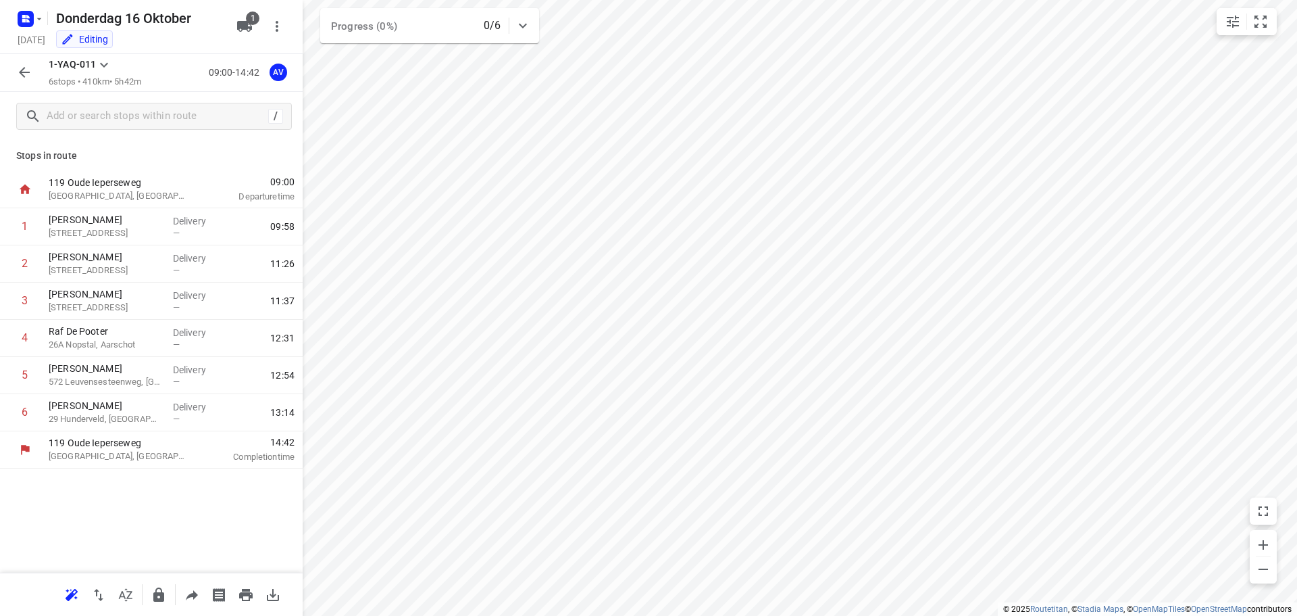
click at [28, 71] on icon "button" at bounding box center [24, 72] width 16 height 16
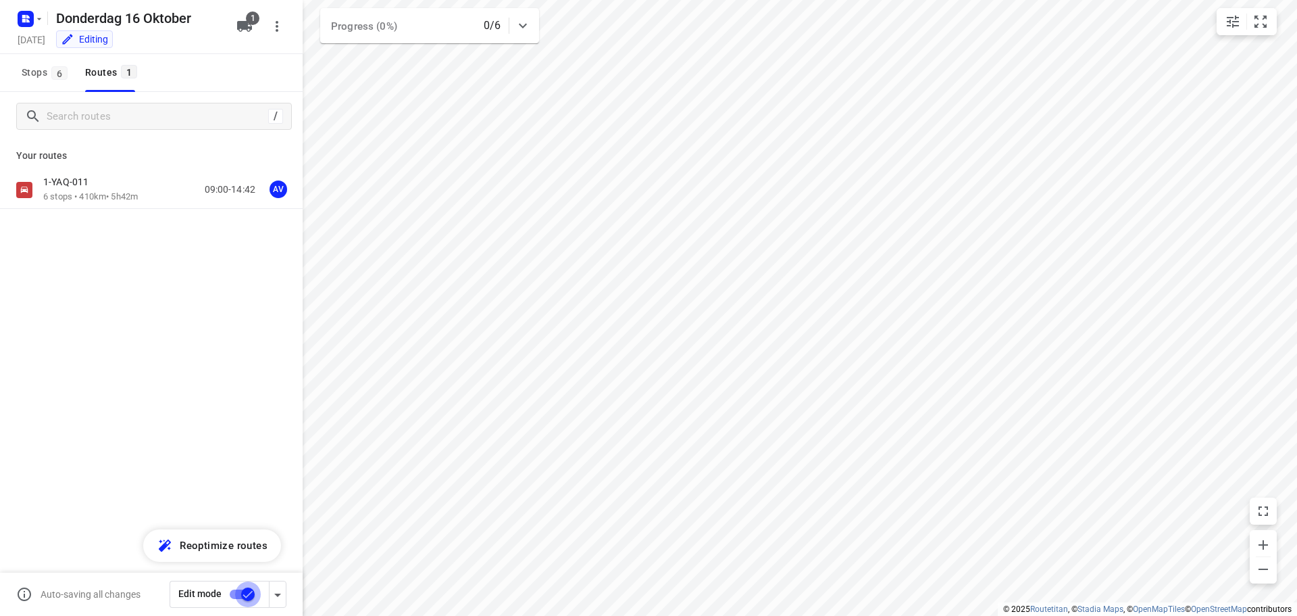
click at [240, 593] on input "checkbox" at bounding box center [247, 594] width 77 height 26
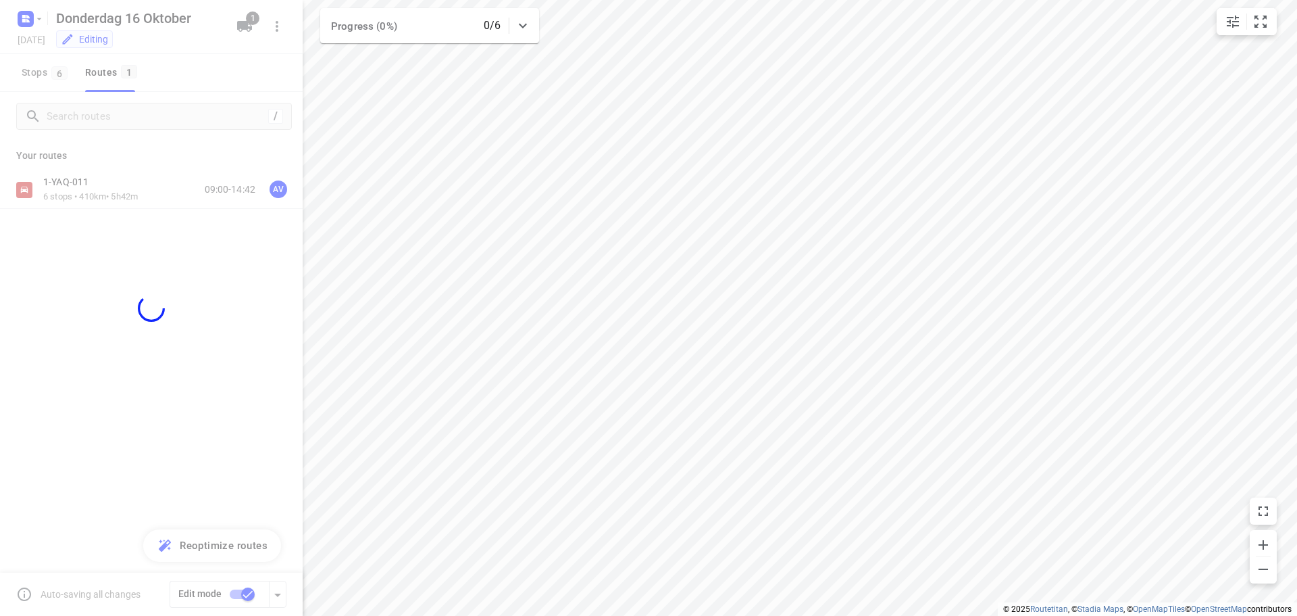
checkbox input "false"
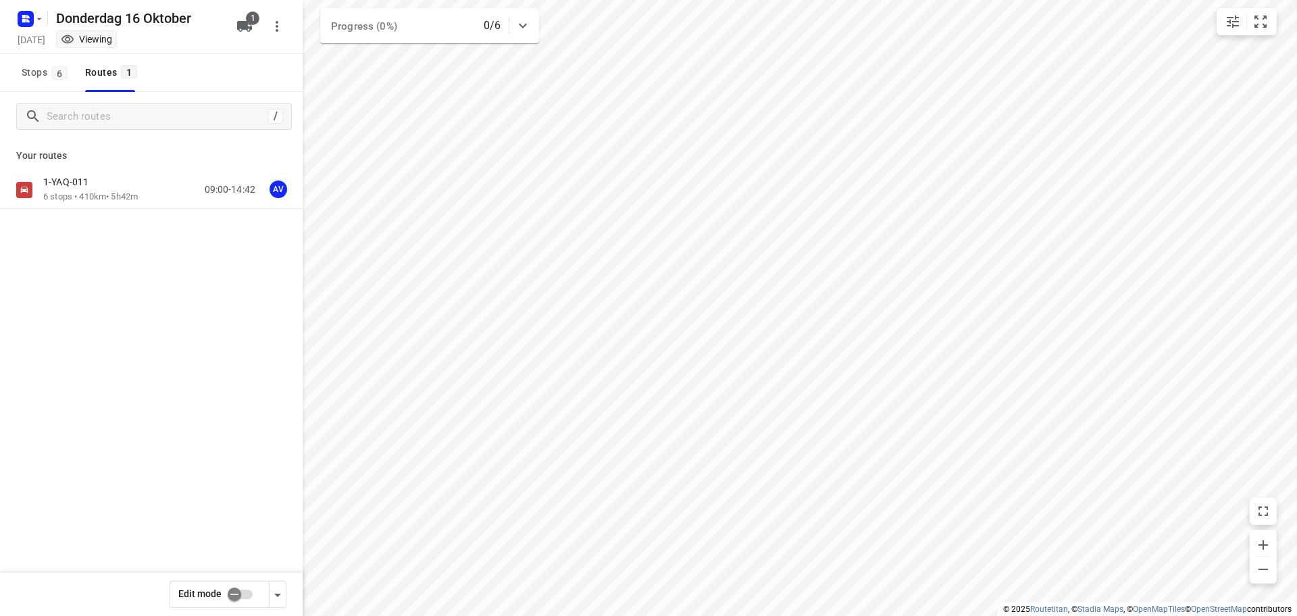
click at [152, 189] on div "1-YAQ-011 6 stops • 410km • 5h42m 09:00-14:42 AV" at bounding box center [172, 190] width 259 height 28
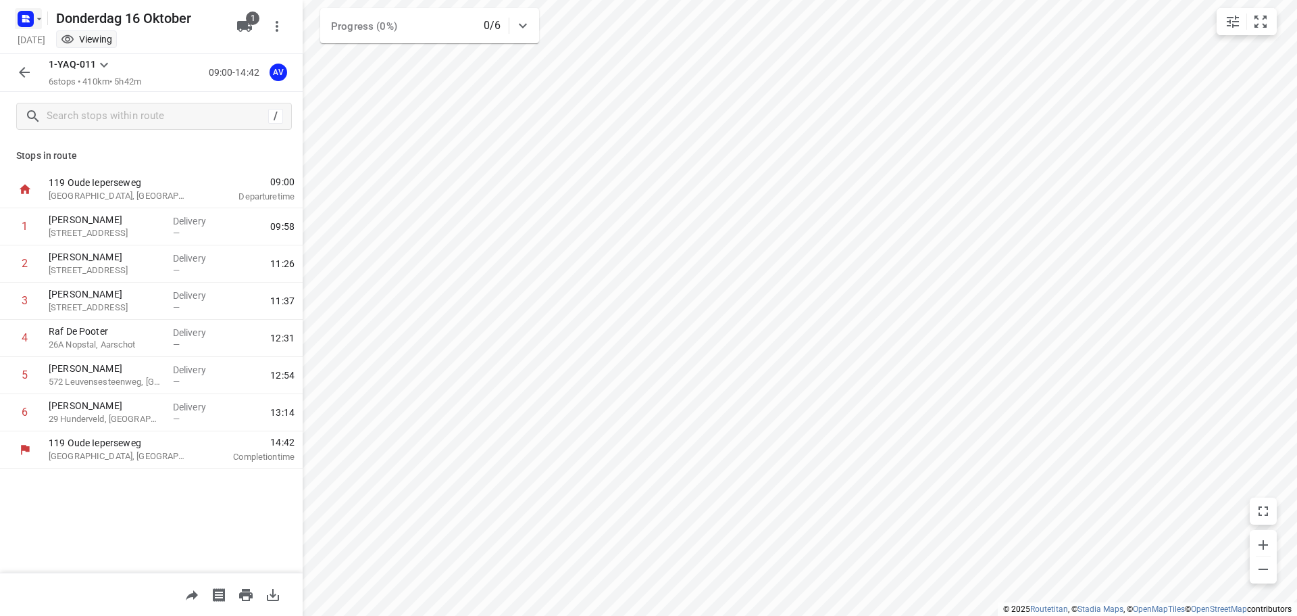
click at [33, 22] on rect "button" at bounding box center [26, 19] width 16 height 16
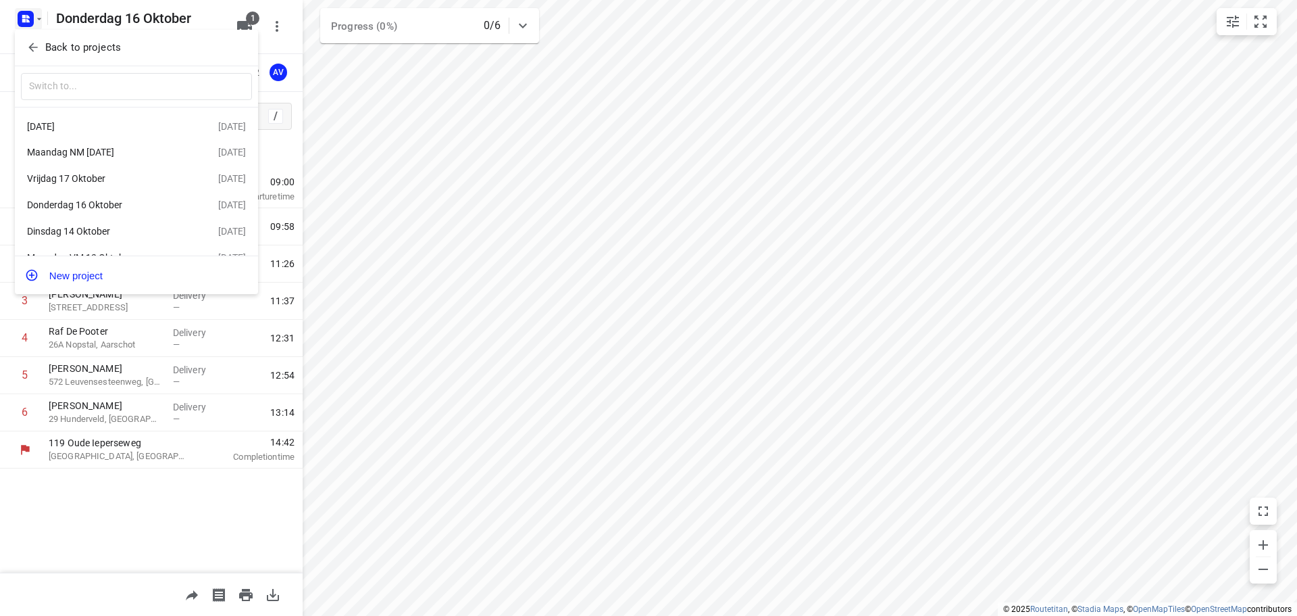
click at [119, 126] on div "[DATE]" at bounding box center [104, 126] width 155 height 11
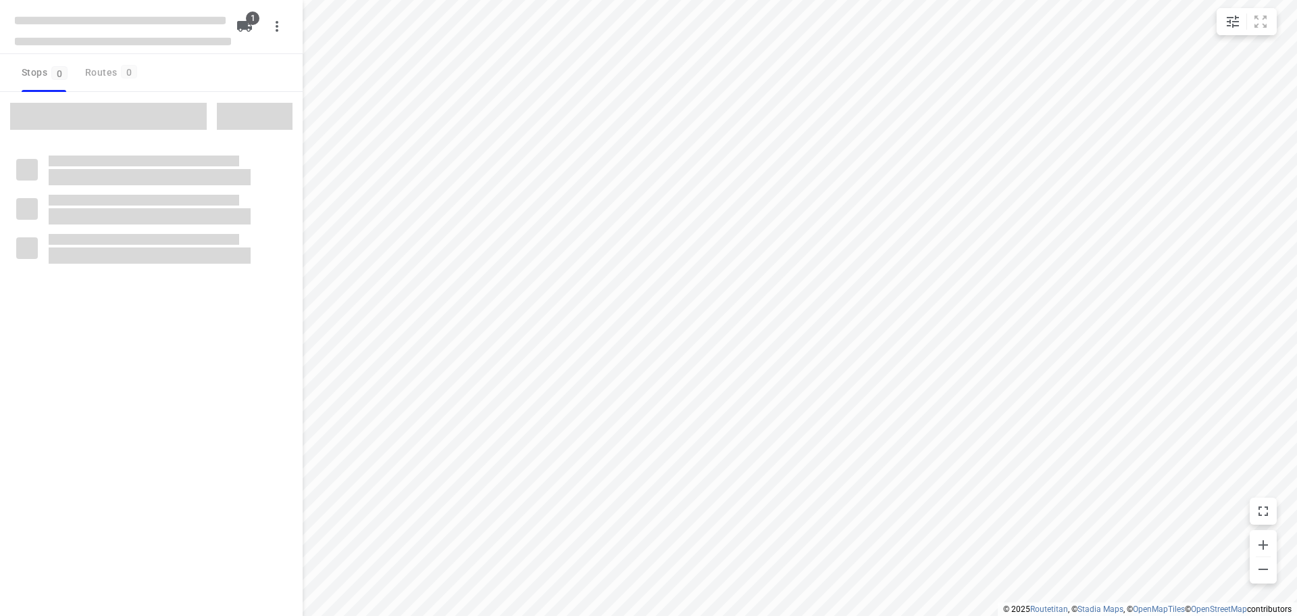
type input "distance"
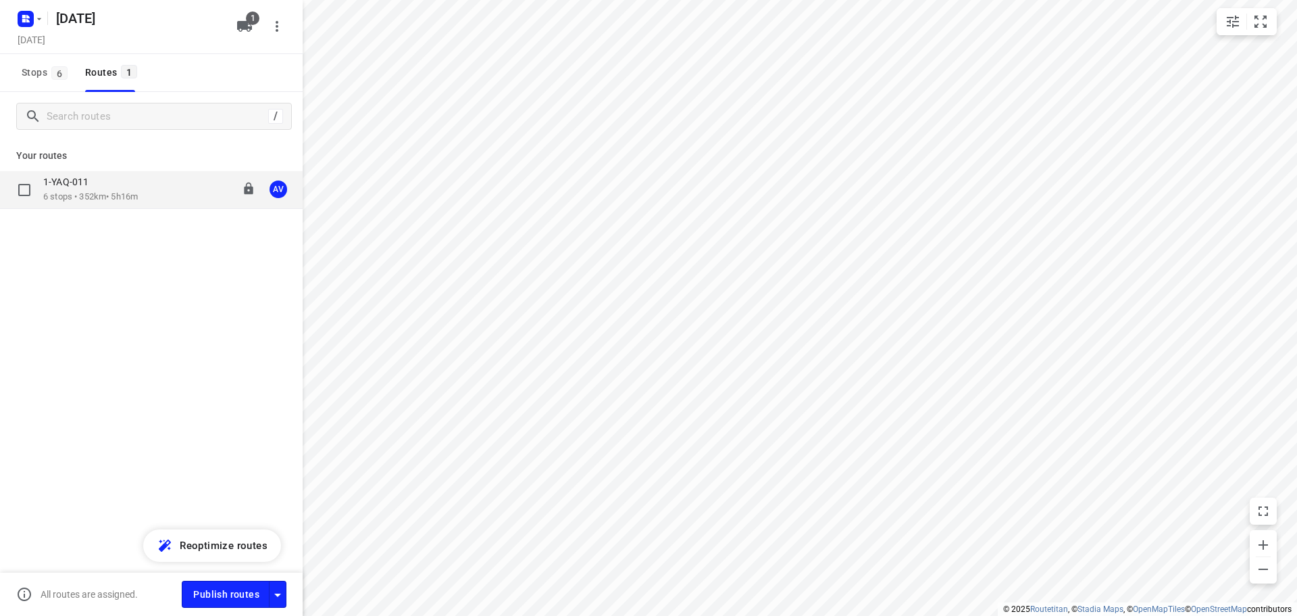
click at [153, 189] on div "1-YAQ-011 6 stops • 352km • 5h16m 09:00-14:16 AV" at bounding box center [172, 190] width 259 height 28
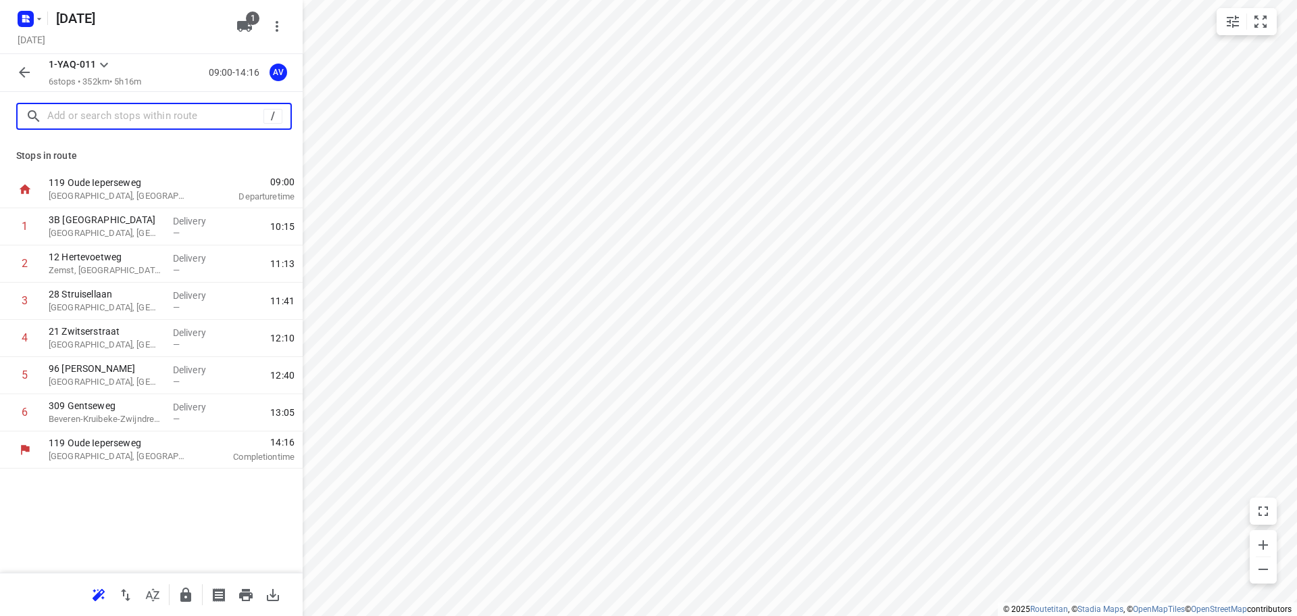
click at [126, 120] on input "text" at bounding box center [155, 116] width 216 height 21
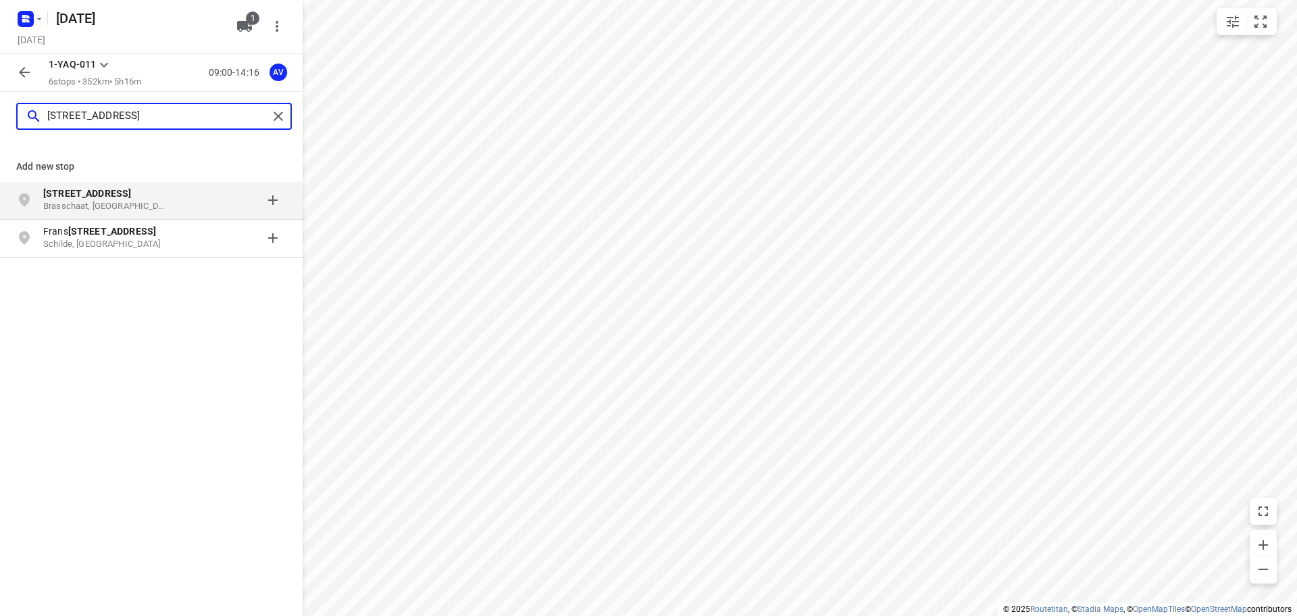
type input "[STREET_ADDRESS]"
click at [125, 201] on div "[STREET_ADDRESS]" at bounding box center [112, 199] width 138 height 27
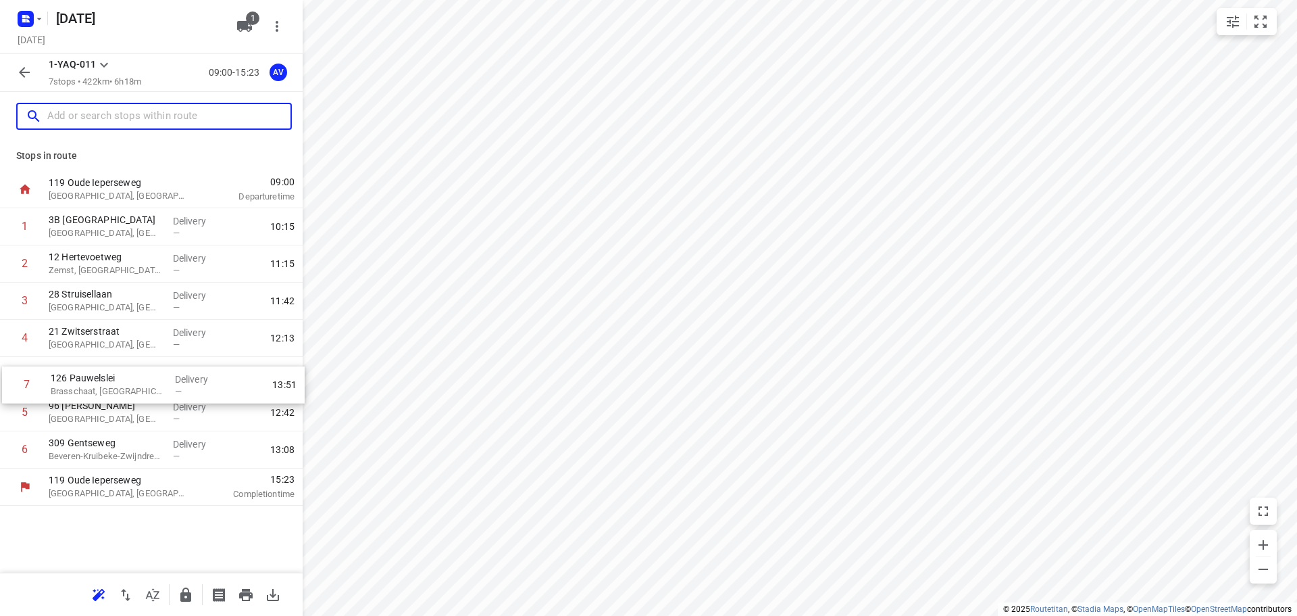
drag, startPoint x: 7, startPoint y: 452, endPoint x: 9, endPoint y: 377, distance: 75.0
click at [9, 377] on div "1 3B [GEOGRAPHIC_DATA], [GEOGRAPHIC_DATA] Delivery — 10:15 2 12 Hertevoetweg [G…" at bounding box center [151, 338] width 303 height 260
drag, startPoint x: 4, startPoint y: 414, endPoint x: 3, endPoint y: 378, distance: 35.8
click at [3, 378] on div "1 3B [GEOGRAPHIC_DATA], [GEOGRAPHIC_DATA] Delivery — 10:15 2 12 Hertevoetweg [G…" at bounding box center [151, 338] width 303 height 260
drag, startPoint x: 5, startPoint y: 416, endPoint x: 9, endPoint y: 382, distance: 33.3
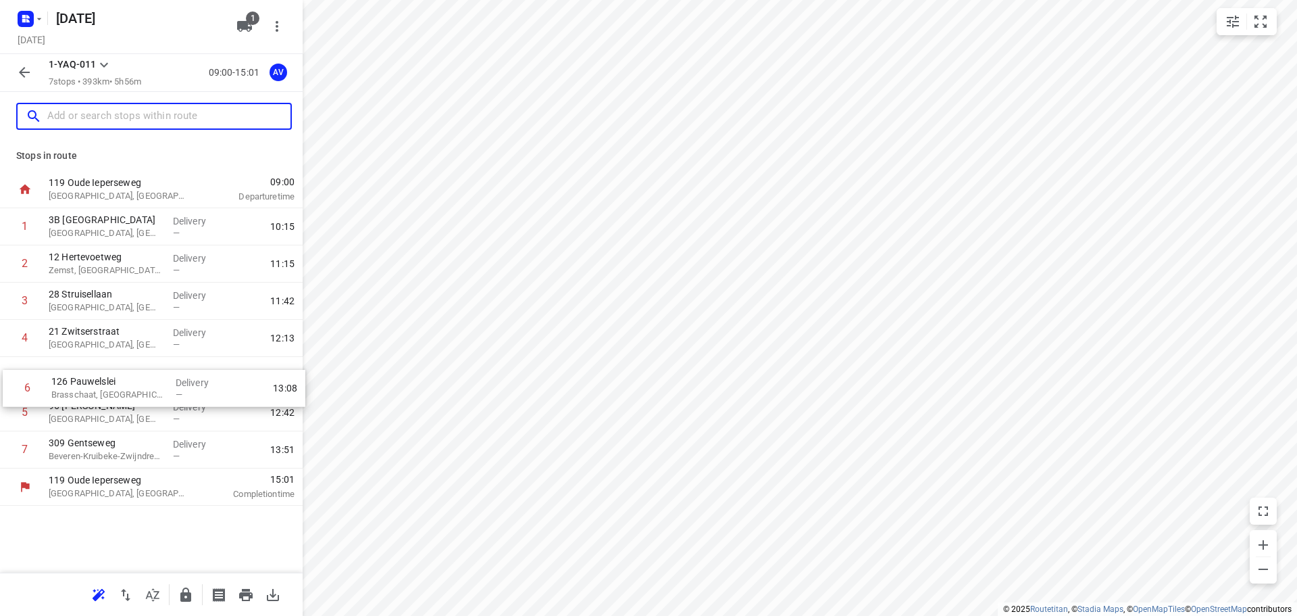
click at [9, 382] on div "1 3B [GEOGRAPHIC_DATA], [GEOGRAPHIC_DATA] Delivery — 10:15 2 12 Hertevoetweg [G…" at bounding box center [151, 338] width 303 height 260
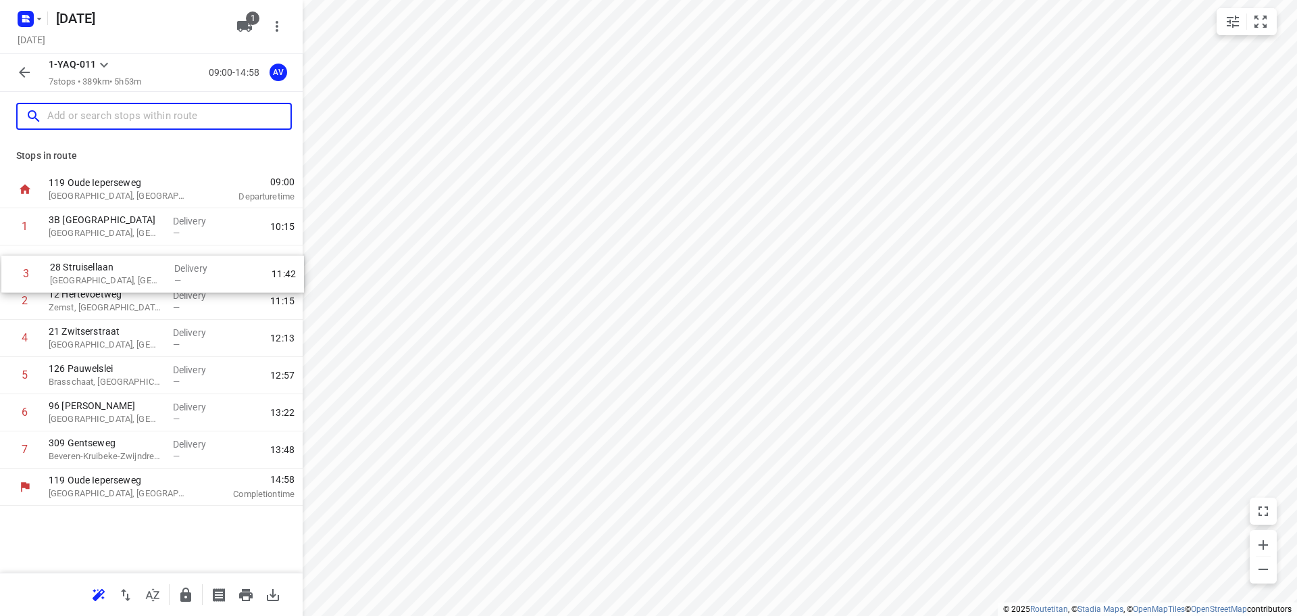
drag, startPoint x: 5, startPoint y: 303, endPoint x: 6, endPoint y: 270, distance: 33.1
click at [6, 270] on div "1 3B [GEOGRAPHIC_DATA], [GEOGRAPHIC_DATA] Delivery — 10:15 2 12 Hertevoetweg [G…" at bounding box center [151, 338] width 303 height 260
drag, startPoint x: 7, startPoint y: 343, endPoint x: 11, endPoint y: 308, distance: 34.7
click at [11, 308] on div "1 3B [GEOGRAPHIC_DATA], [GEOGRAPHIC_DATA] Delivery — 10:15 2 28 Struisellaan [G…" at bounding box center [151, 338] width 303 height 260
drag, startPoint x: 7, startPoint y: 343, endPoint x: 11, endPoint y: 265, distance: 78.5
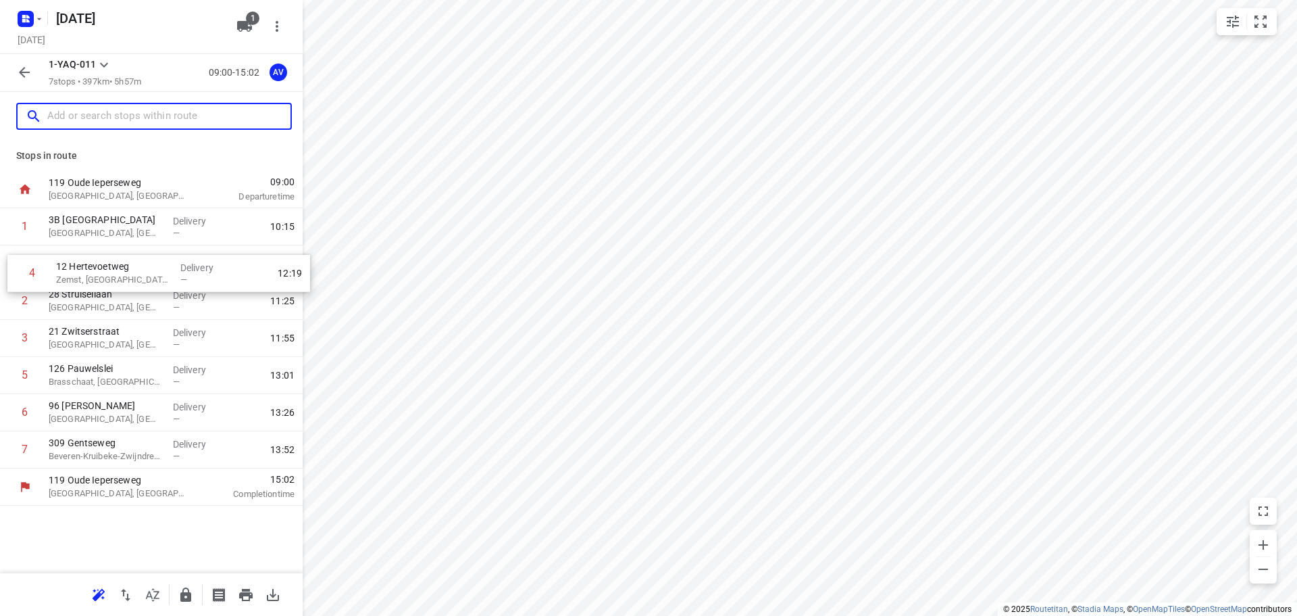
click at [11, 265] on div "1 3B [GEOGRAPHIC_DATA], [GEOGRAPHIC_DATA] Delivery — 10:15 2 28 Struisellaan [G…" at bounding box center [151, 338] width 303 height 260
